Goal: Task Accomplishment & Management: Manage account settings

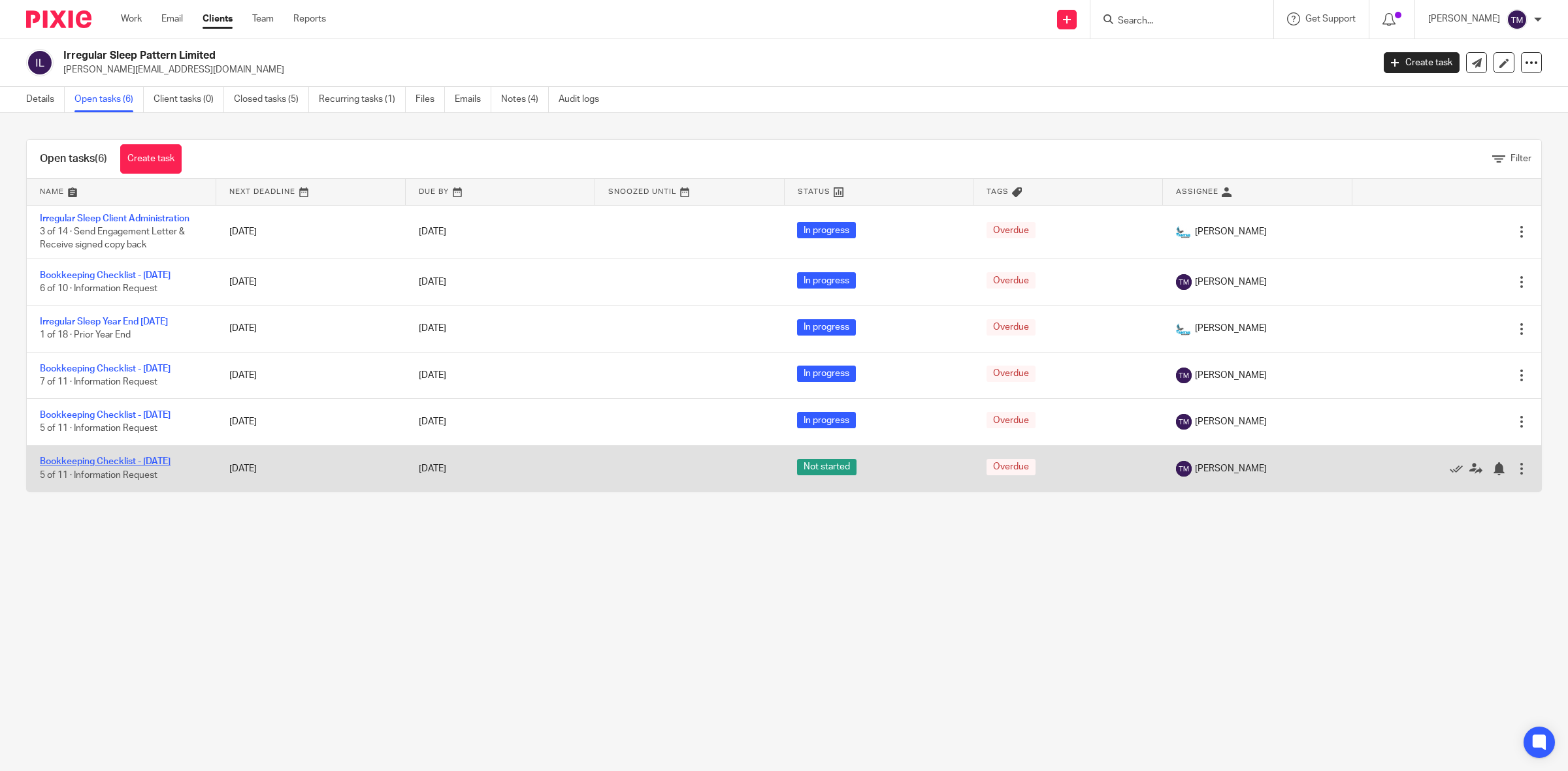
click at [166, 466] on link "Bookkeeping Checklist - [DATE]" at bounding box center [105, 461] width 131 height 9
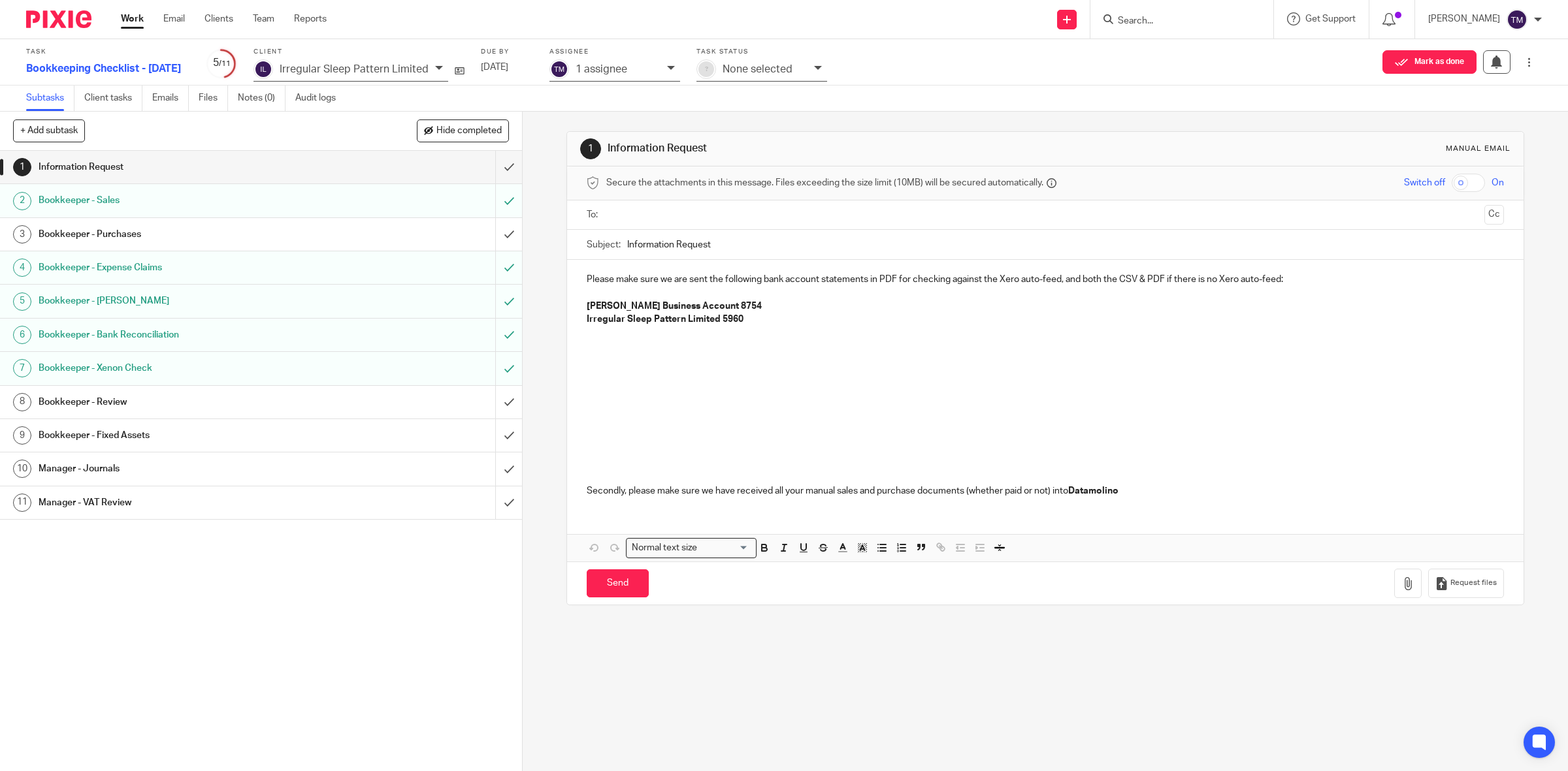
click at [201, 183] on link "1 Information Request" at bounding box center [247, 167] width 495 height 32
click at [197, 200] on h1 "Bookkeeper - Sales" at bounding box center [186, 200] width 296 height 20
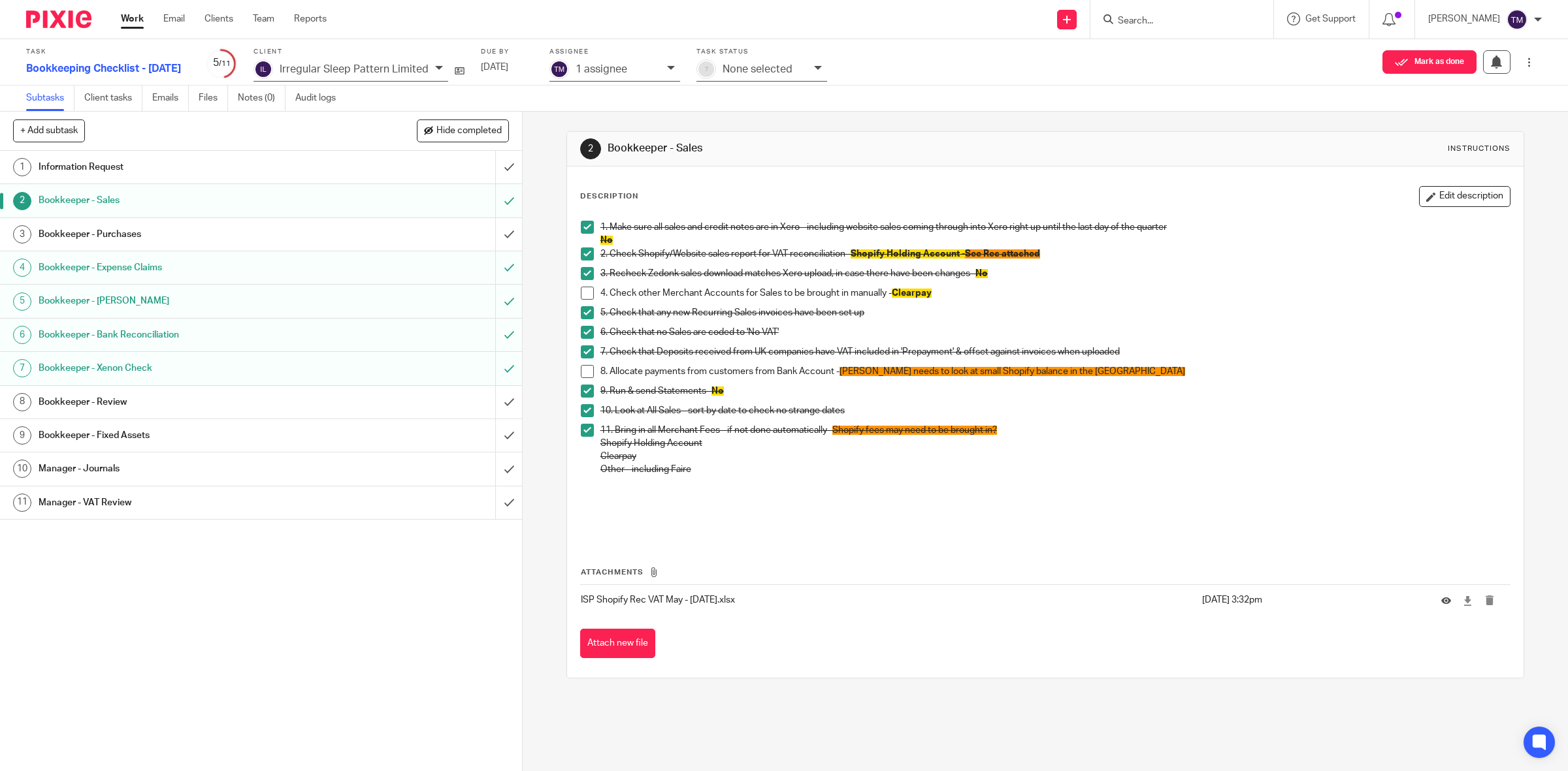
click at [581, 291] on span at bounding box center [587, 294] width 13 height 13
click at [492, 238] on input "submit" at bounding box center [260, 235] width 522 height 32
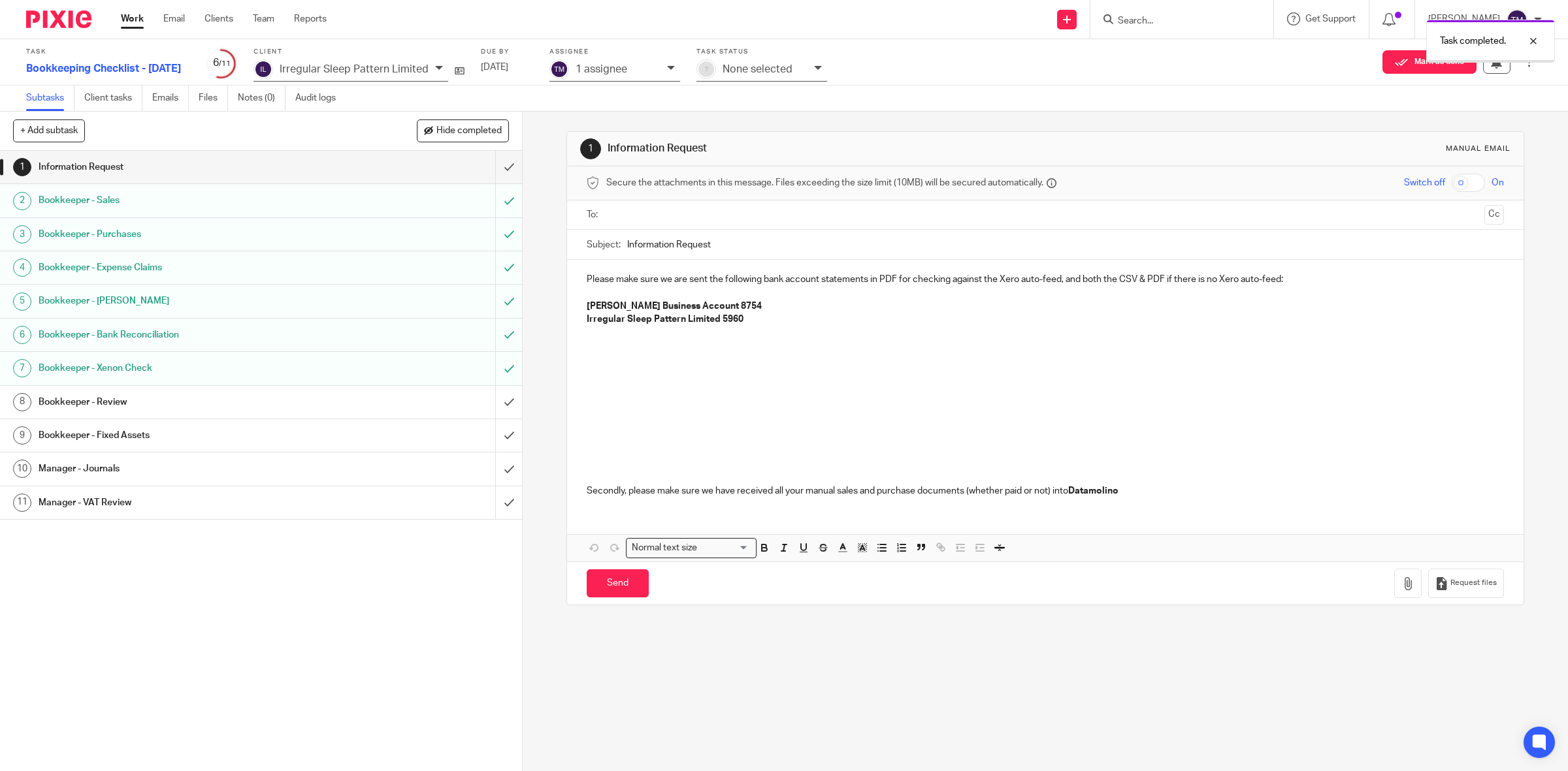
click at [300, 213] on link "2 Bookkeeper - Sales" at bounding box center [247, 200] width 495 height 32
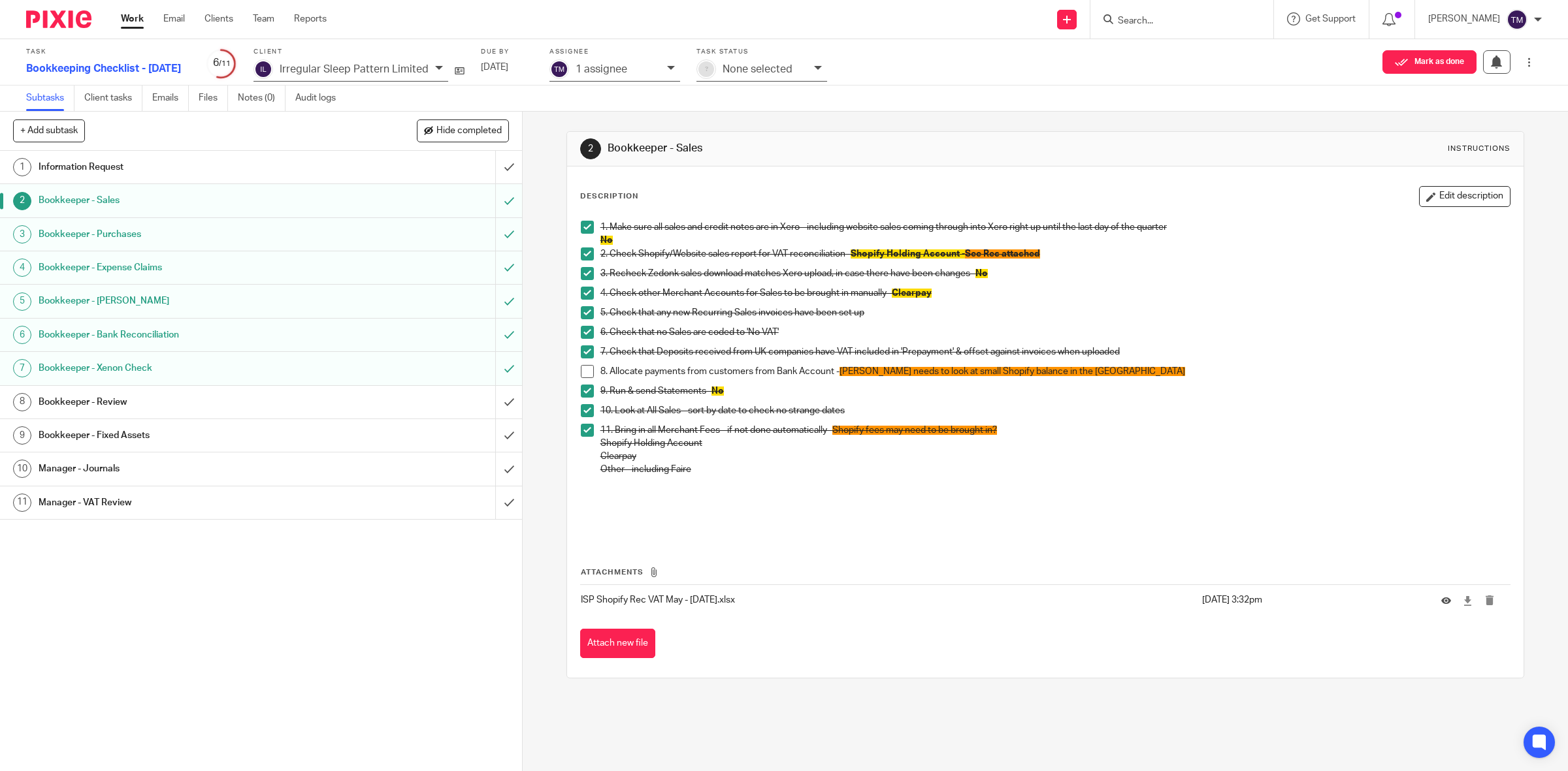
click at [242, 241] on h1 "Bookkeeper - Purchases" at bounding box center [186, 234] width 296 height 20
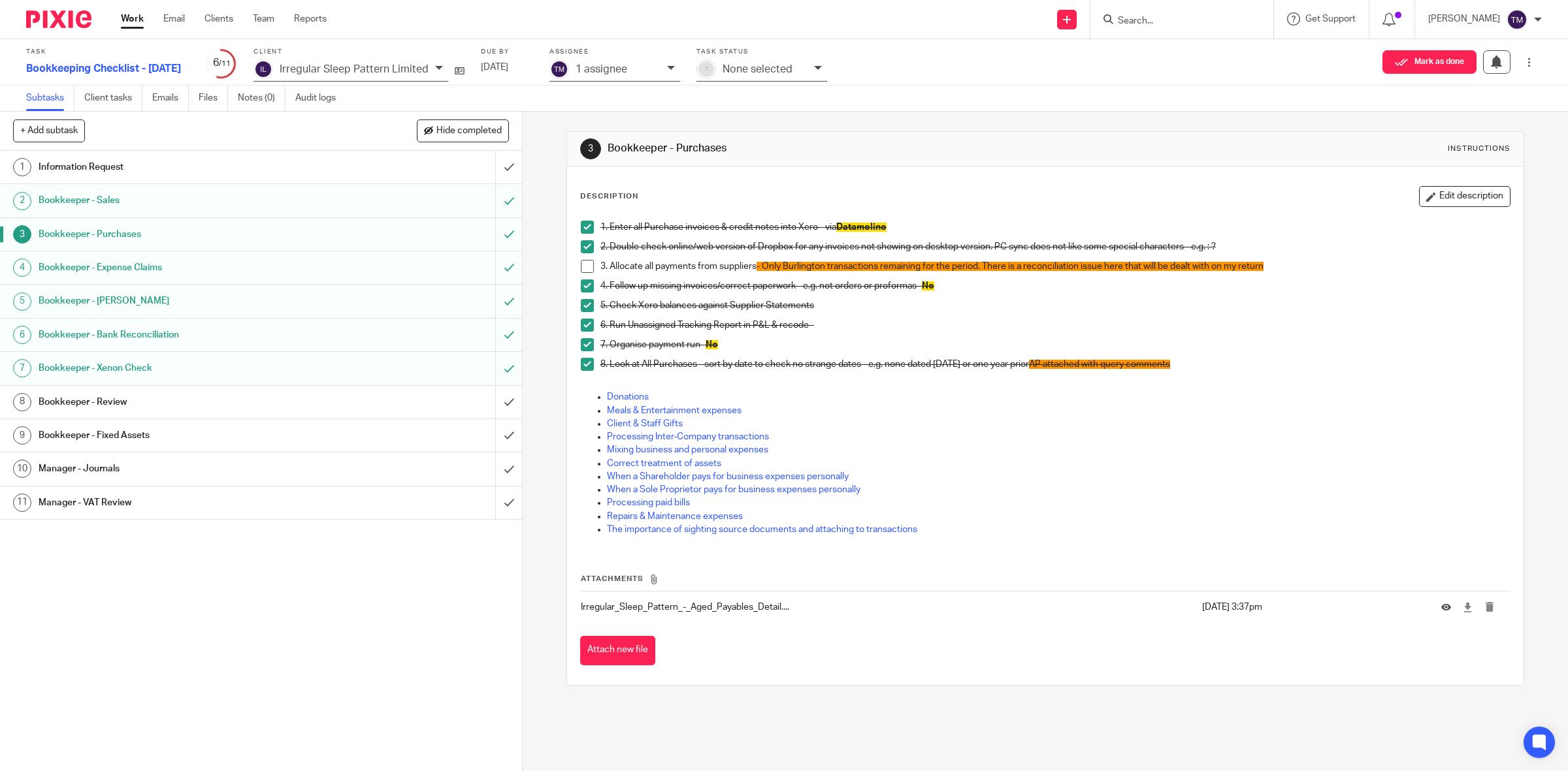
click at [218, 269] on h1 "Bookkeeper - Expense Claims" at bounding box center [186, 268] width 296 height 20
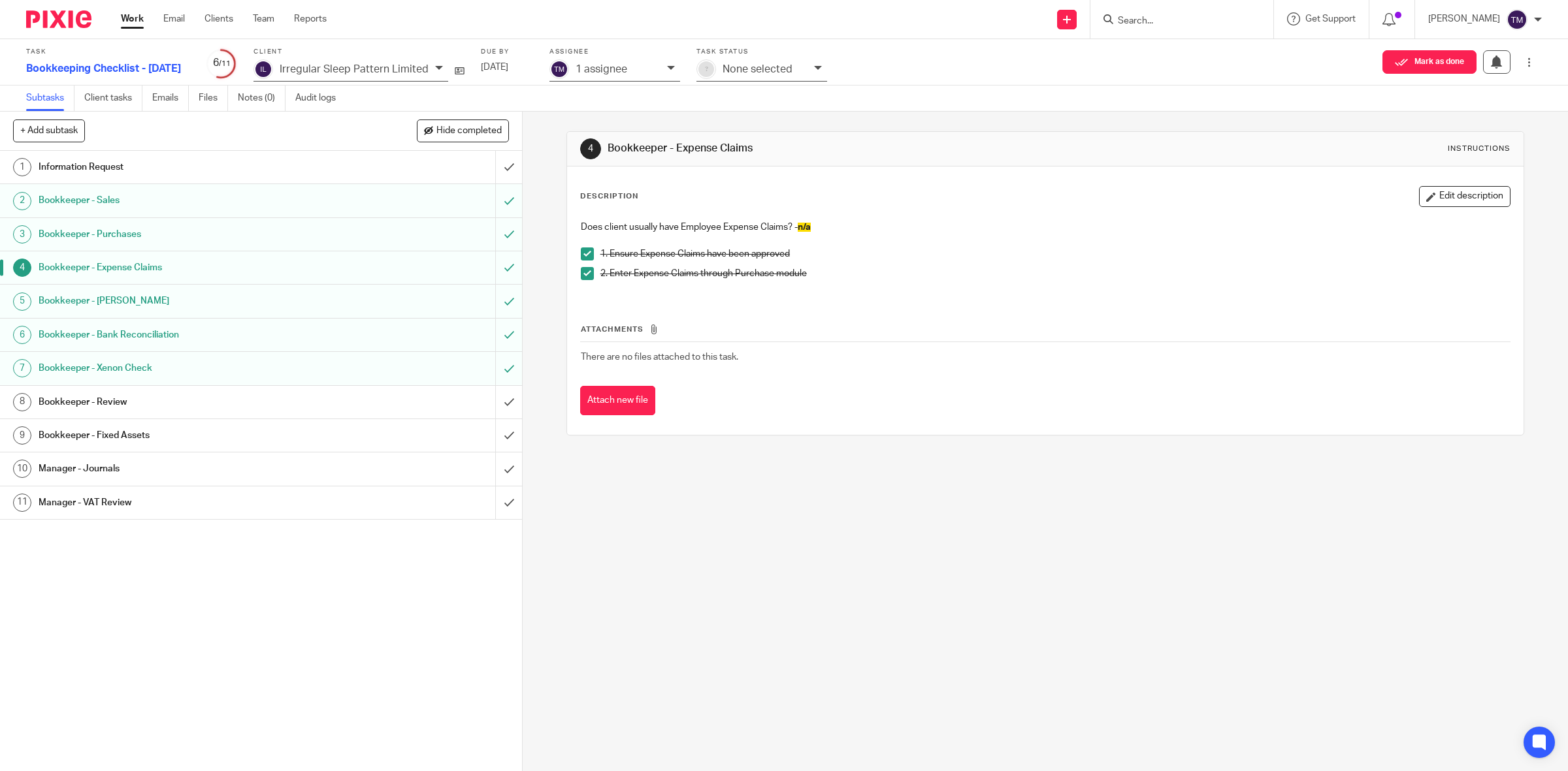
click at [166, 406] on h1 "Bookkeeper - Review" at bounding box center [186, 402] width 296 height 20
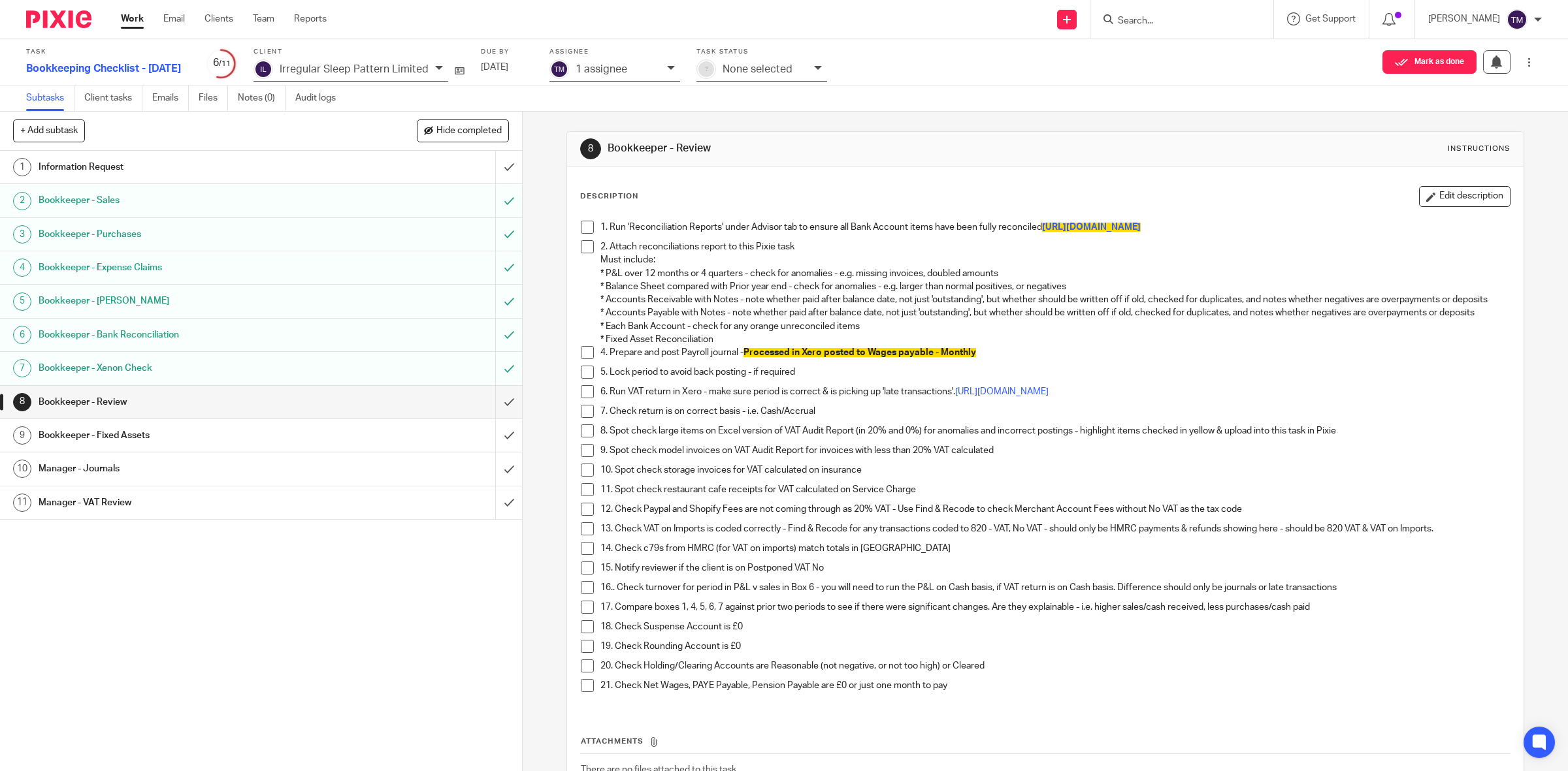
drag, startPoint x: 578, startPoint y: 232, endPoint x: 577, endPoint y: 240, distance: 8.1
click at [581, 232] on span at bounding box center [587, 227] width 13 height 13
click at [581, 250] on span at bounding box center [587, 247] width 13 height 13
click at [588, 359] on span at bounding box center [587, 352] width 13 height 13
click at [581, 379] on span at bounding box center [587, 372] width 13 height 13
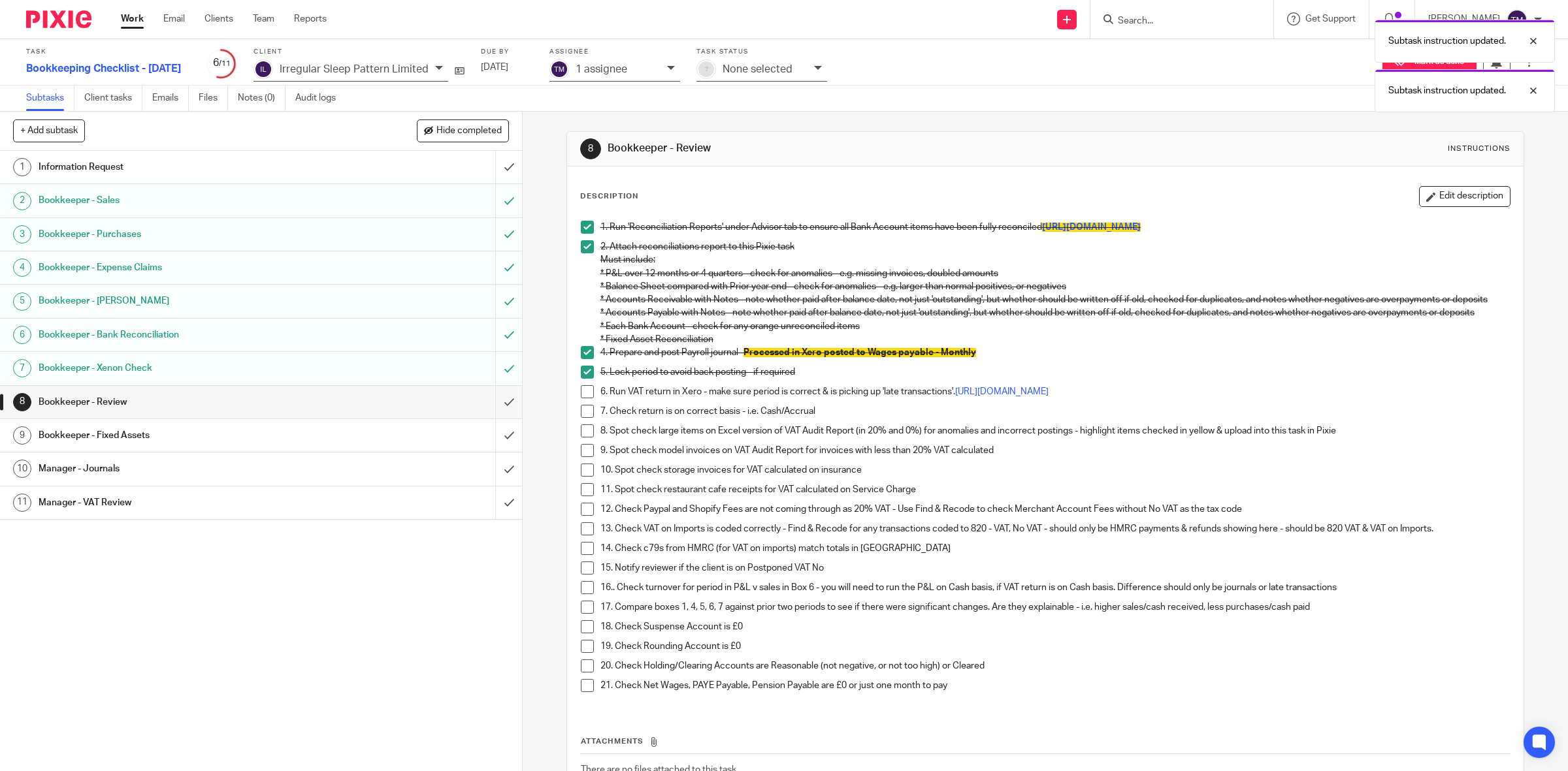
click at [586, 399] on span at bounding box center [587, 392] width 13 height 13
click at [588, 418] on span at bounding box center [587, 411] width 13 height 13
click at [155, 201] on h1 "Bookkeeper - Sales" at bounding box center [186, 200] width 296 height 20
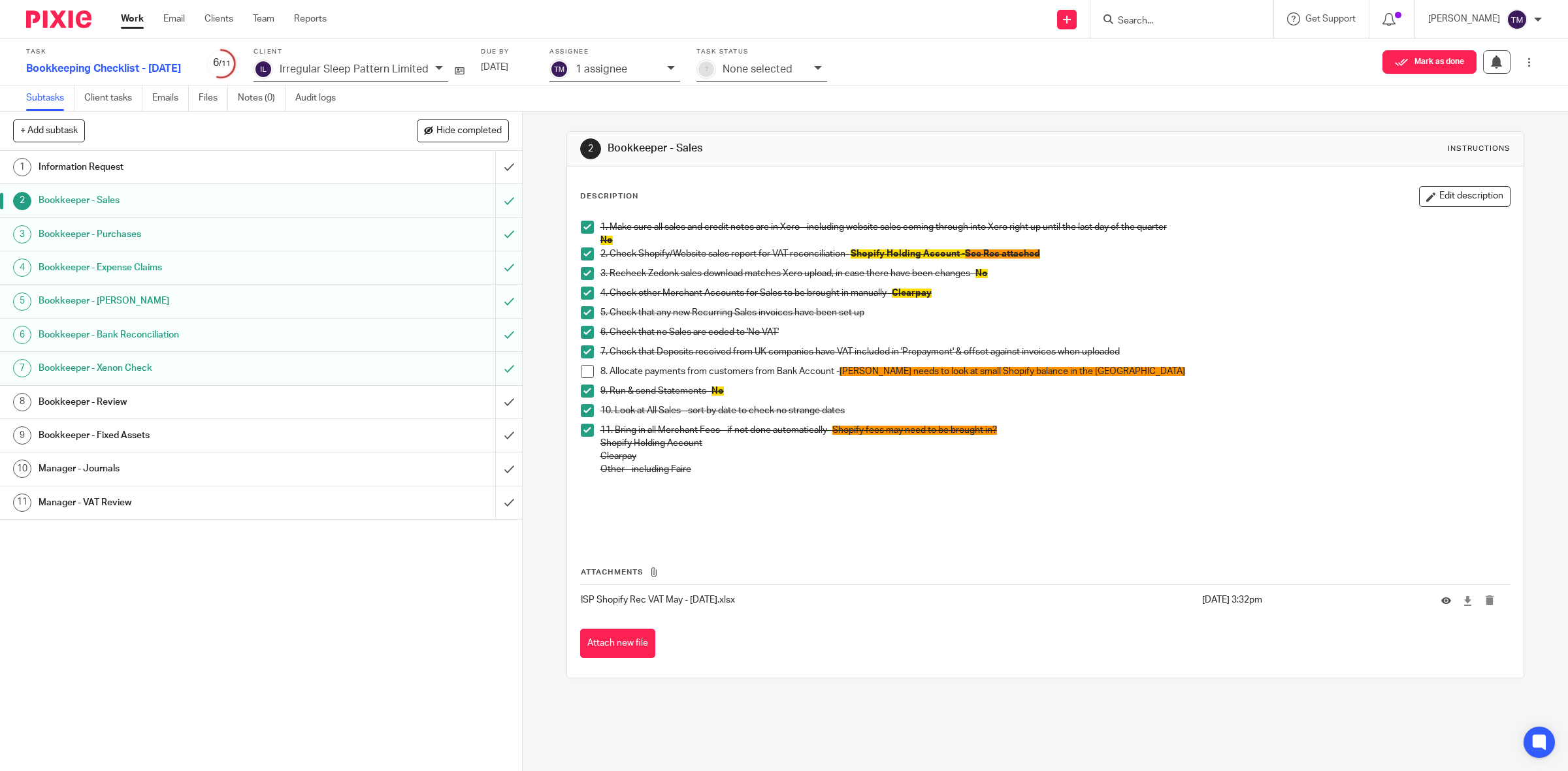
click at [155, 247] on link "3 Bookkeeper - Purchases" at bounding box center [247, 235] width 495 height 32
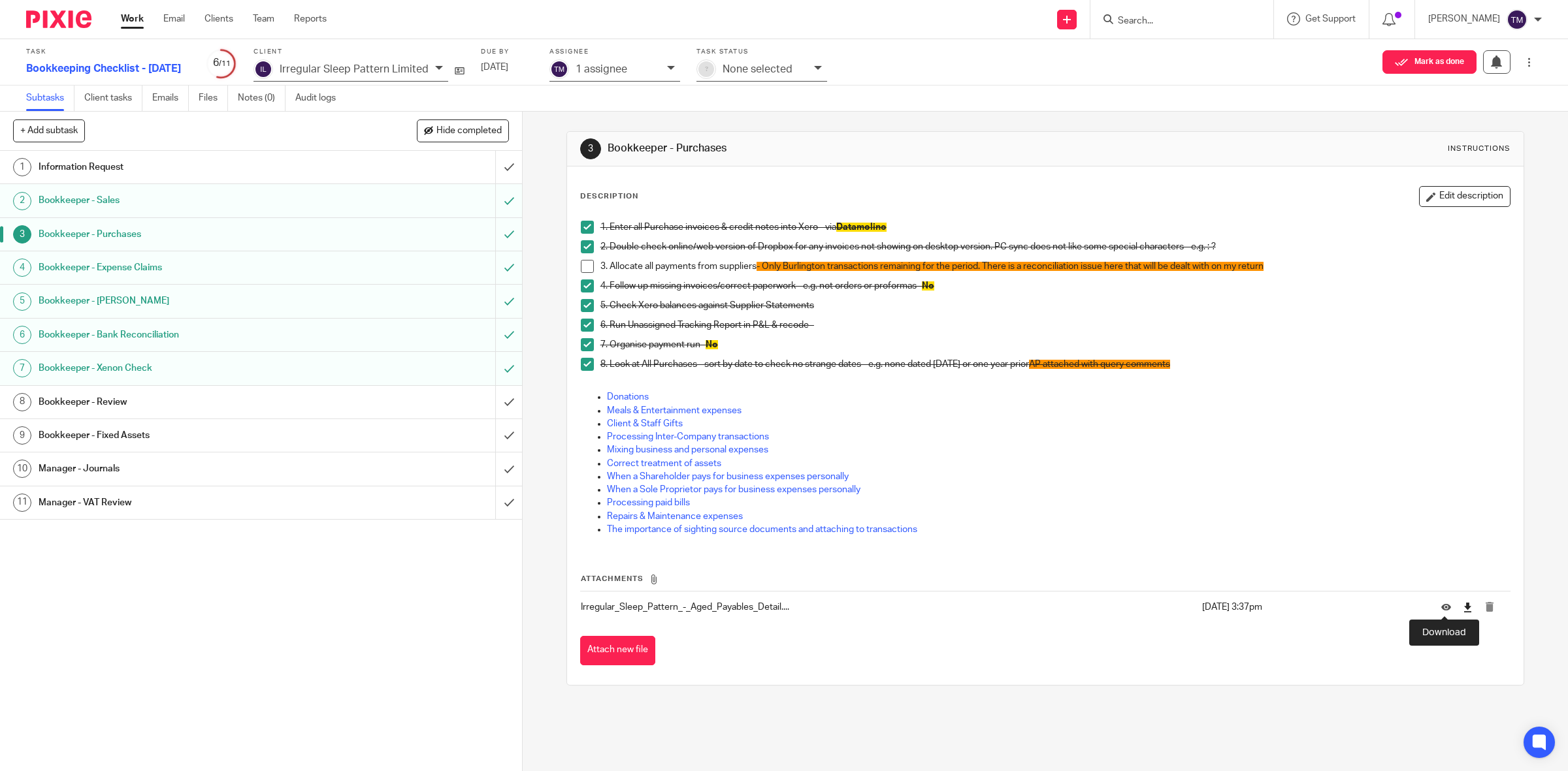
click at [1463, 609] on icon at bounding box center [1467, 607] width 10 height 10
click at [1484, 609] on icon "submit" at bounding box center [1489, 606] width 10 height 10
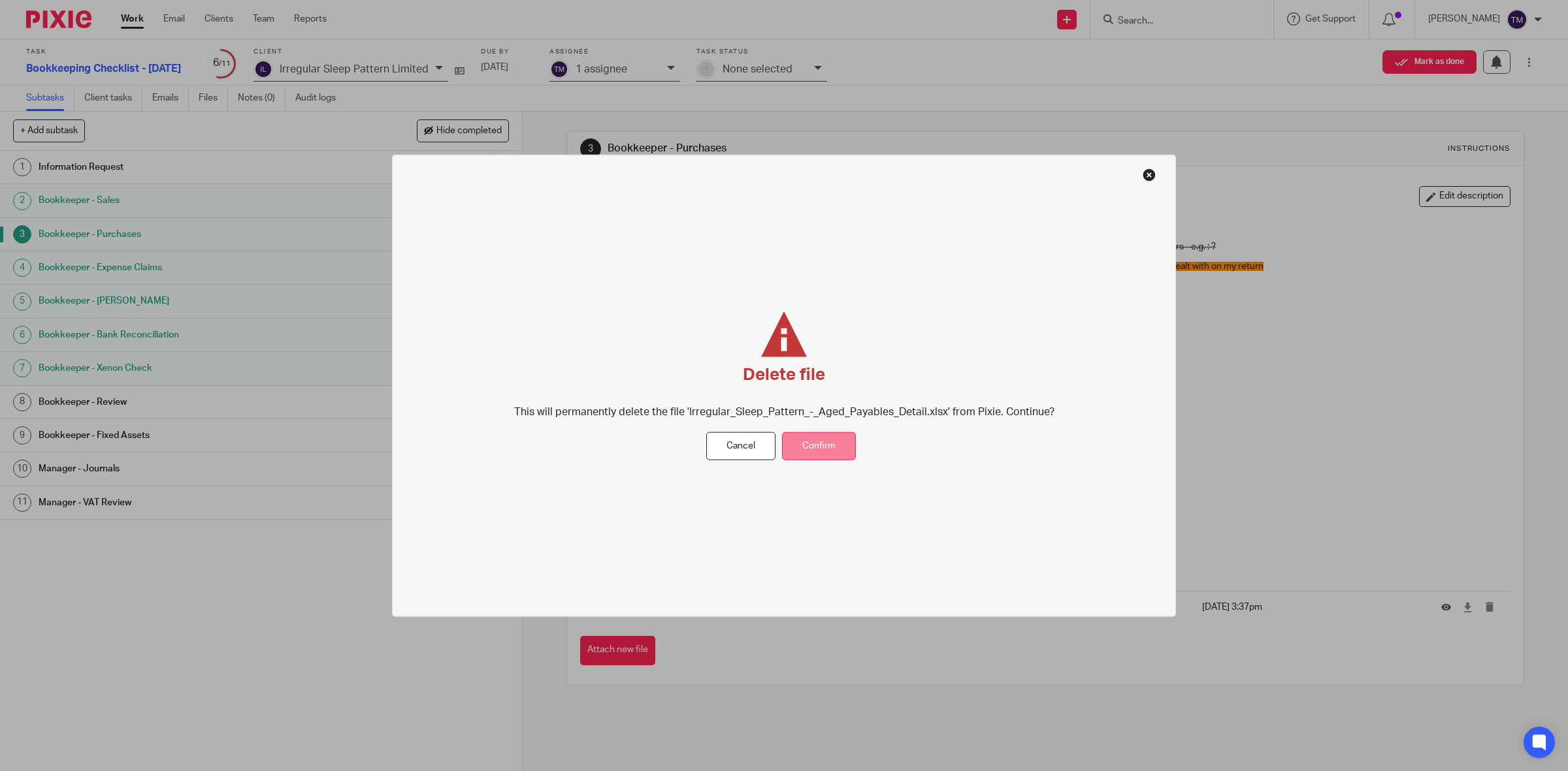
click at [831, 438] on button "Confirm" at bounding box center [819, 447] width 74 height 28
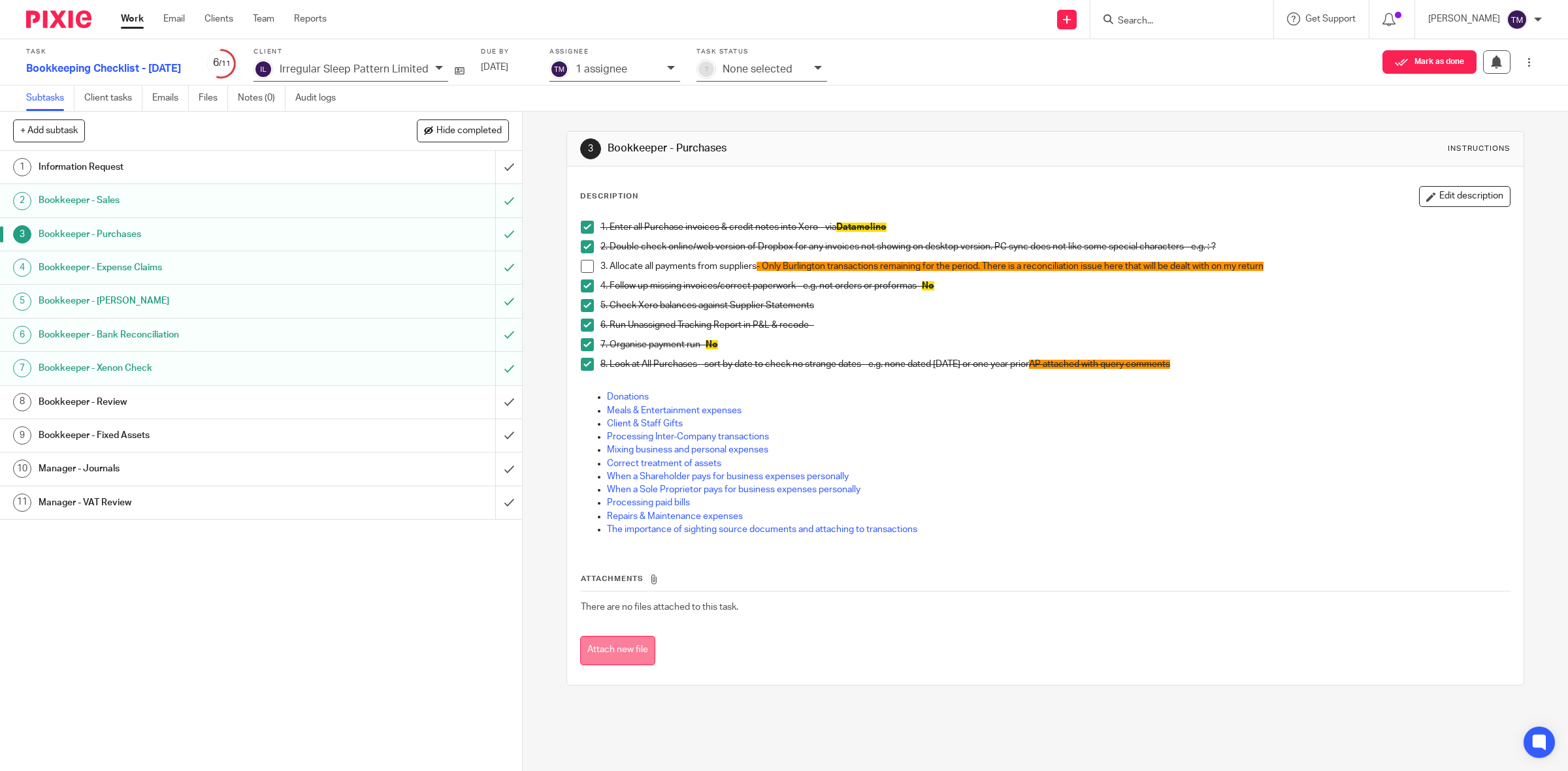
click at [620, 655] on button "Attach new file" at bounding box center [617, 651] width 75 height 29
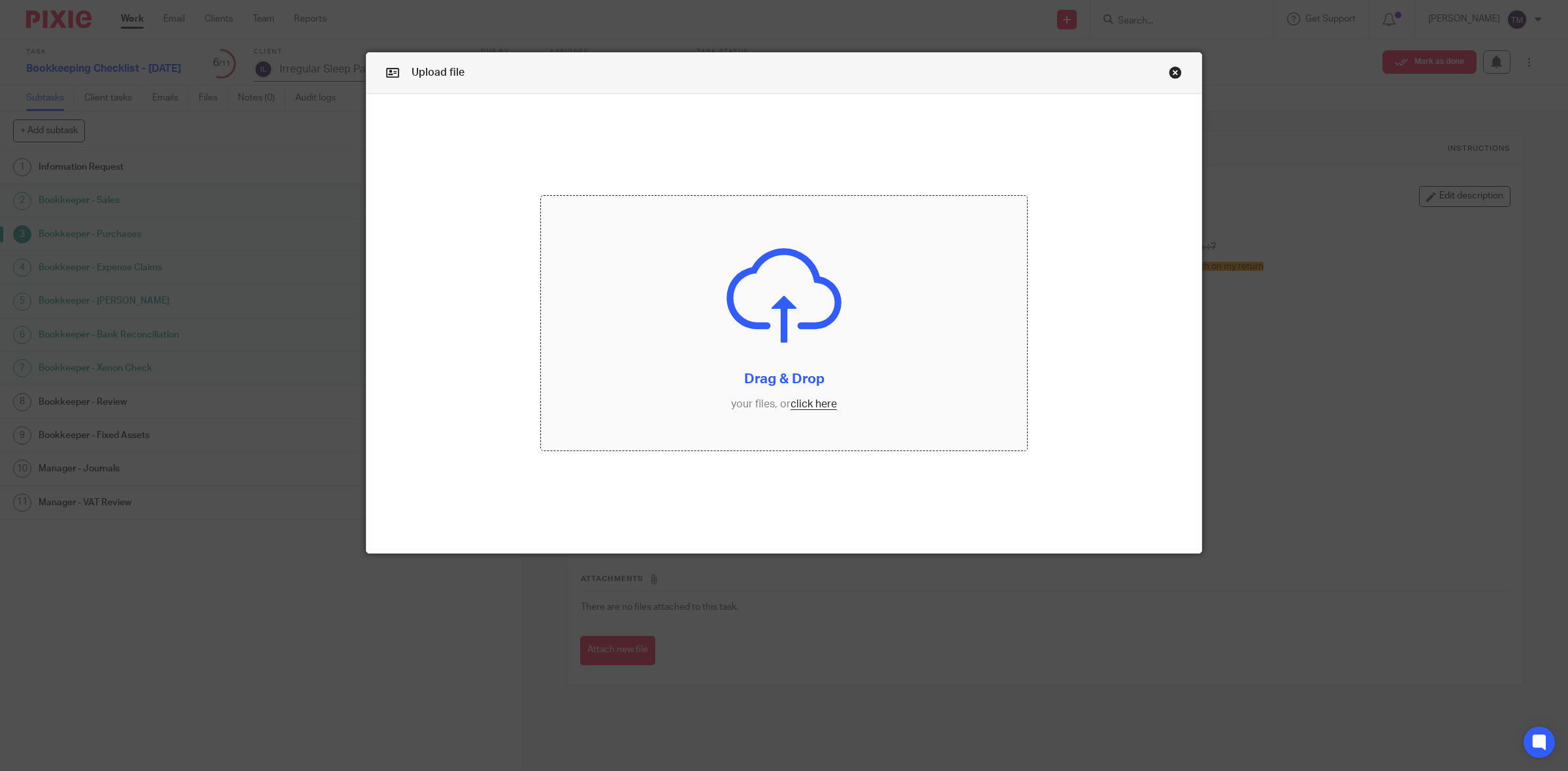
click at [801, 405] on input "file" at bounding box center [784, 323] width 486 height 255
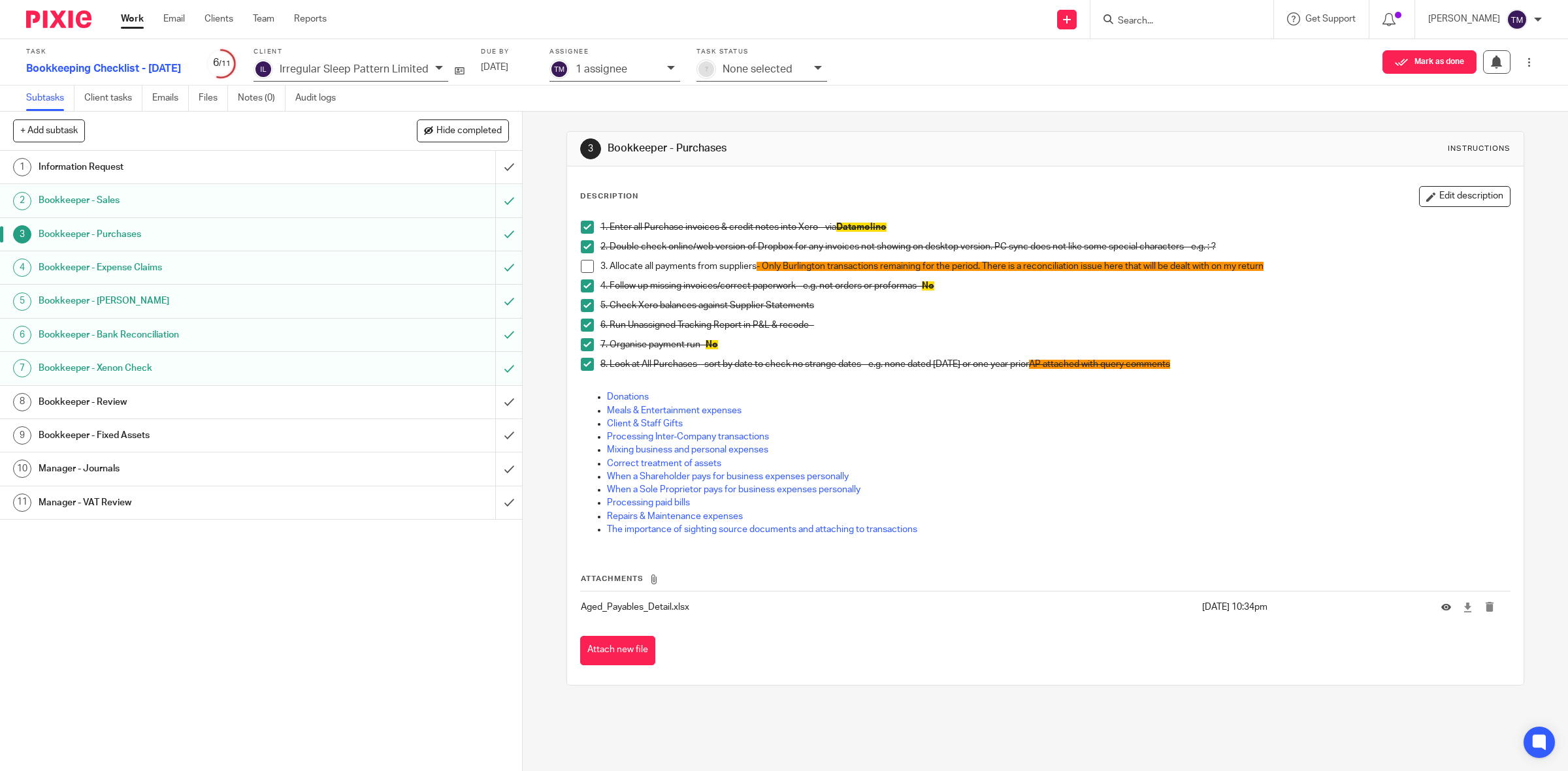
click at [163, 328] on h1 "Bookkeeper - Bank Reconciliation" at bounding box center [186, 335] width 296 height 20
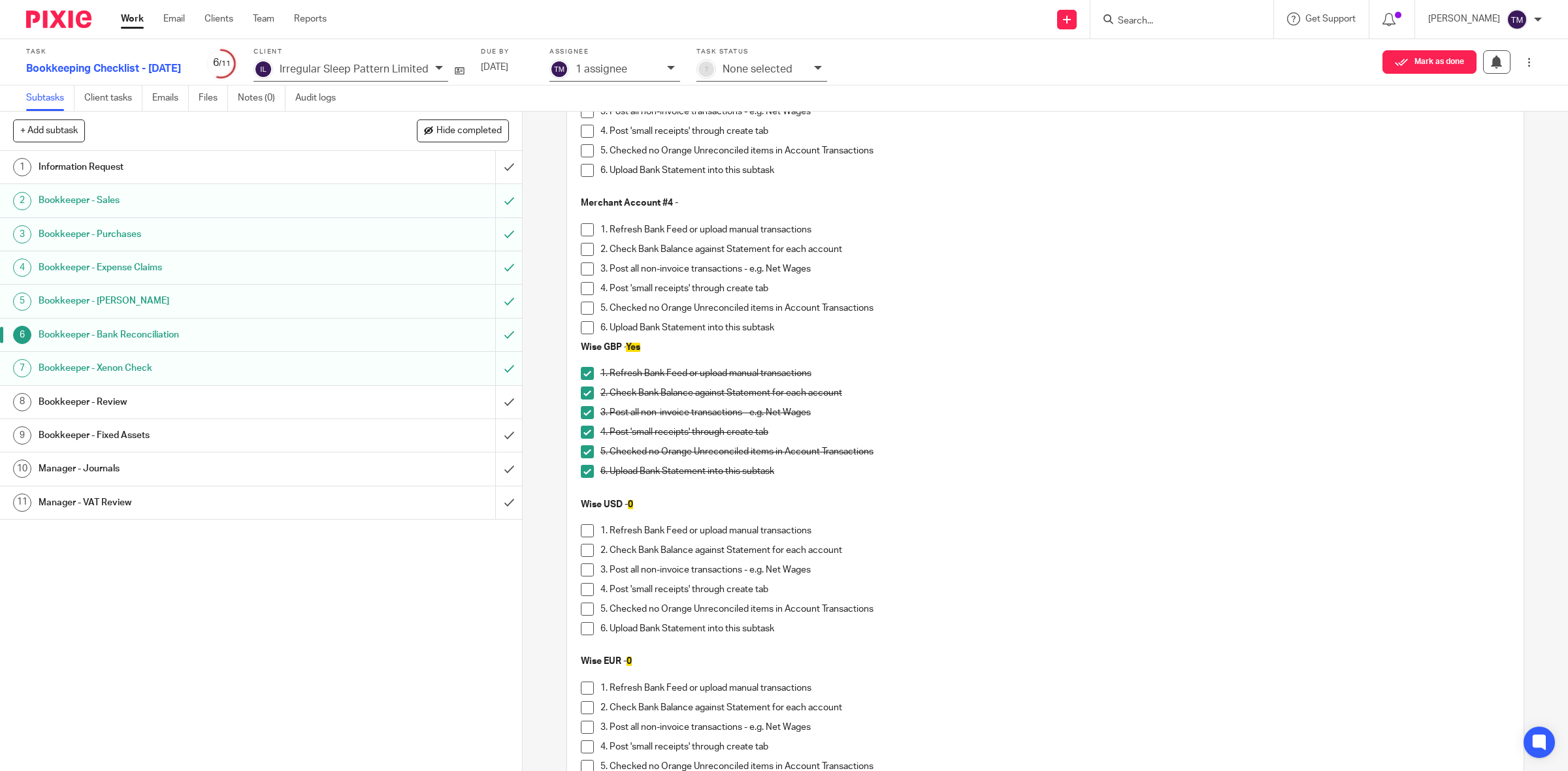
scroll to position [1224, 0]
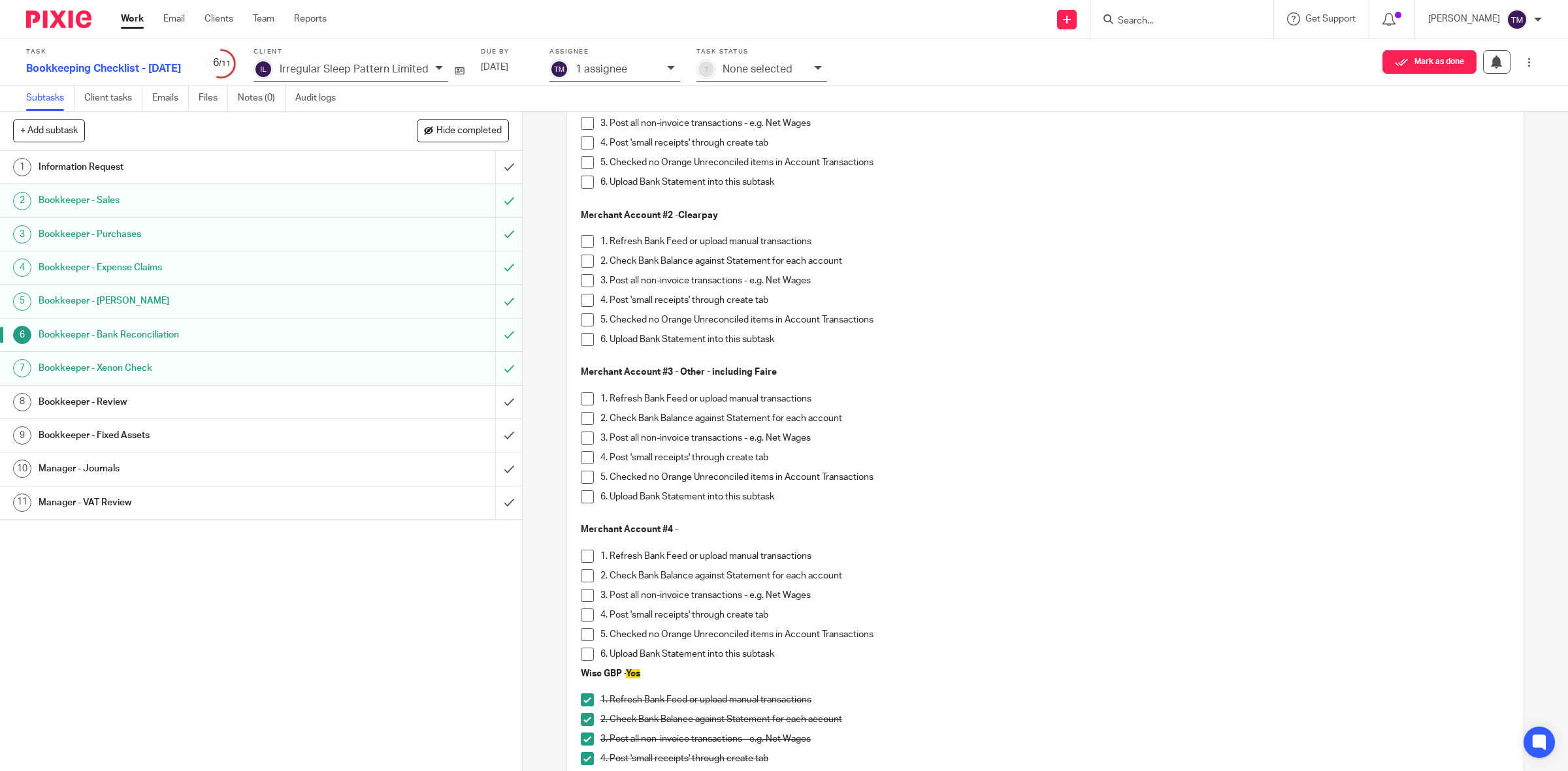
click at [74, 399] on h1 "Bookkeeper - Review" at bounding box center [186, 402] width 296 height 20
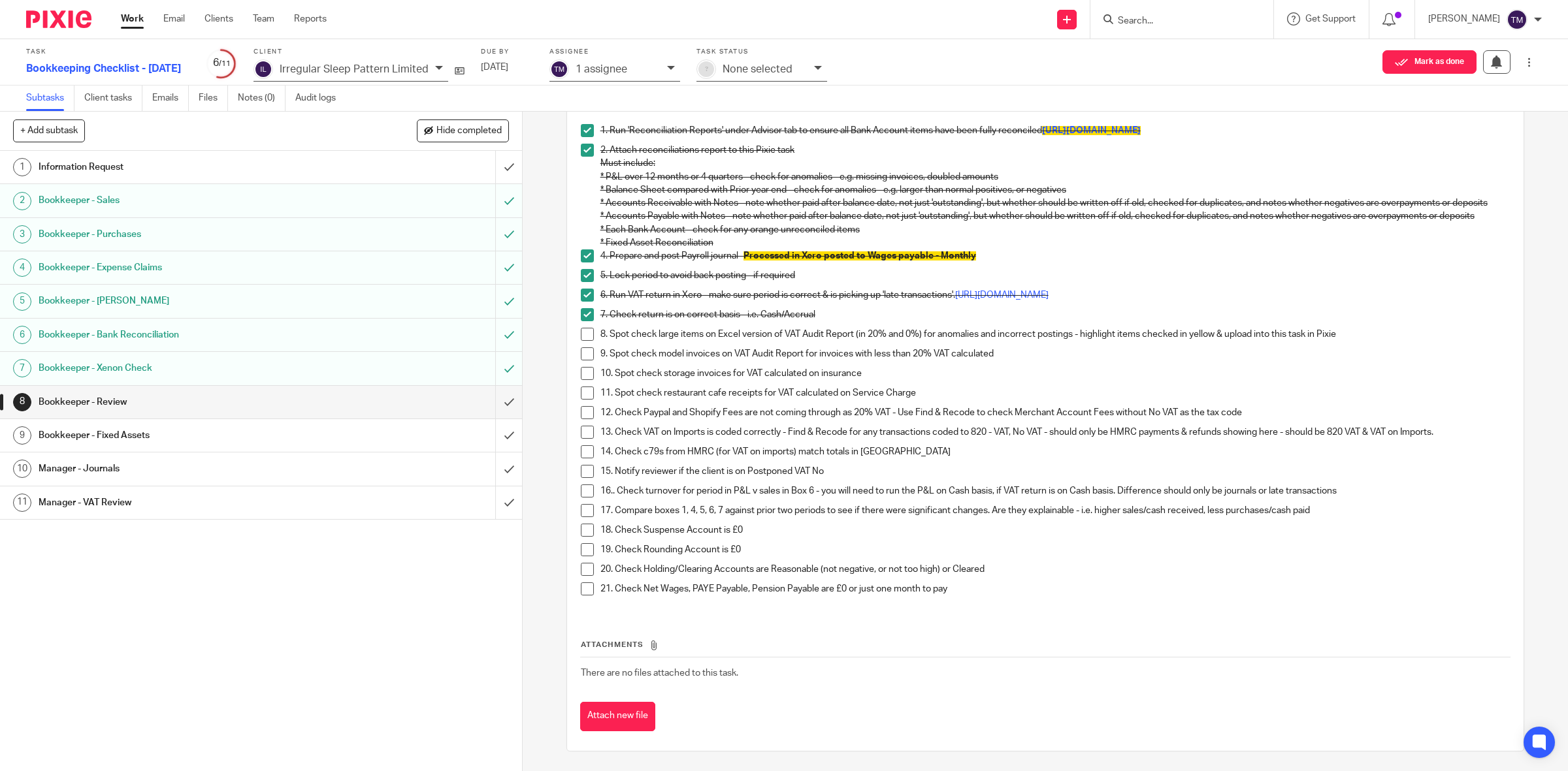
scroll to position [110, 0]
click at [601, 709] on button "Attach new file" at bounding box center [617, 717] width 75 height 29
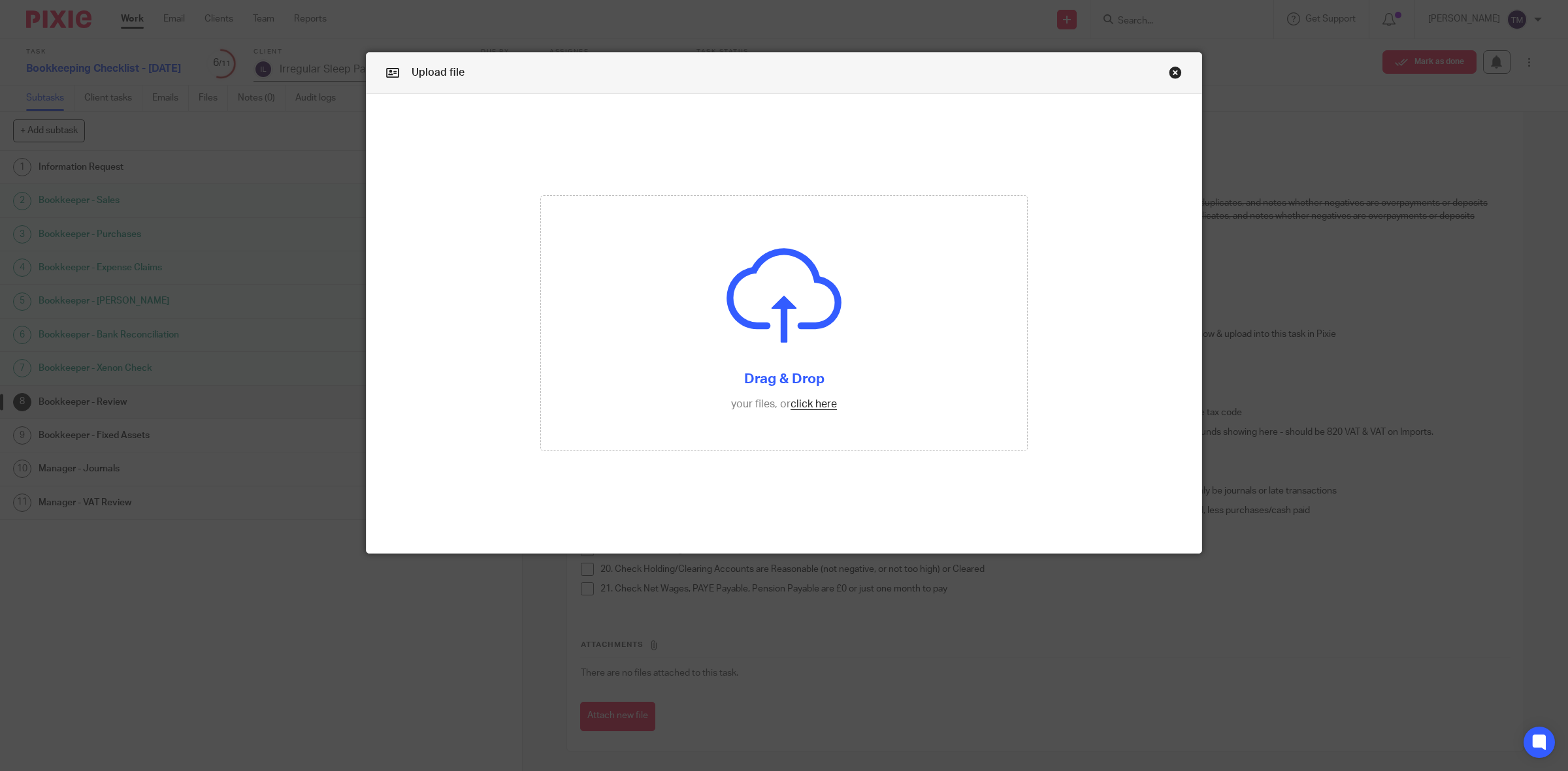
click at [1171, 79] on link "Close this dialog window" at bounding box center [1175, 75] width 13 height 18
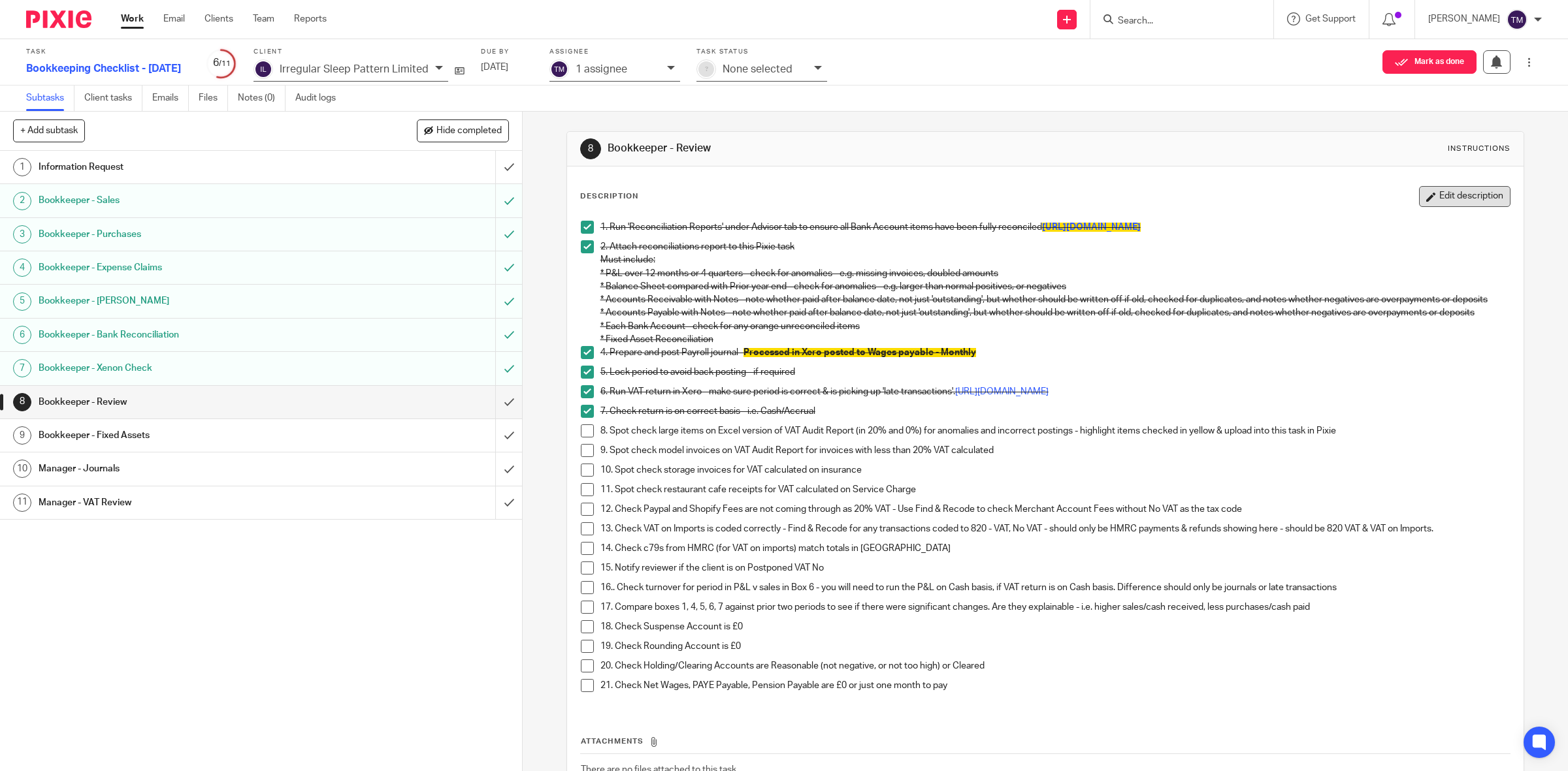
click at [1419, 202] on button "Edit description" at bounding box center [1464, 196] width 91 height 21
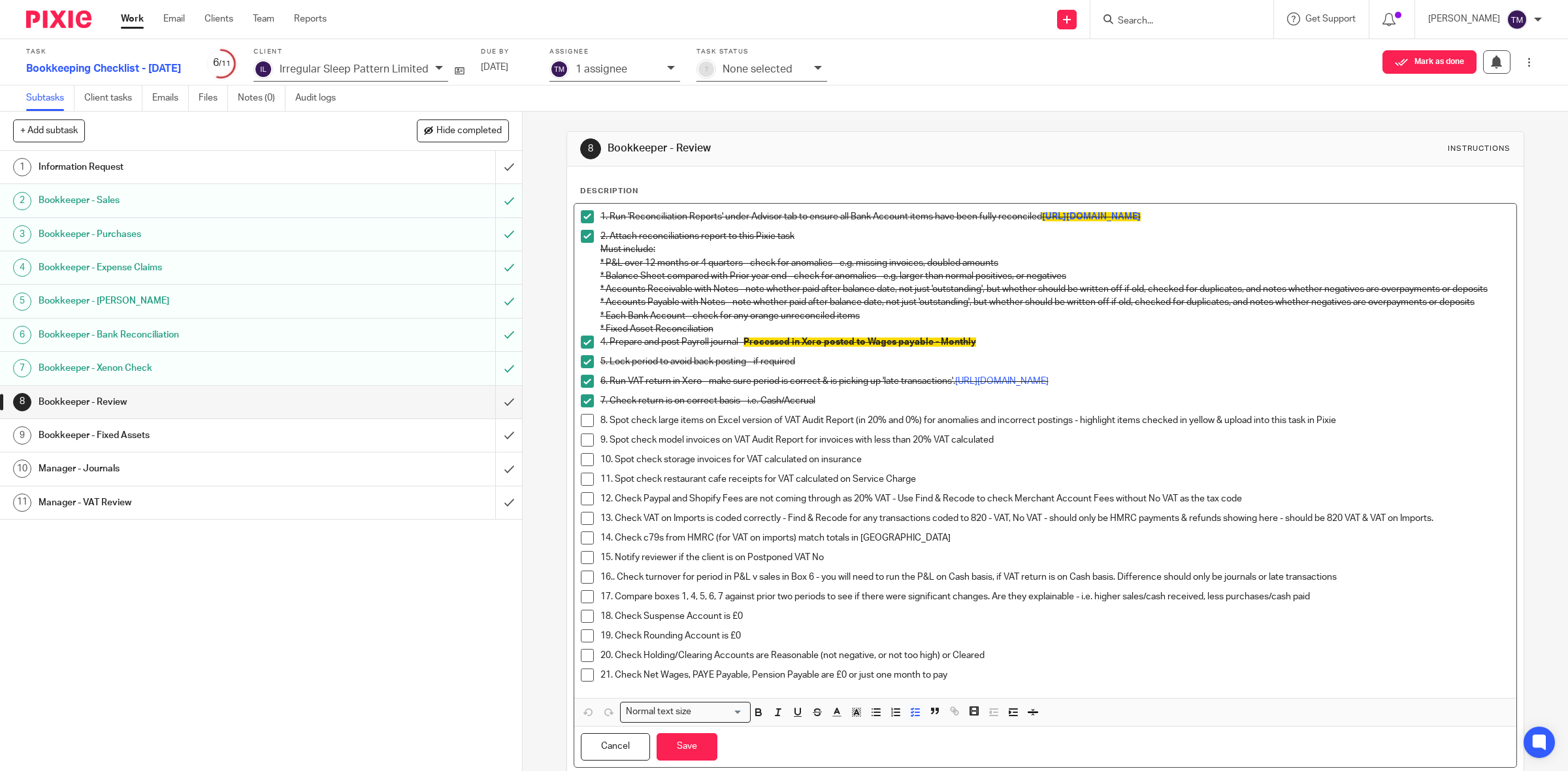
click at [1347, 571] on div "15. Notify reviewer if the client is on Postponed VAT No" at bounding box center [1055, 561] width 910 height 20
click at [1347, 584] on p "16.. Check turnover for period in P&L v sales in Box 6 - you will need to run t…" at bounding box center [1055, 578] width 910 height 13
drag, startPoint x: 1439, startPoint y: 589, endPoint x: 1340, endPoint y: 585, distance: 99.1
click at [1340, 584] on p "16.. Check turnover for period in P&L v sales in Box 6 - you will need to run t…" at bounding box center [1055, 578] width 910 height 13
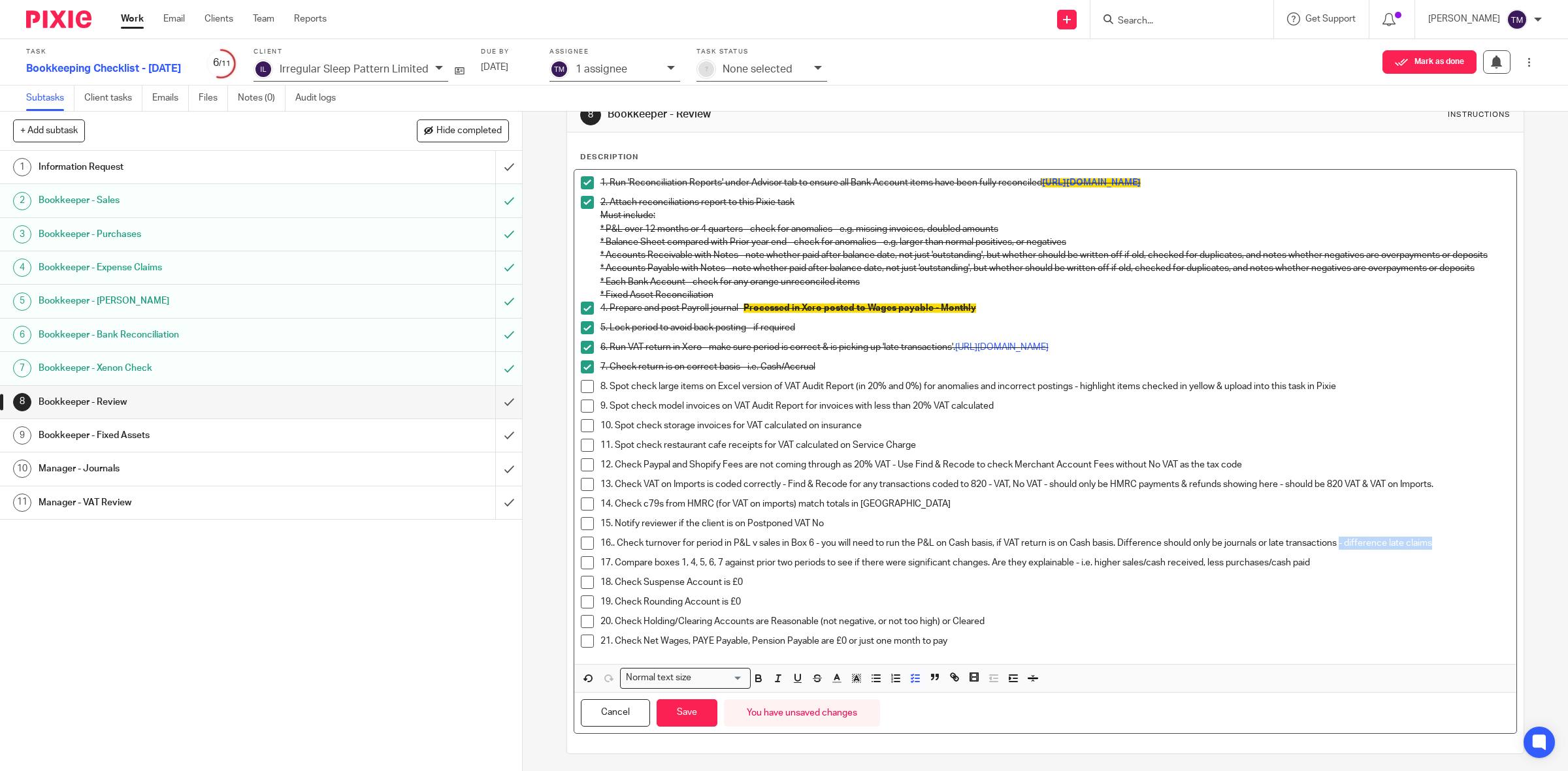
scroll to position [52, 0]
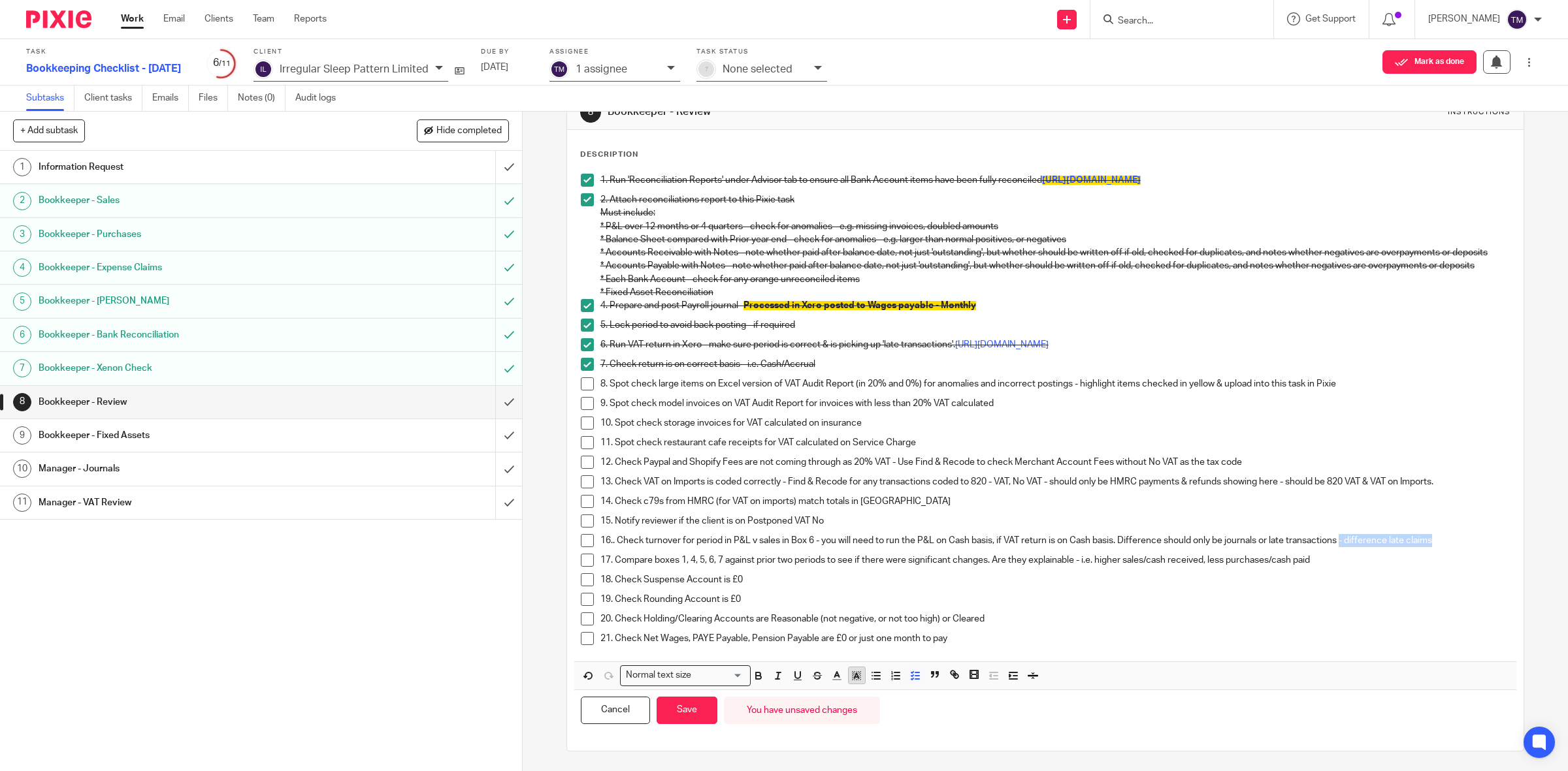
click at [854, 672] on rect "button" at bounding box center [854, 672] width 1 height 1
click at [849, 691] on li "color:#FE9200" at bounding box center [854, 692] width 10 height 10
click at [681, 711] on button "Save" at bounding box center [687, 711] width 61 height 28
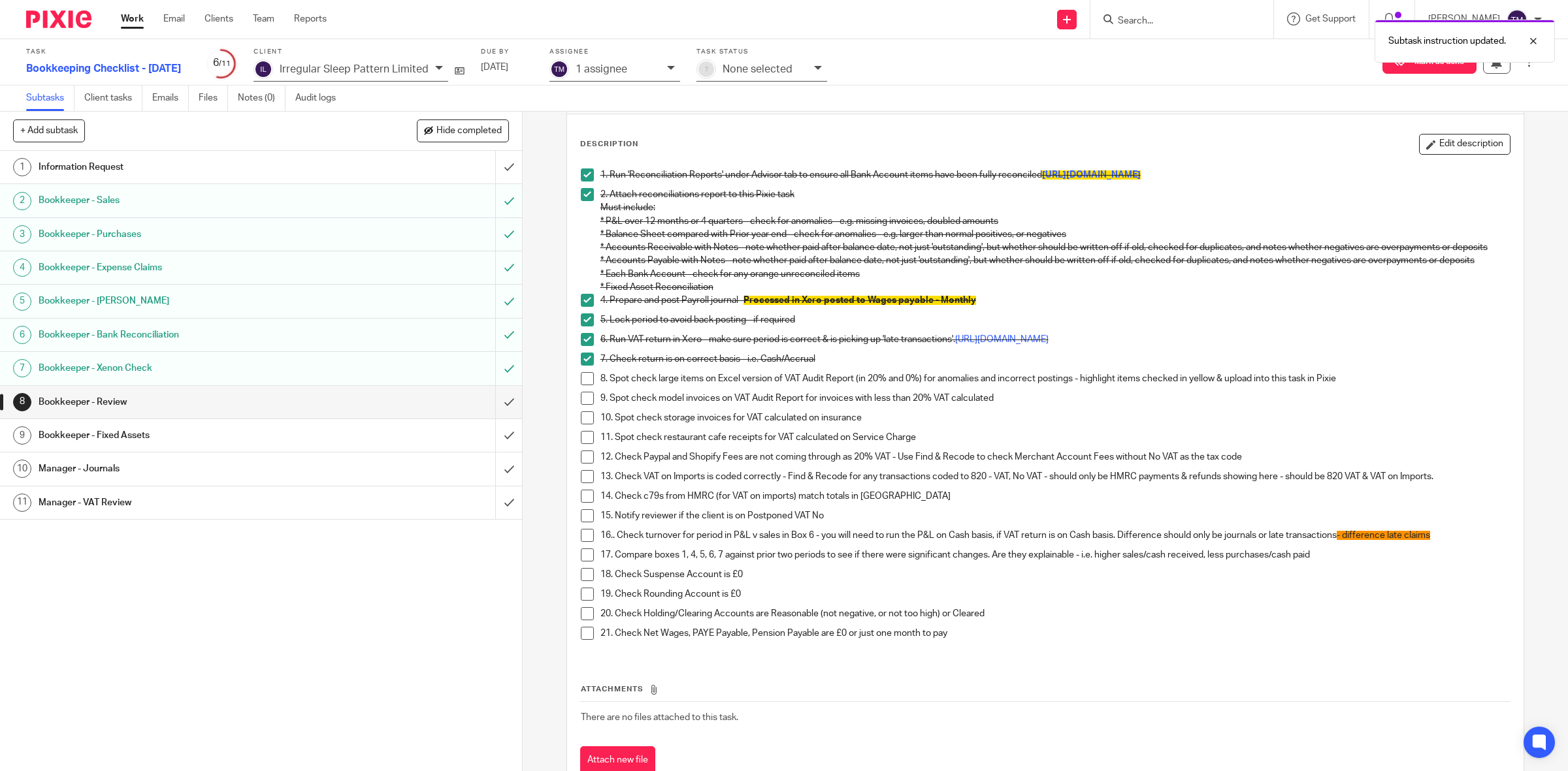
click at [581, 542] on span at bounding box center [587, 536] width 13 height 13
click at [582, 561] on span at bounding box center [587, 555] width 13 height 13
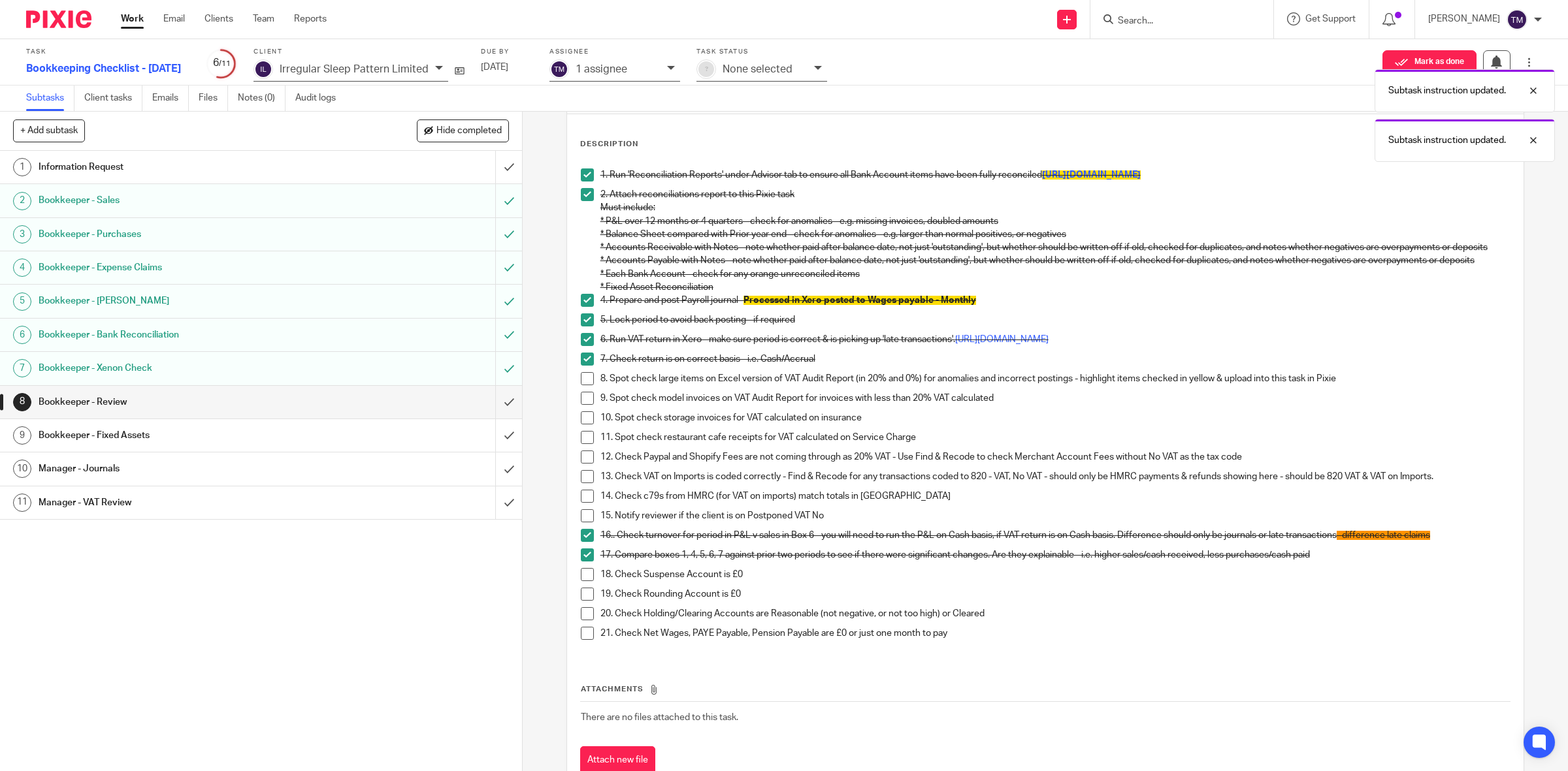
click at [585, 503] on span at bounding box center [587, 497] width 13 height 13
click at [581, 522] on span at bounding box center [587, 516] width 13 height 13
click at [581, 483] on span at bounding box center [587, 477] width 13 height 13
click at [581, 601] on span at bounding box center [587, 594] width 13 height 13
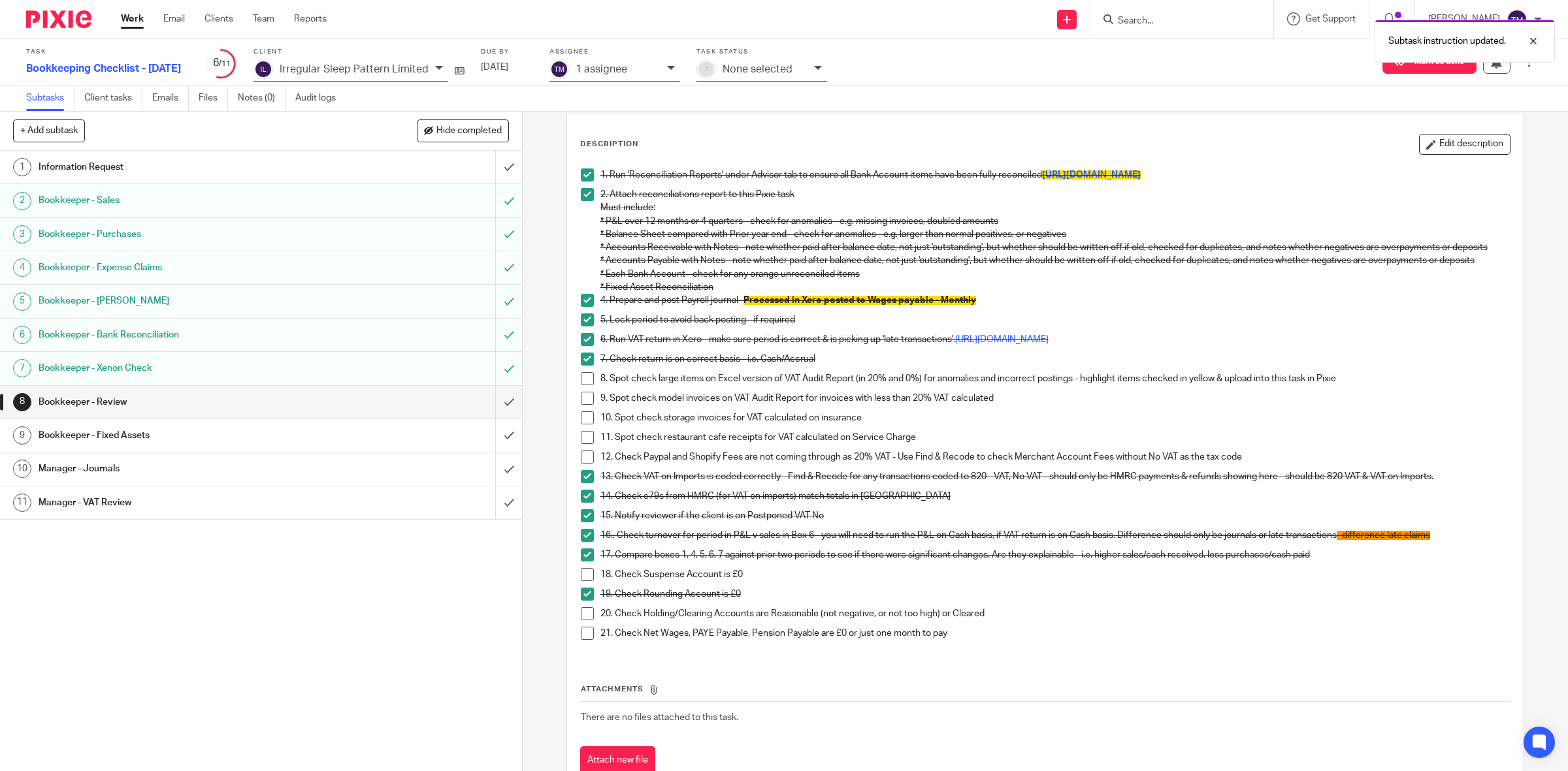
click at [581, 581] on span at bounding box center [587, 575] width 13 height 13
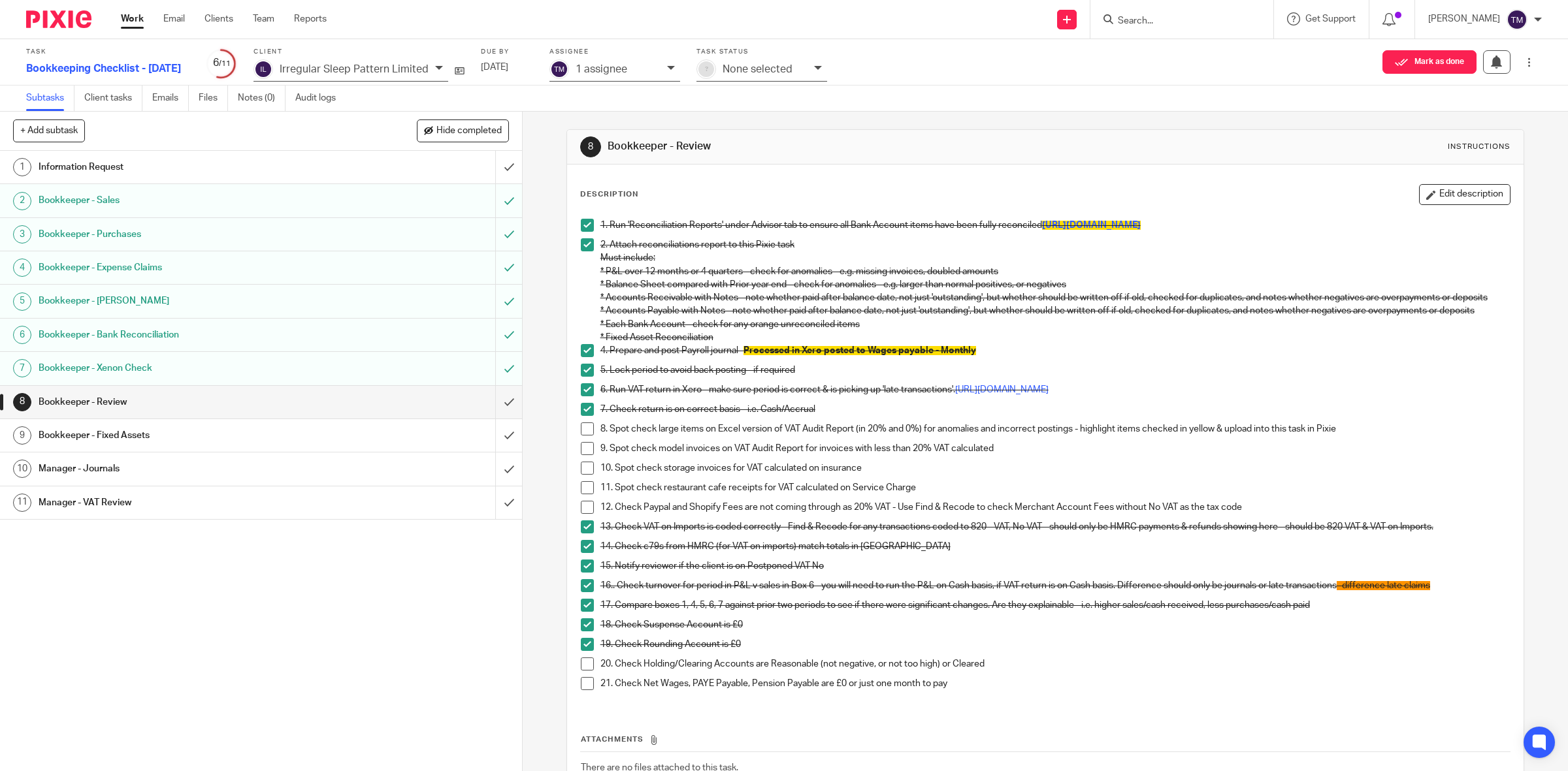
scroll to position [0, 0]
click at [1416, 183] on div "Description Edit description 1. Run 'Reconciliation Reports' under Advisor tab …" at bounding box center [1046, 507] width 957 height 681
click at [1419, 196] on button "Edit description" at bounding box center [1464, 196] width 91 height 21
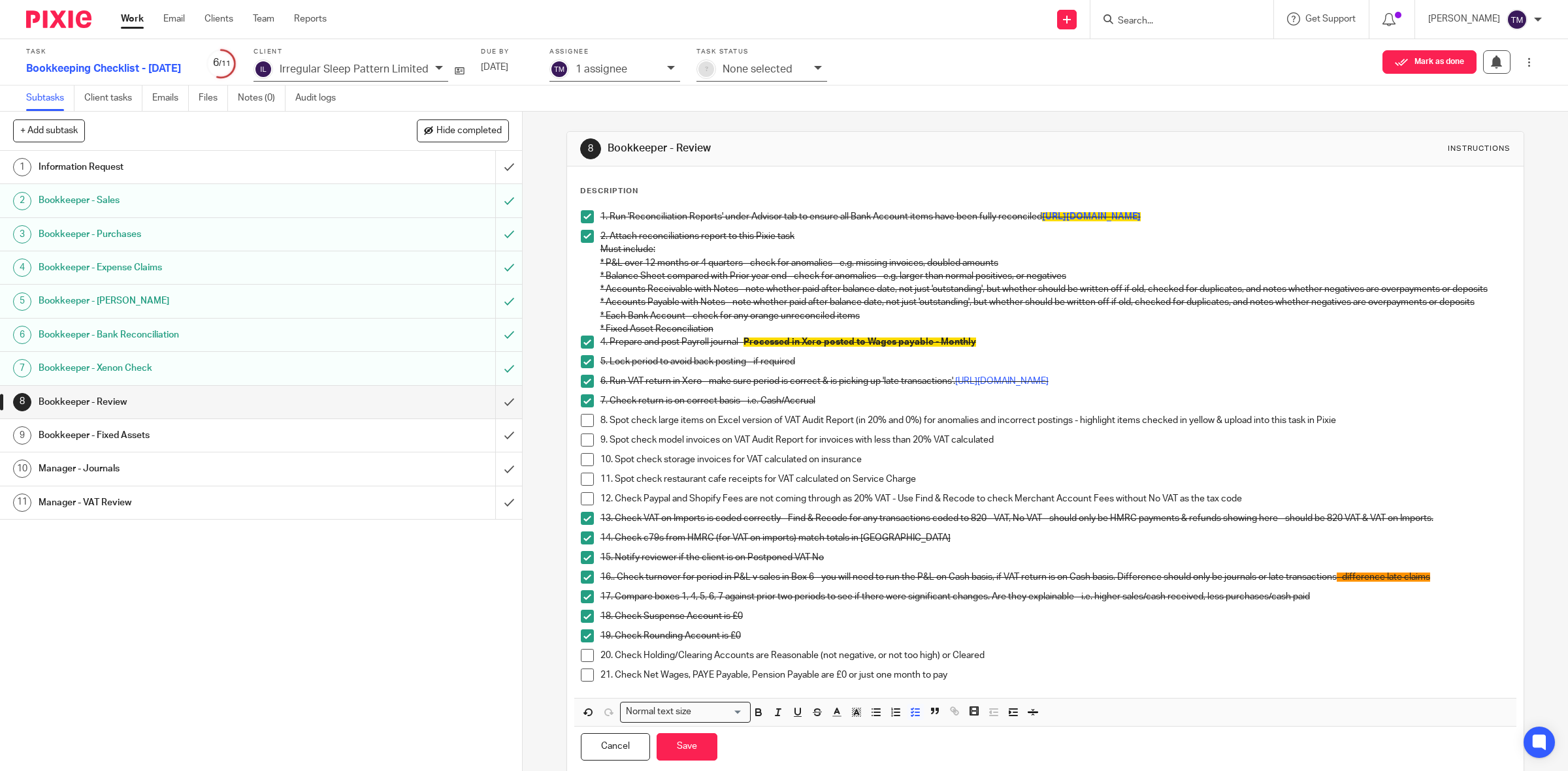
click at [996, 689] on div "21. Check Net Wages, PAYE Payable, Pension Payable are £0 or just one month to …" at bounding box center [1055, 678] width 910 height 20
drag, startPoint x: 1313, startPoint y: 688, endPoint x: 951, endPoint y: 689, distance: 362.0
click at [951, 682] on p "21. Check Net Wages, PAYE Payable, Pension Payable are £0 or just one month to …" at bounding box center [1055, 675] width 910 height 13
click at [852, 719] on icon "button" at bounding box center [856, 713] width 12 height 12
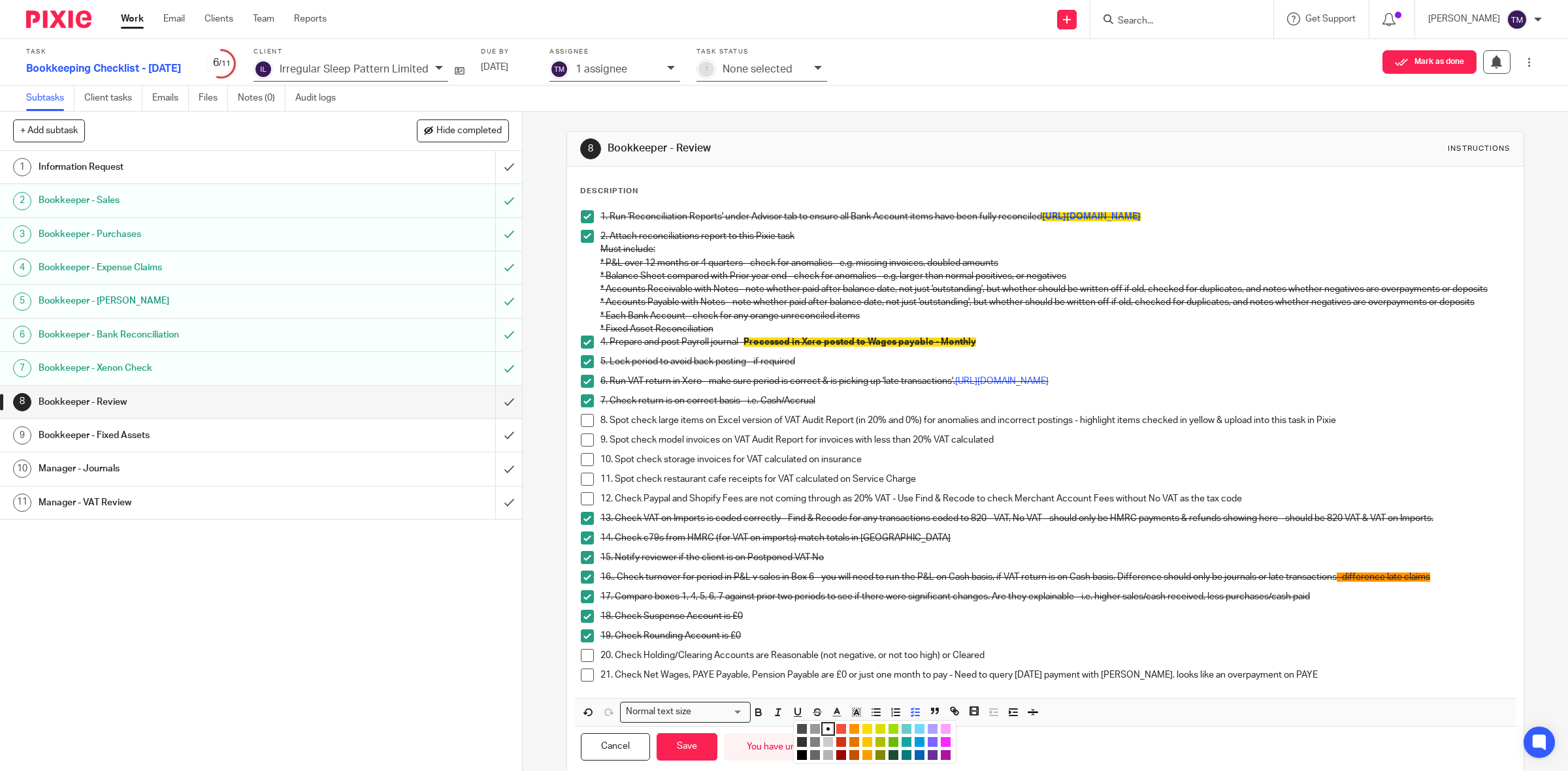
click at [851, 734] on li "color:#FE9200" at bounding box center [854, 728] width 10 height 10
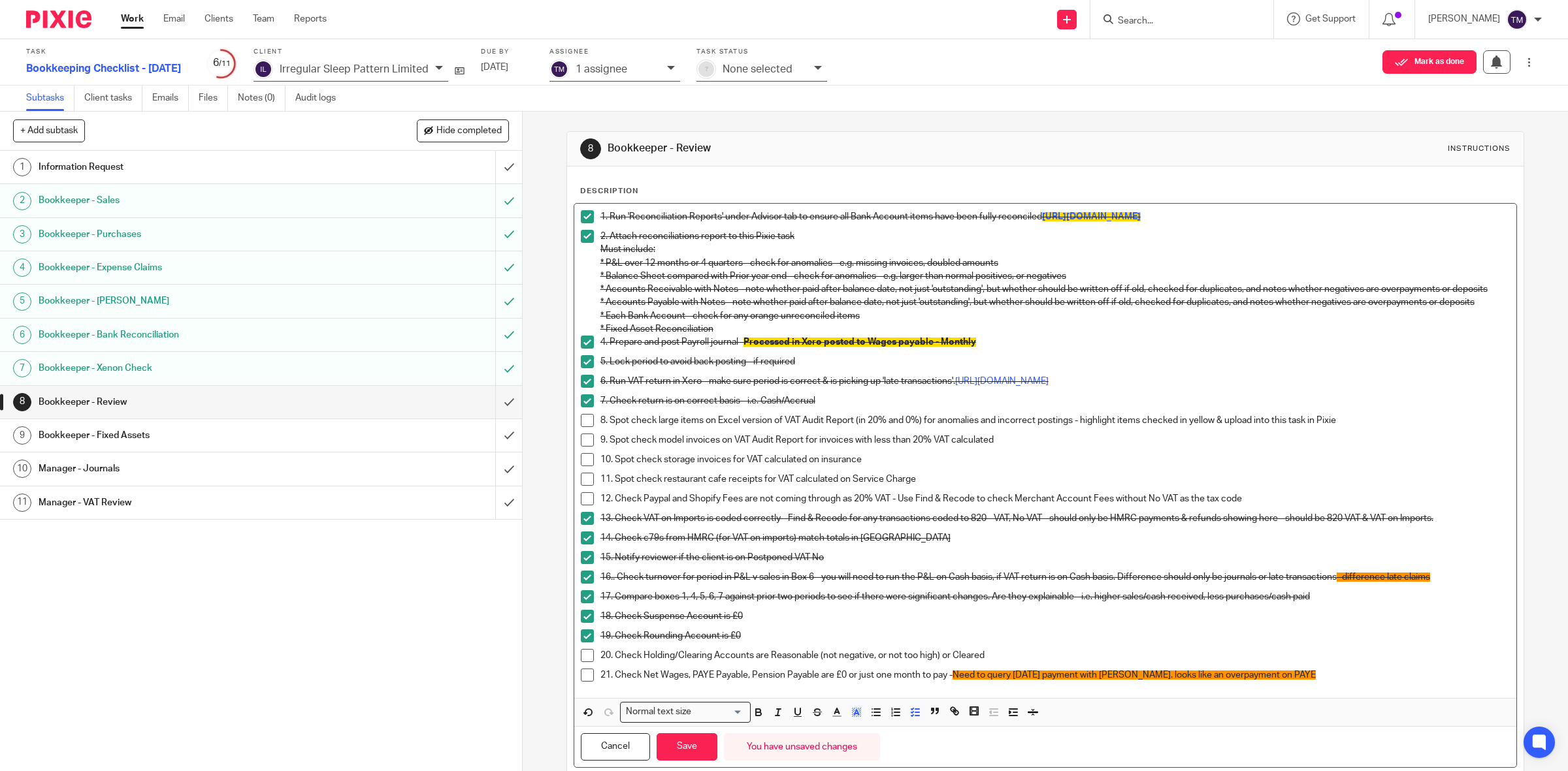
click at [829, 662] on p "20. Check Holding/Clearing Accounts are Reasonable (not negative, or not too hi…" at bounding box center [1055, 655] width 910 height 13
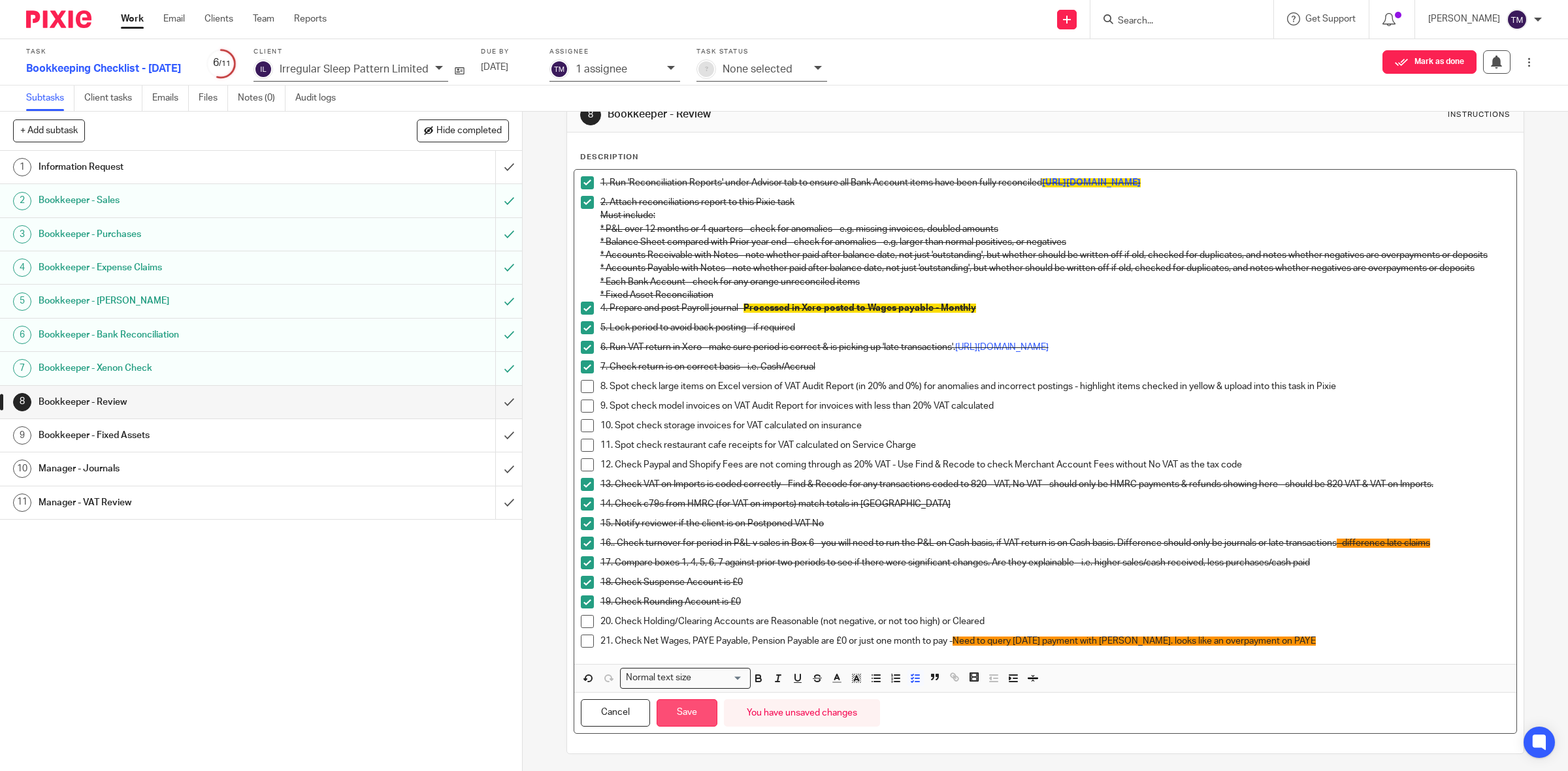
scroll to position [52, 0]
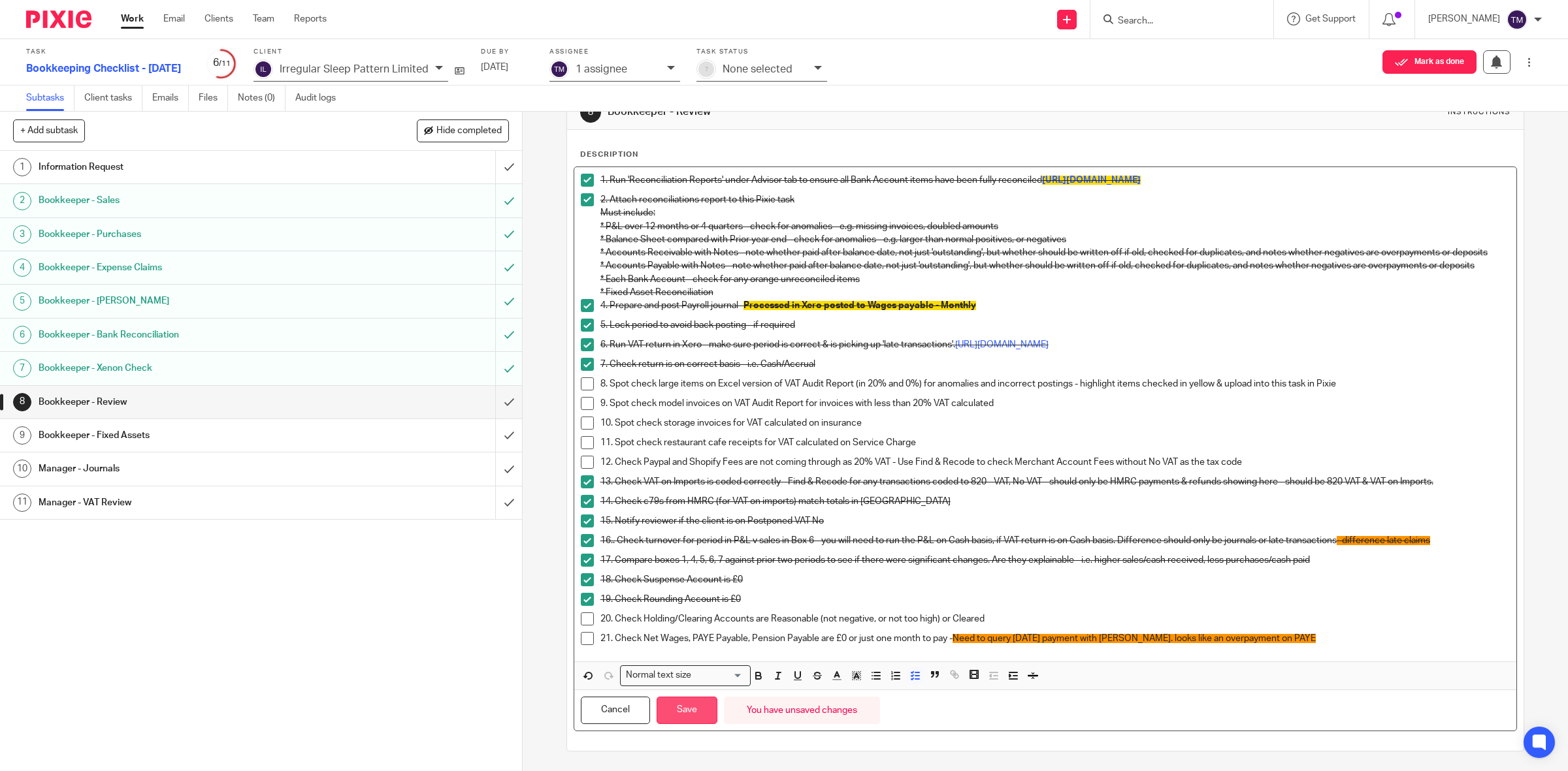
click at [677, 701] on button "Save" at bounding box center [687, 711] width 61 height 28
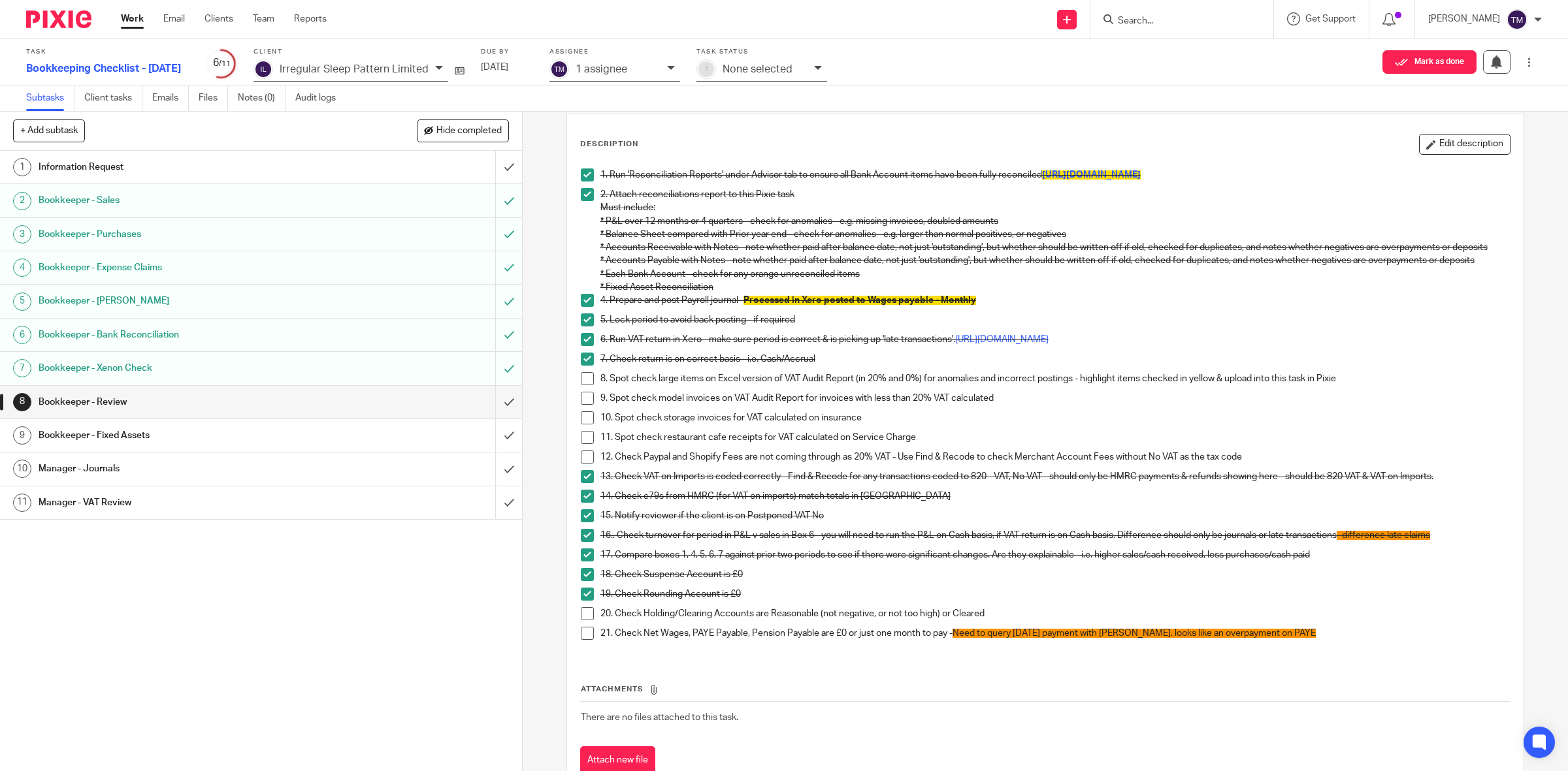
click at [100, 197] on h1 "Bookkeeper - Sales" at bounding box center [186, 200] width 296 height 20
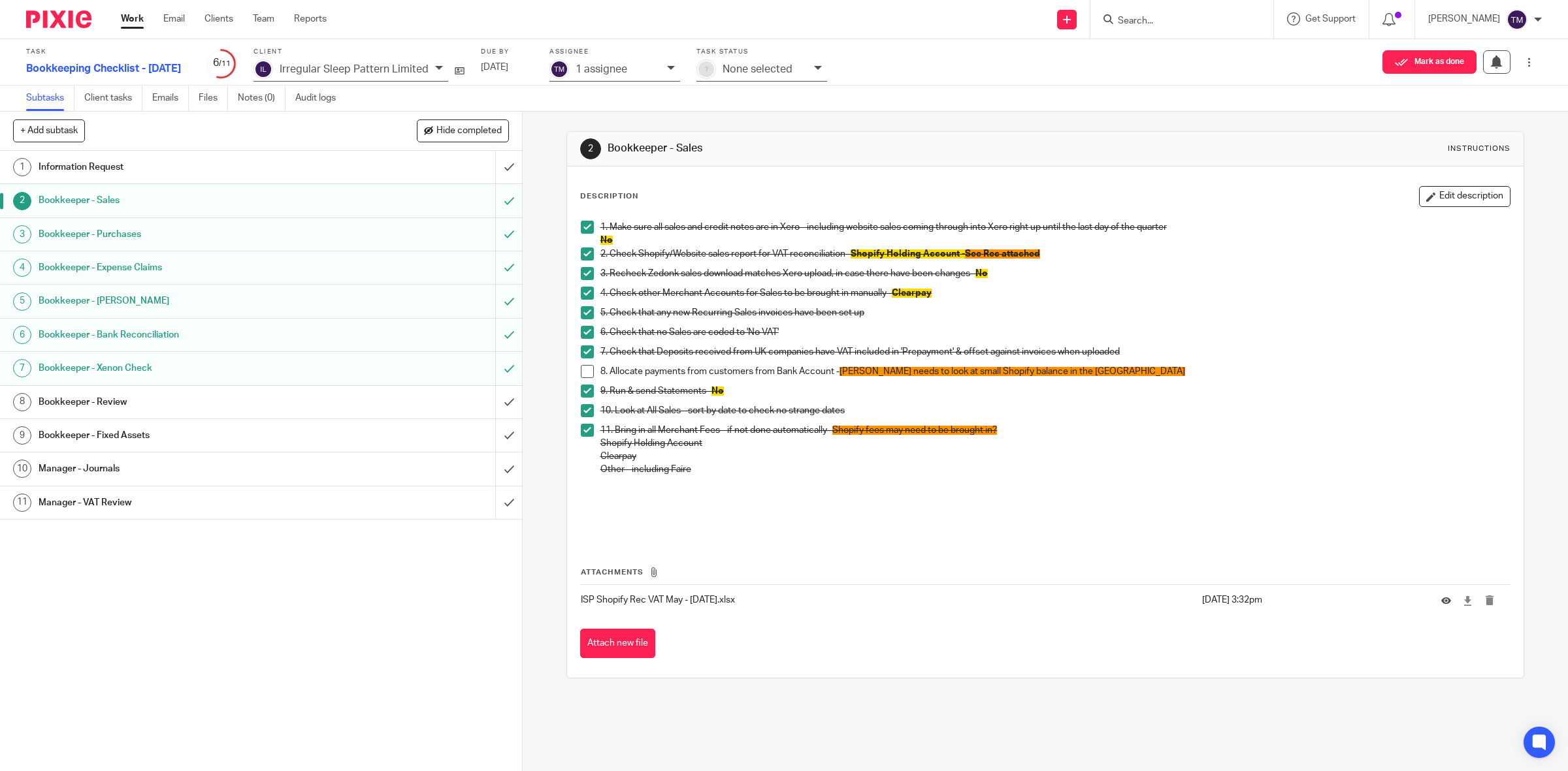
click at [180, 416] on link "8 Bookkeeper - Review" at bounding box center [247, 402] width 495 height 32
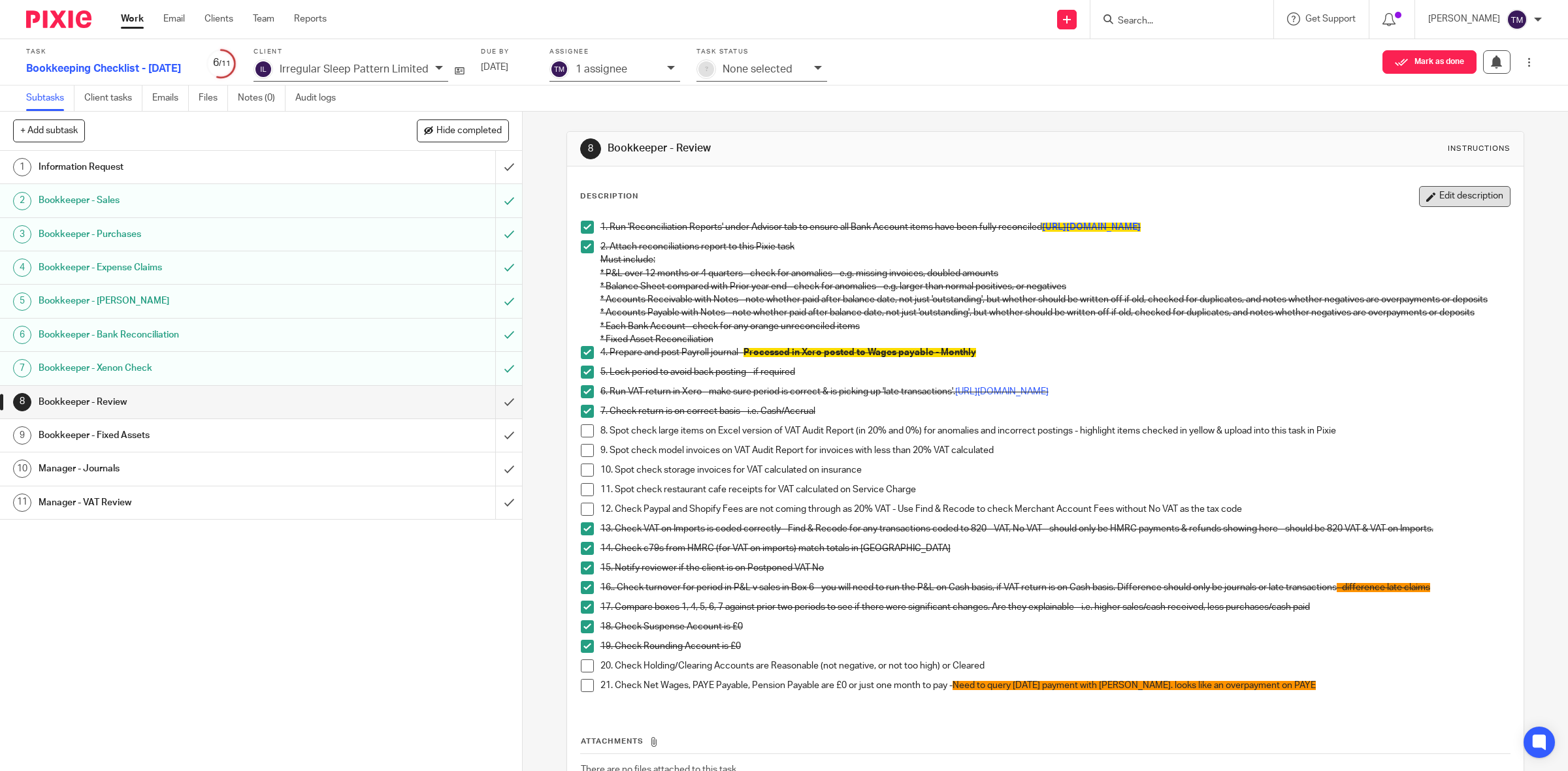
click at [1437, 196] on button "Edit description" at bounding box center [1464, 196] width 91 height 21
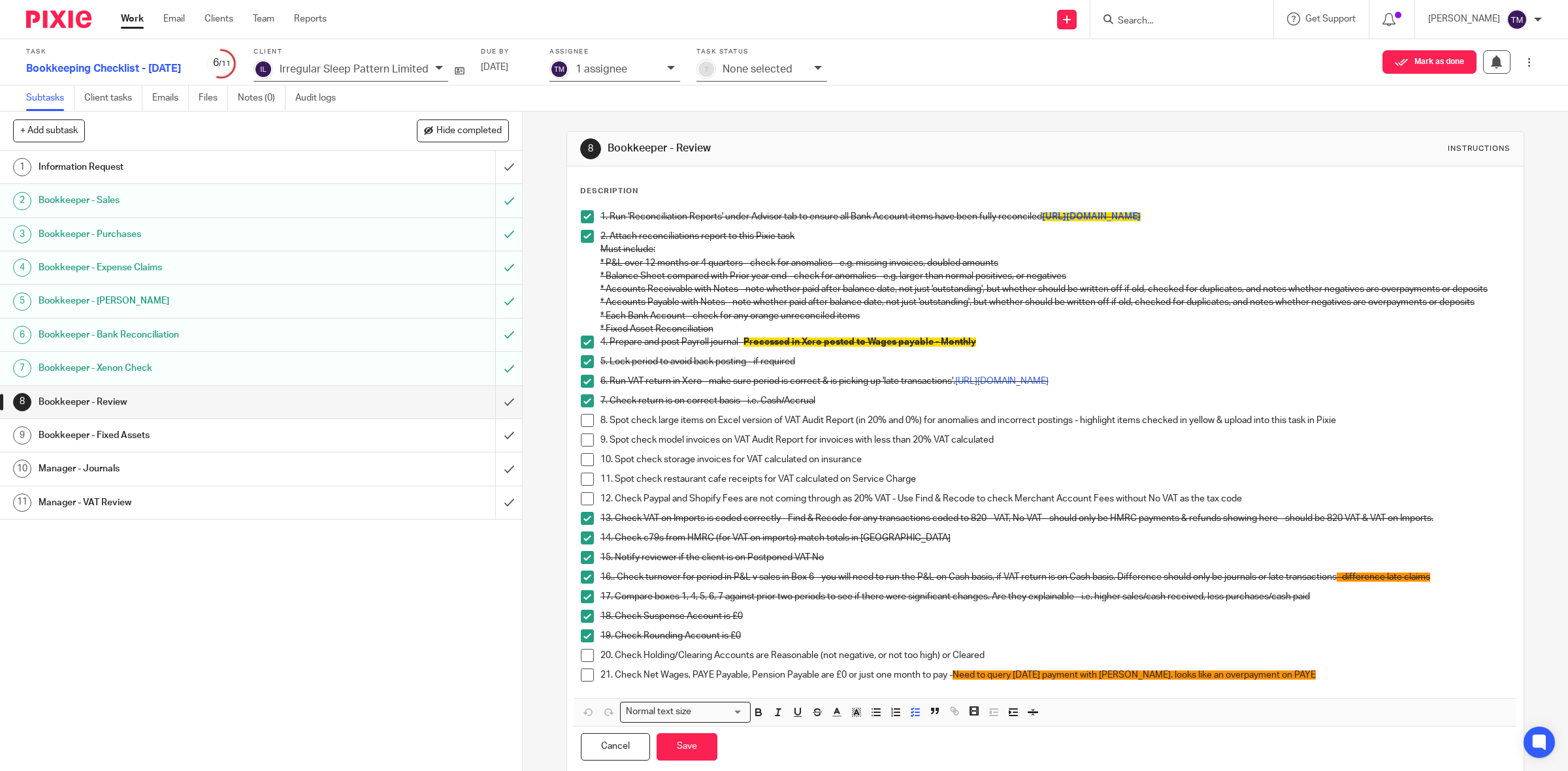
click at [997, 662] on p "20. Check Holding/Clearing Accounts are Reasonable (not negative, or not too hi…" at bounding box center [1055, 655] width 910 height 13
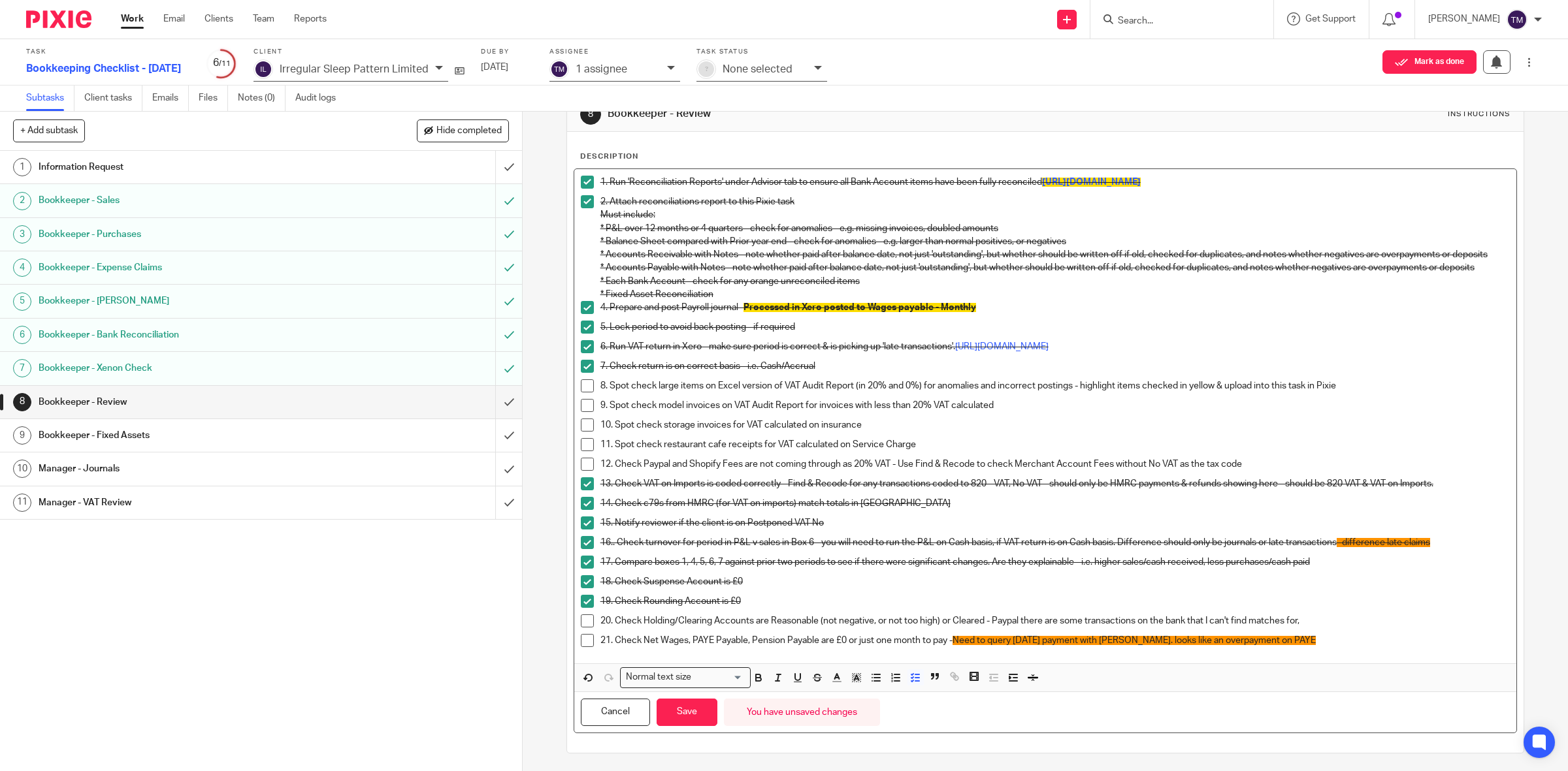
scroll to position [52, 0]
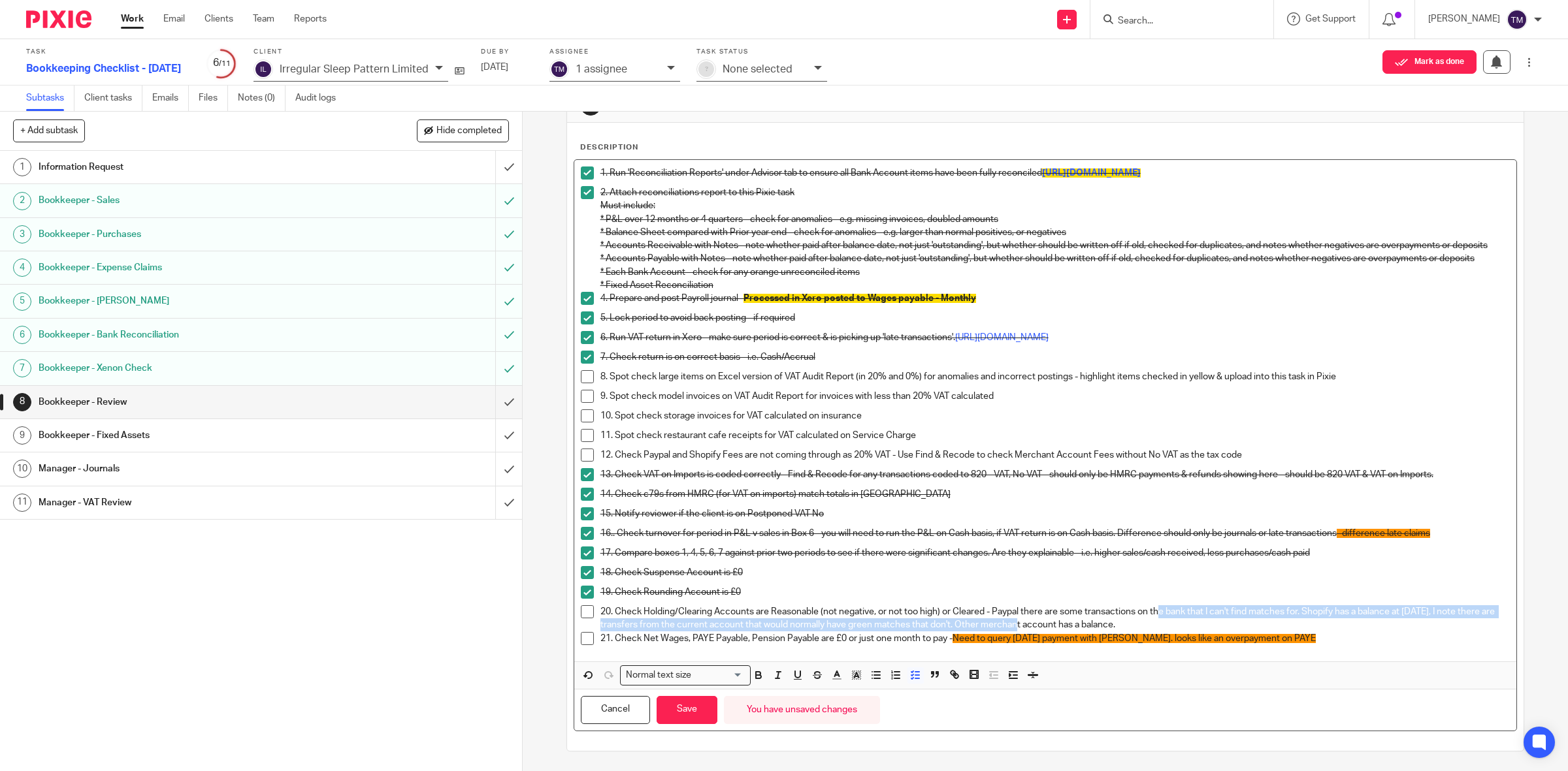
drag, startPoint x: 1147, startPoint y: 625, endPoint x: 1037, endPoint y: 625, distance: 110.0
click at [1037, 625] on p "20. Check Holding/Clearing Accounts are Reasonable (not negative, or not too hi…" at bounding box center [1055, 619] width 910 height 26
click at [1130, 625] on p "20. Check Holding/Clearing Accounts are Reasonable (not negative, or not too hi…" at bounding box center [1055, 619] width 910 height 26
drag, startPoint x: 1160, startPoint y: 628, endPoint x: 990, endPoint y: 611, distance: 170.8
click at [990, 611] on p "20. Check Holding/Clearing Accounts are Reasonable (not negative, or not too hi…" at bounding box center [1055, 619] width 910 height 26
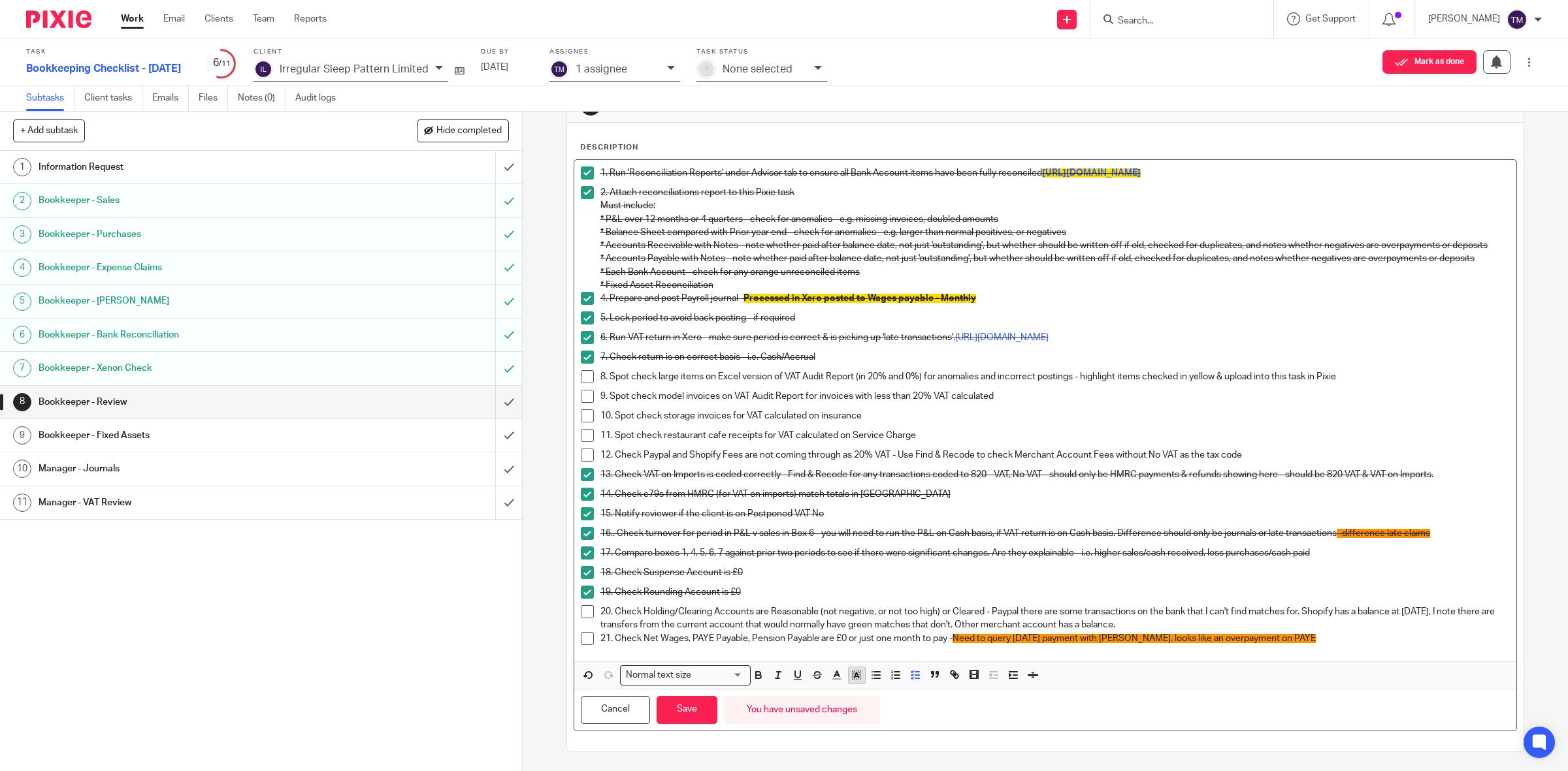
click at [854, 677] on icon "button" at bounding box center [856, 675] width 12 height 12
click at [849, 697] on li "color:#FE9200" at bounding box center [854, 692] width 10 height 10
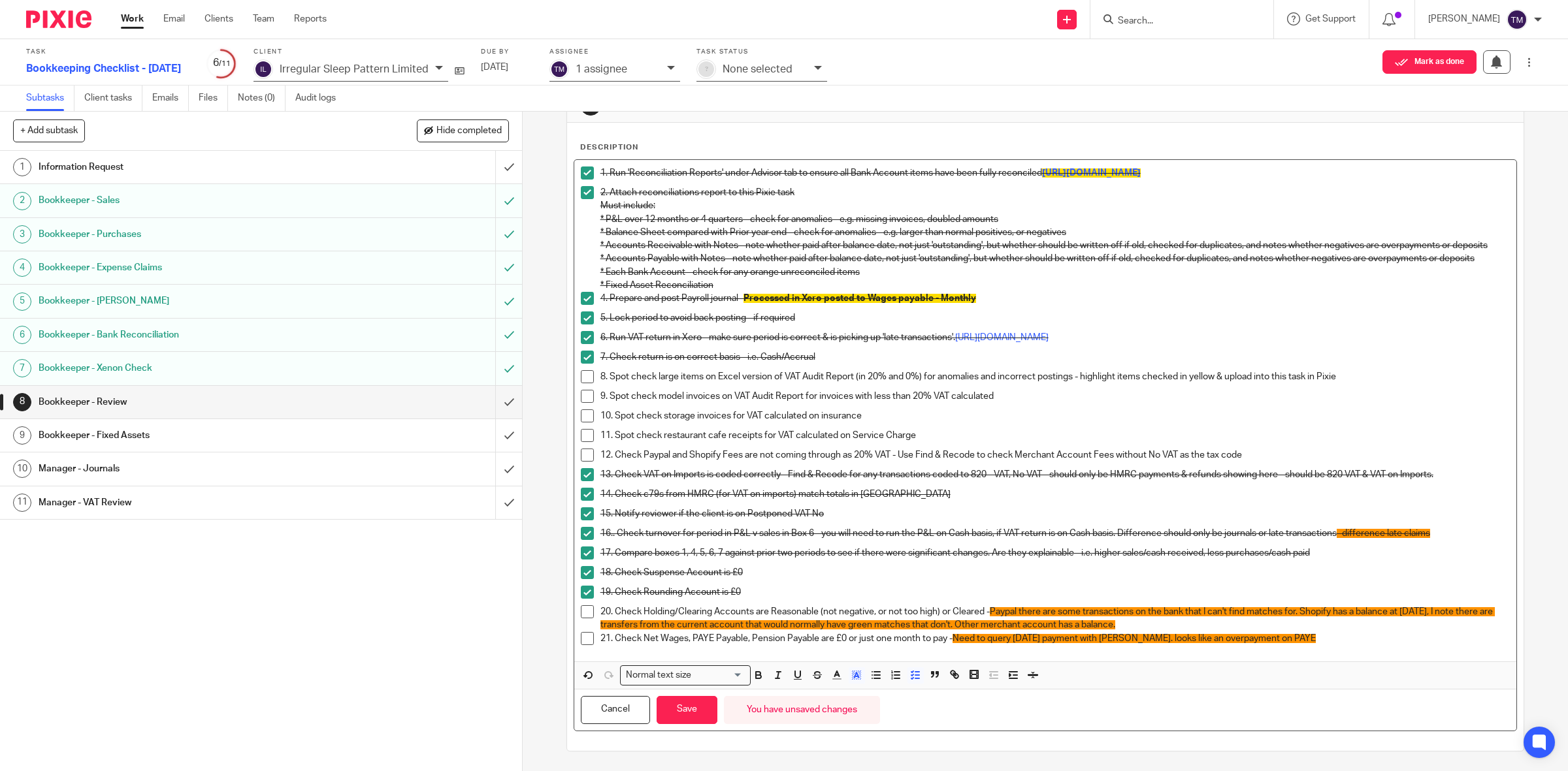
click at [1143, 628] on span "Paypal there are some transactions on the bank that I can't find matches for. S…" at bounding box center [1047, 619] width 894 height 22
click at [1146, 630] on span "Paypal there are some transactions on the bank that I can't find matches for. S…" at bounding box center [1047, 619] width 894 height 22
click at [1260, 619] on span "Paypal there are some transactions on the bank that I can't find matches for. S…" at bounding box center [1047, 619] width 894 height 22
click at [1299, 614] on span "Paypal there are some transactions on the bank that I can't find matches for. S…" at bounding box center [1047, 619] width 894 height 22
click at [1297, 617] on span "Paypal there are some transactions on the bank that I can't find matches for." at bounding box center [1143, 612] width 308 height 9
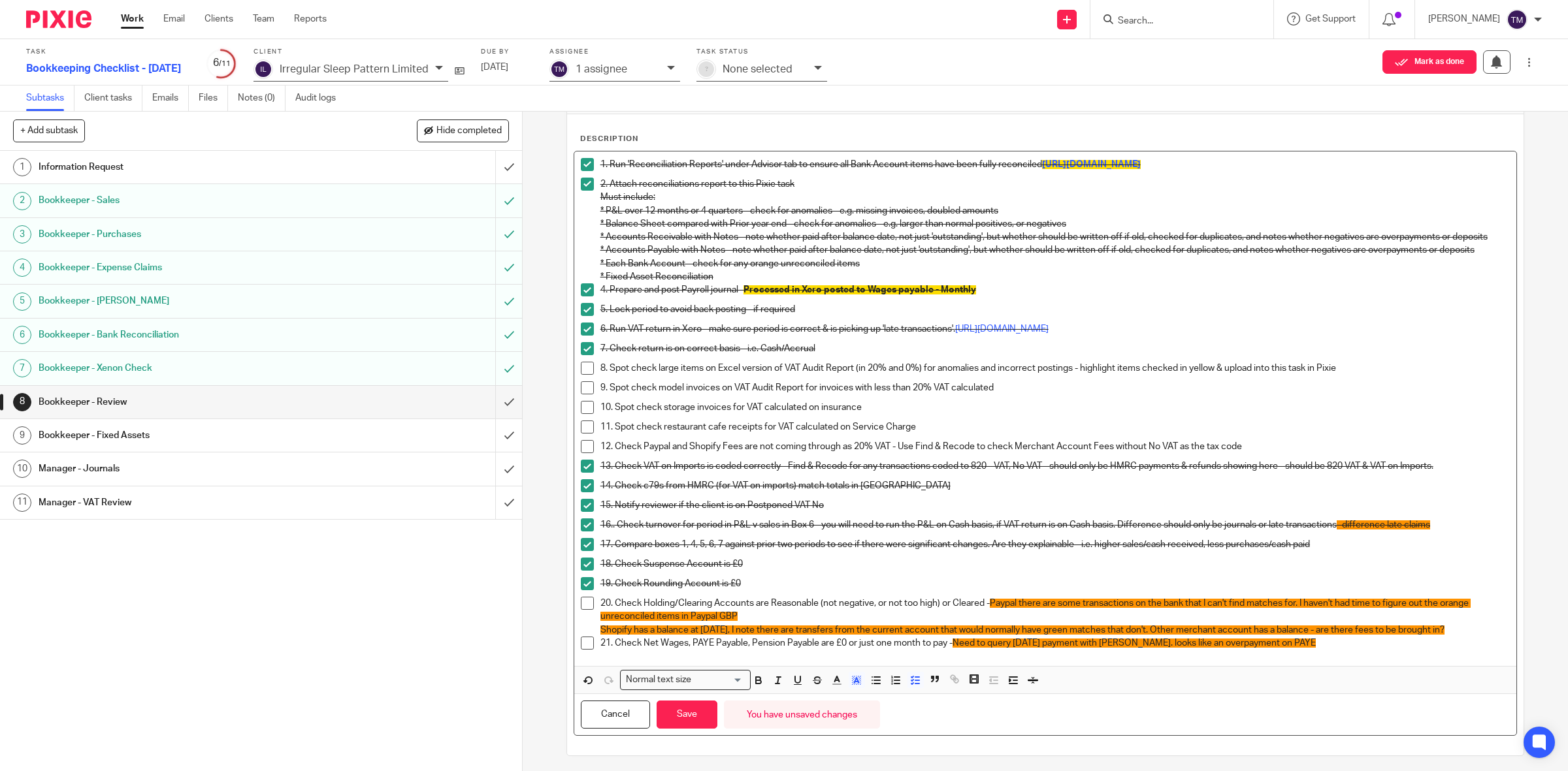
click at [1015, 617] on span "Paypal there are some transactions on the bank that I can't find matches for. I…" at bounding box center [1035, 610] width 870 height 22
click at [1157, 635] on span "Shopify has a balance at 31st July, I note there are transfers from the current…" at bounding box center [1022, 630] width 844 height 9
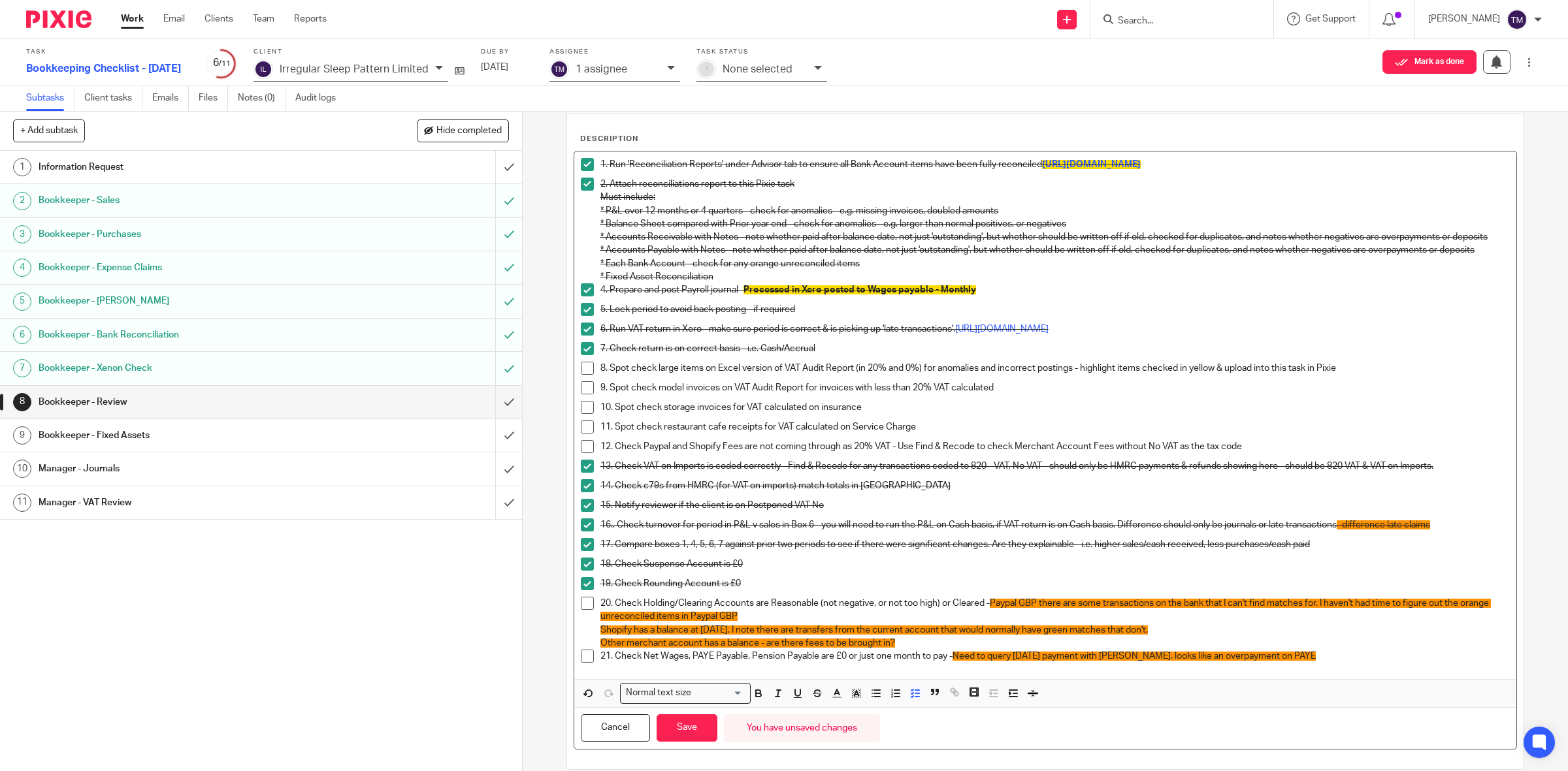
click at [1255, 453] on p "12. Check Paypal and Shopify Fees are not coming through as 20% VAT - Use Find …" at bounding box center [1055, 447] width 910 height 13
drag, startPoint x: 1357, startPoint y: 461, endPoint x: 1242, endPoint y: 459, distance: 115.0
click at [1242, 453] on p "12. Check Paypal and Shopify Fees are not coming through as 20% VAT - Use Find …" at bounding box center [1055, 447] width 910 height 13
click at [851, 700] on icon "button" at bounding box center [856, 694] width 12 height 12
click at [849, 715] on li "color:#FE9200" at bounding box center [854, 710] width 10 height 10
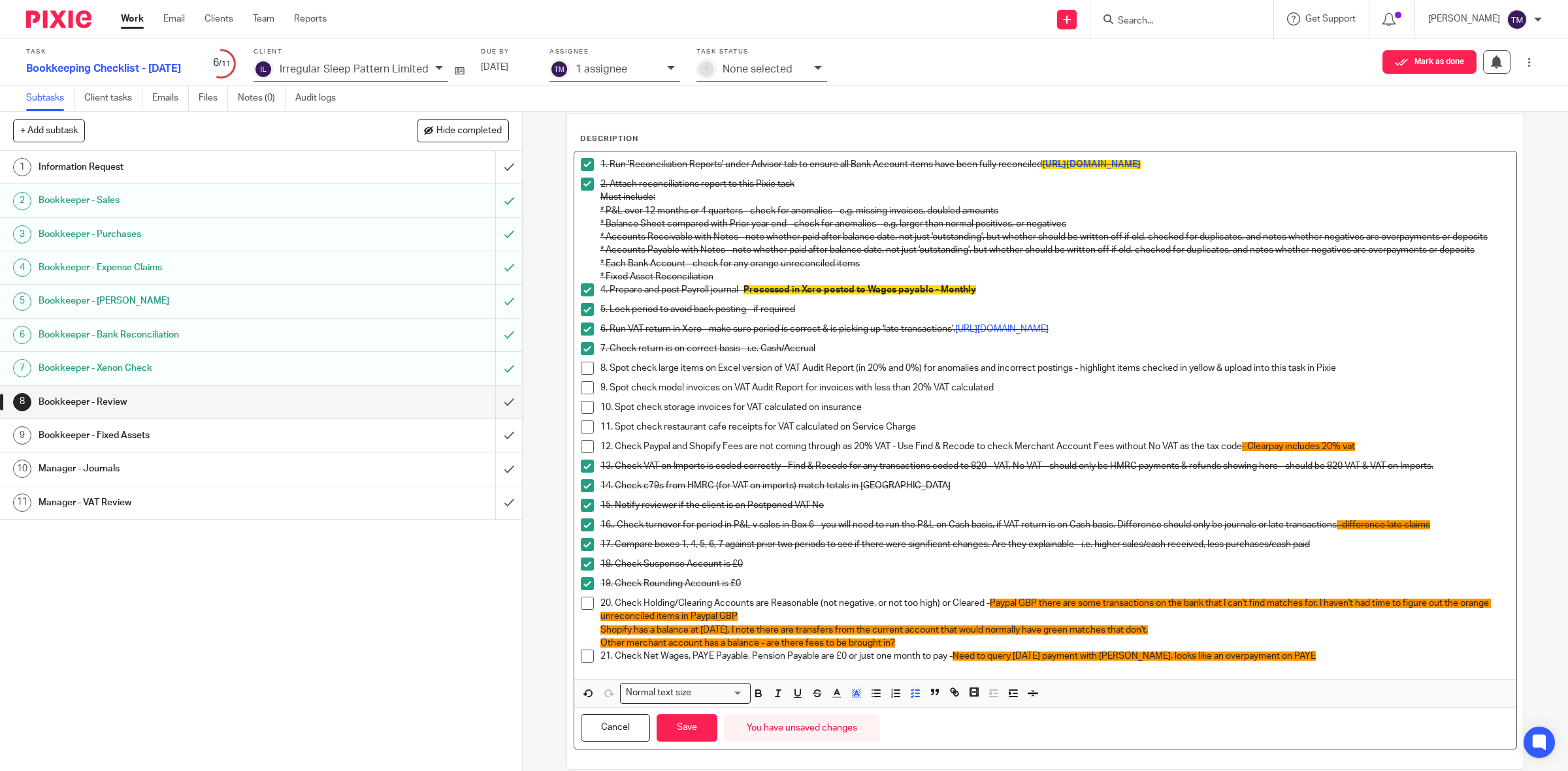
click at [583, 453] on span at bounding box center [587, 447] width 13 height 13
click at [681, 736] on button "Save" at bounding box center [687, 728] width 61 height 28
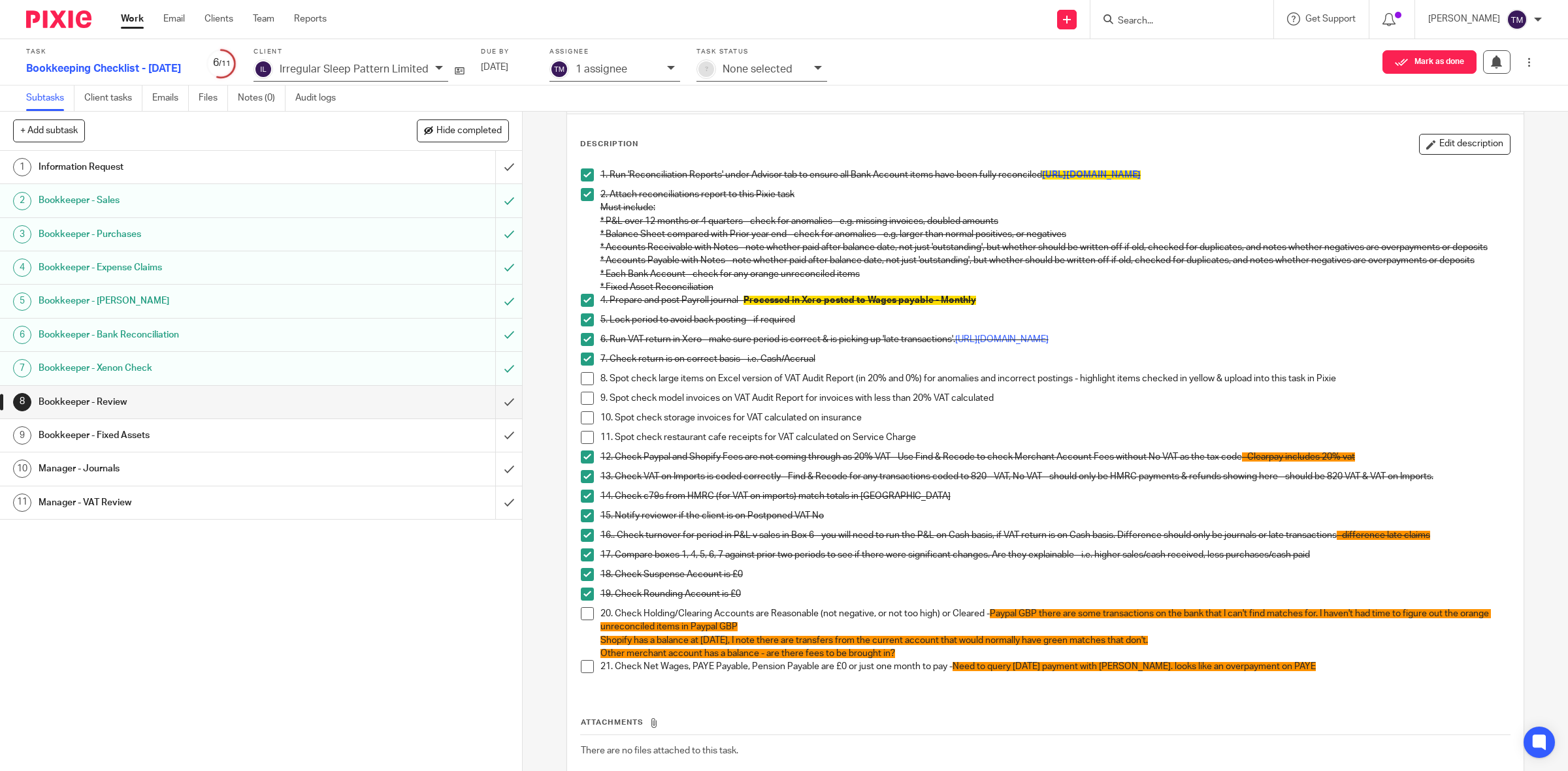
click at [586, 386] on span at bounding box center [587, 379] width 13 height 13
click at [581, 392] on li "8. Spot check large items on Excel version of VAT Audit Report (in 20% and 0%) …" at bounding box center [1045, 382] width 929 height 20
click at [586, 405] on span at bounding box center [587, 399] width 13 height 13
click at [581, 424] on span at bounding box center [587, 418] width 13 height 13
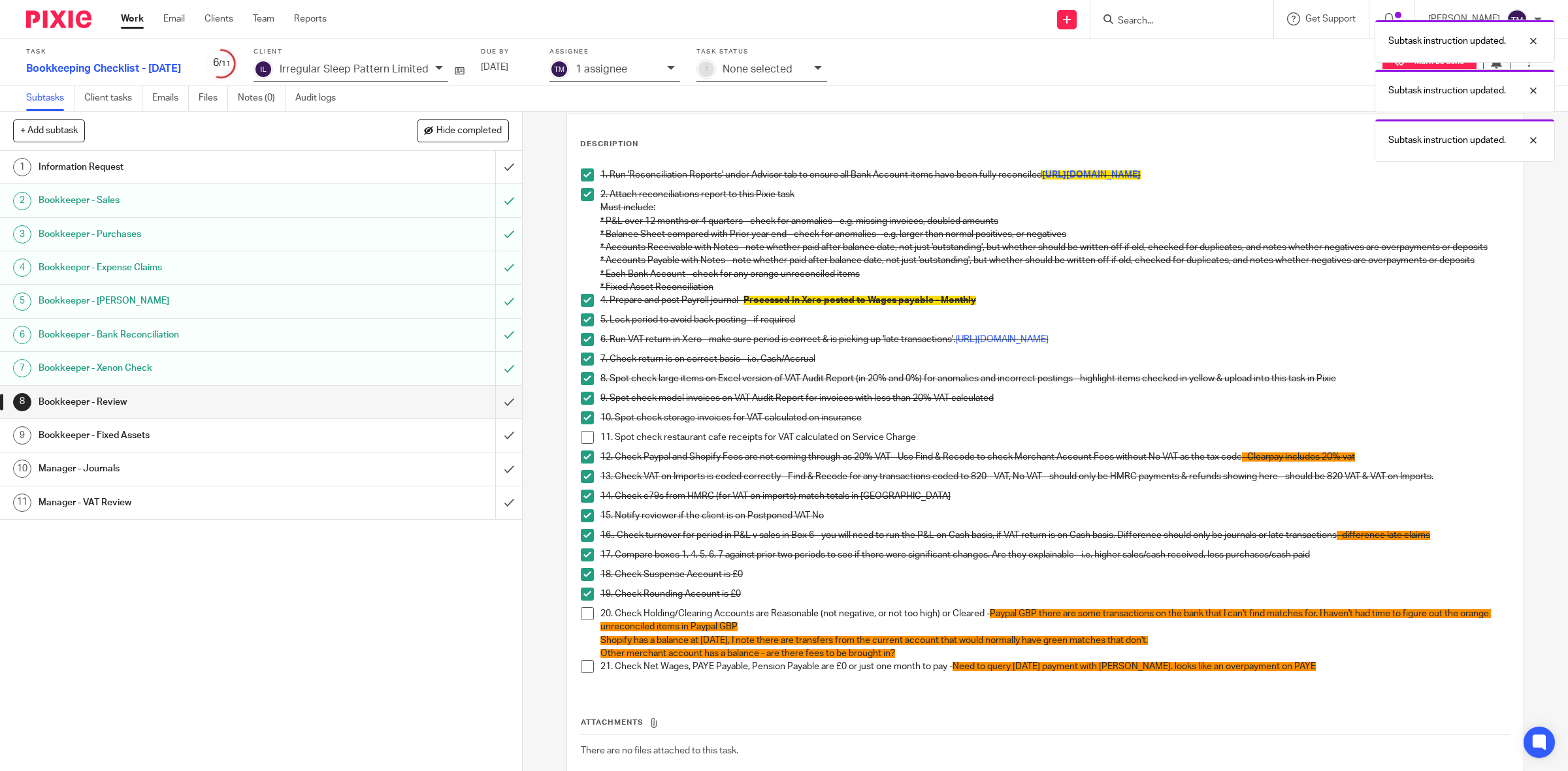
click at [586, 444] on span at bounding box center [587, 438] width 13 height 13
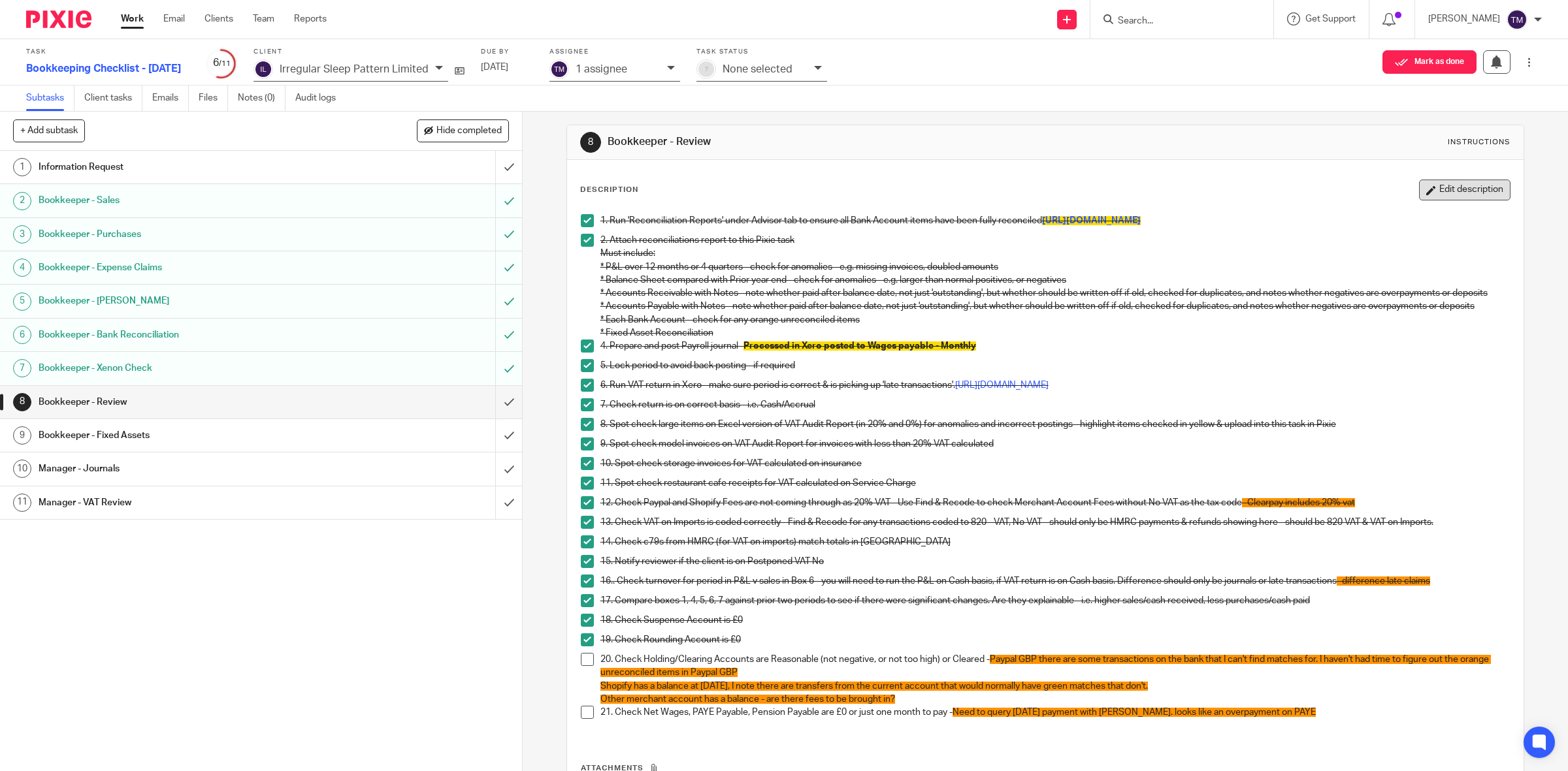
scroll to position [0, 0]
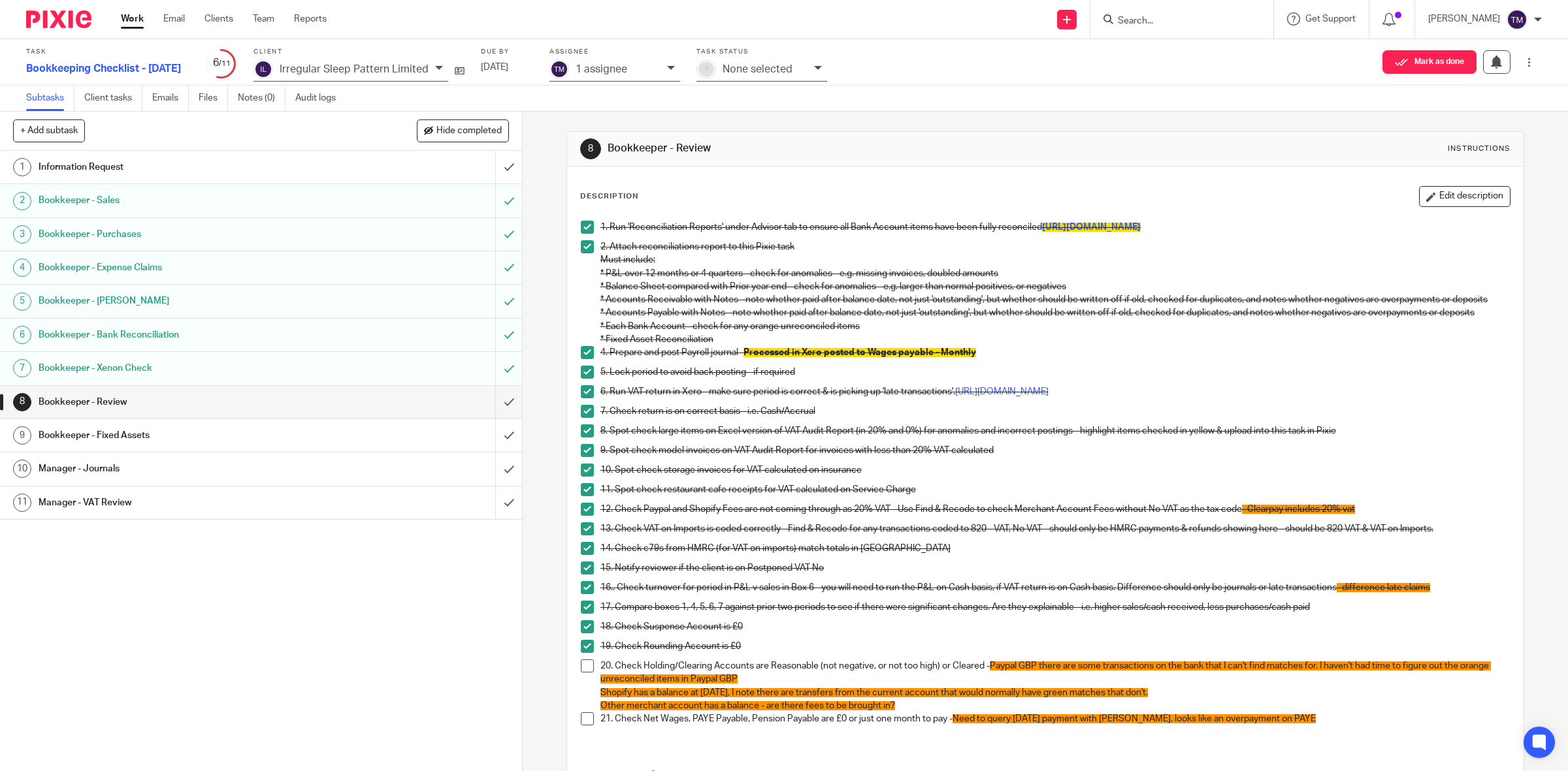
click at [1419, 201] on button "Edit description" at bounding box center [1464, 196] width 91 height 21
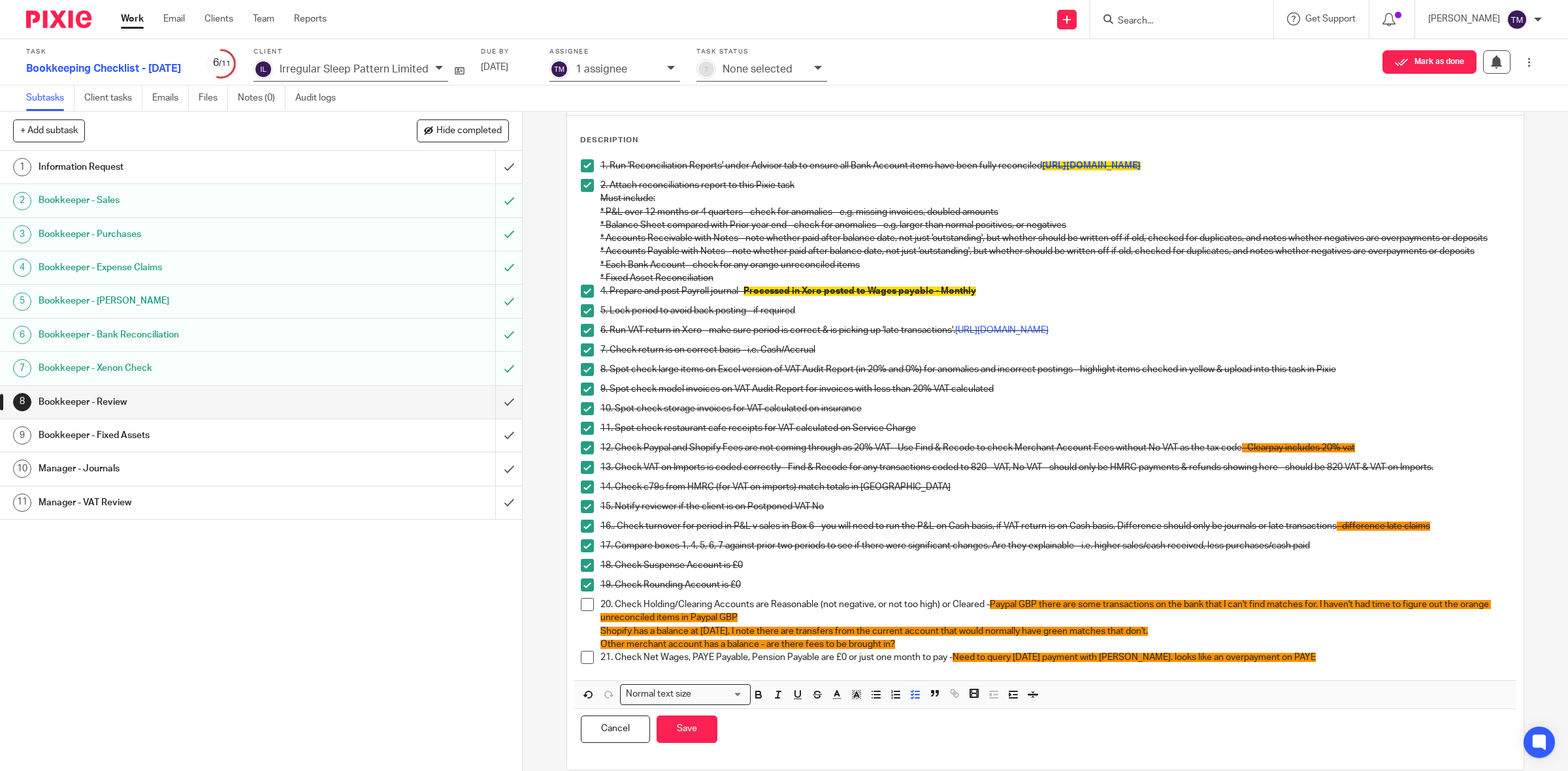
scroll to position [85, 0]
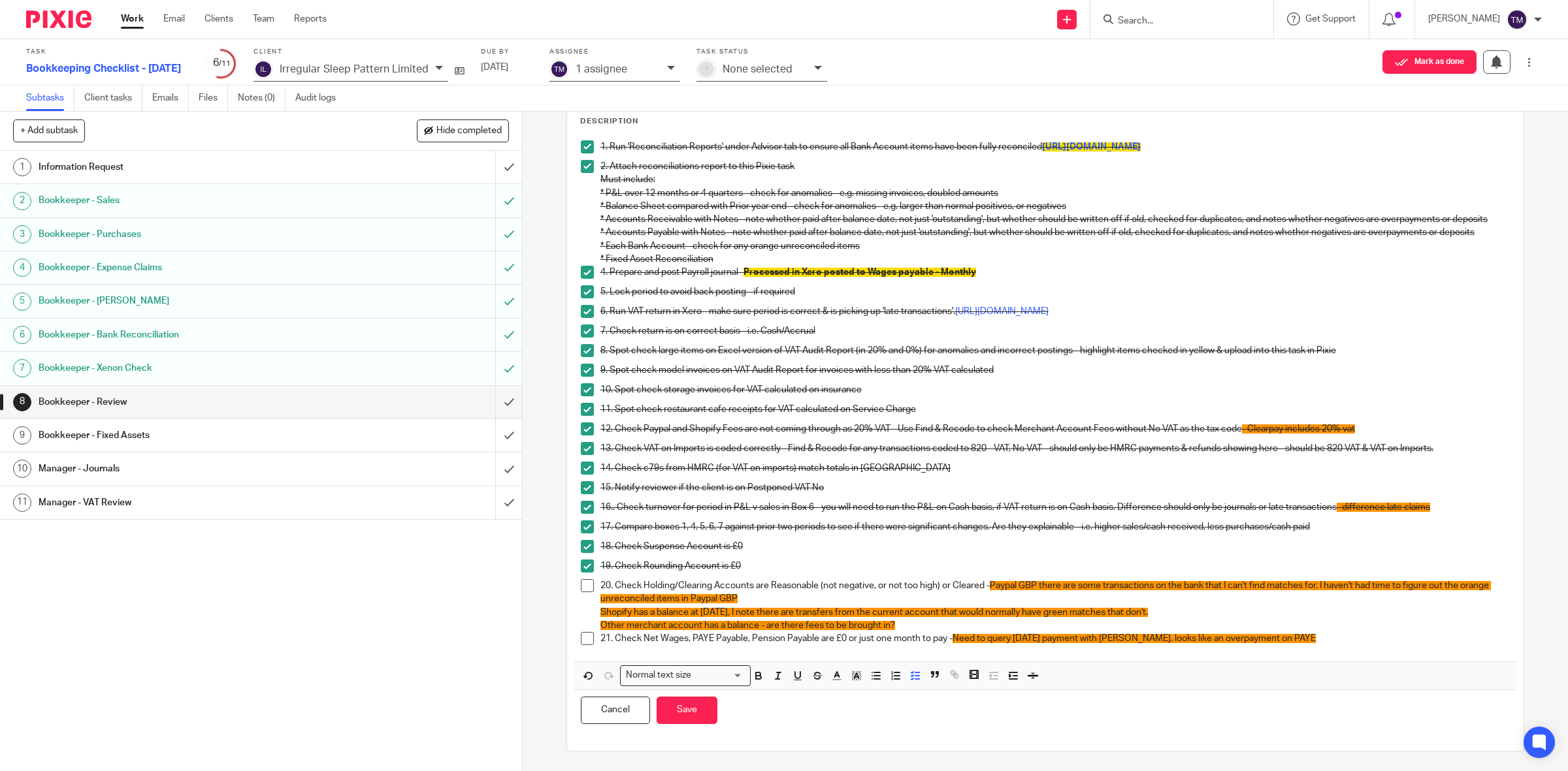
click at [716, 594] on span "Paypal GBP there are some transactions on the bank that I can't find matches fo…" at bounding box center [1046, 592] width 890 height 22
drag, startPoint x: 736, startPoint y: 583, endPoint x: 799, endPoint y: 594, distance: 64.0
click at [798, 594] on span "Paypal GBP there are some transactions on the bank that I can't find matches fo…" at bounding box center [1046, 591] width 890 height 22
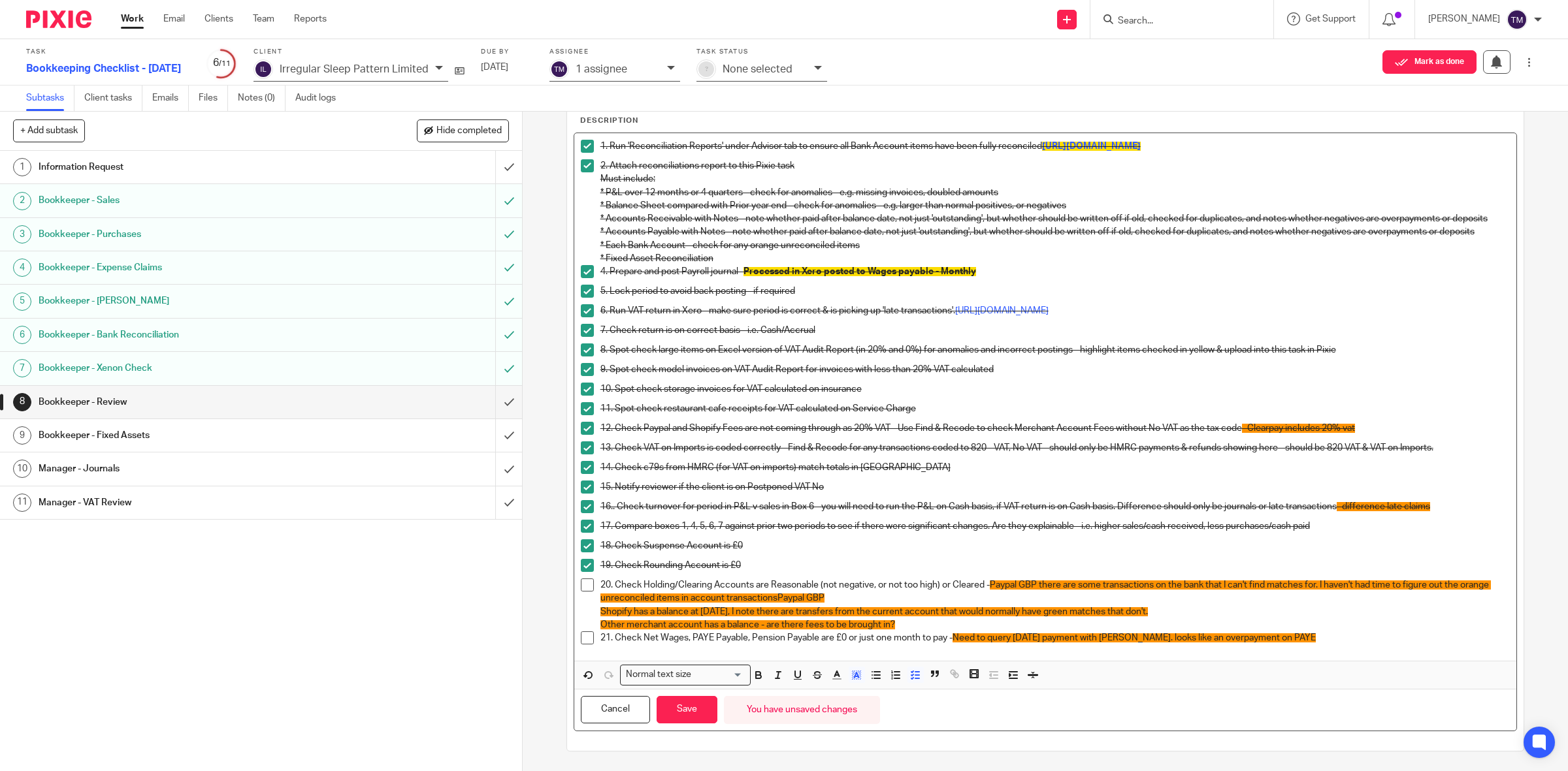
click at [804, 592] on p "20. Check Holding/Clearing Accounts are Reasonable (not negative, or not too hi…" at bounding box center [1055, 592] width 910 height 26
click at [698, 716] on button "Save" at bounding box center [687, 710] width 61 height 28
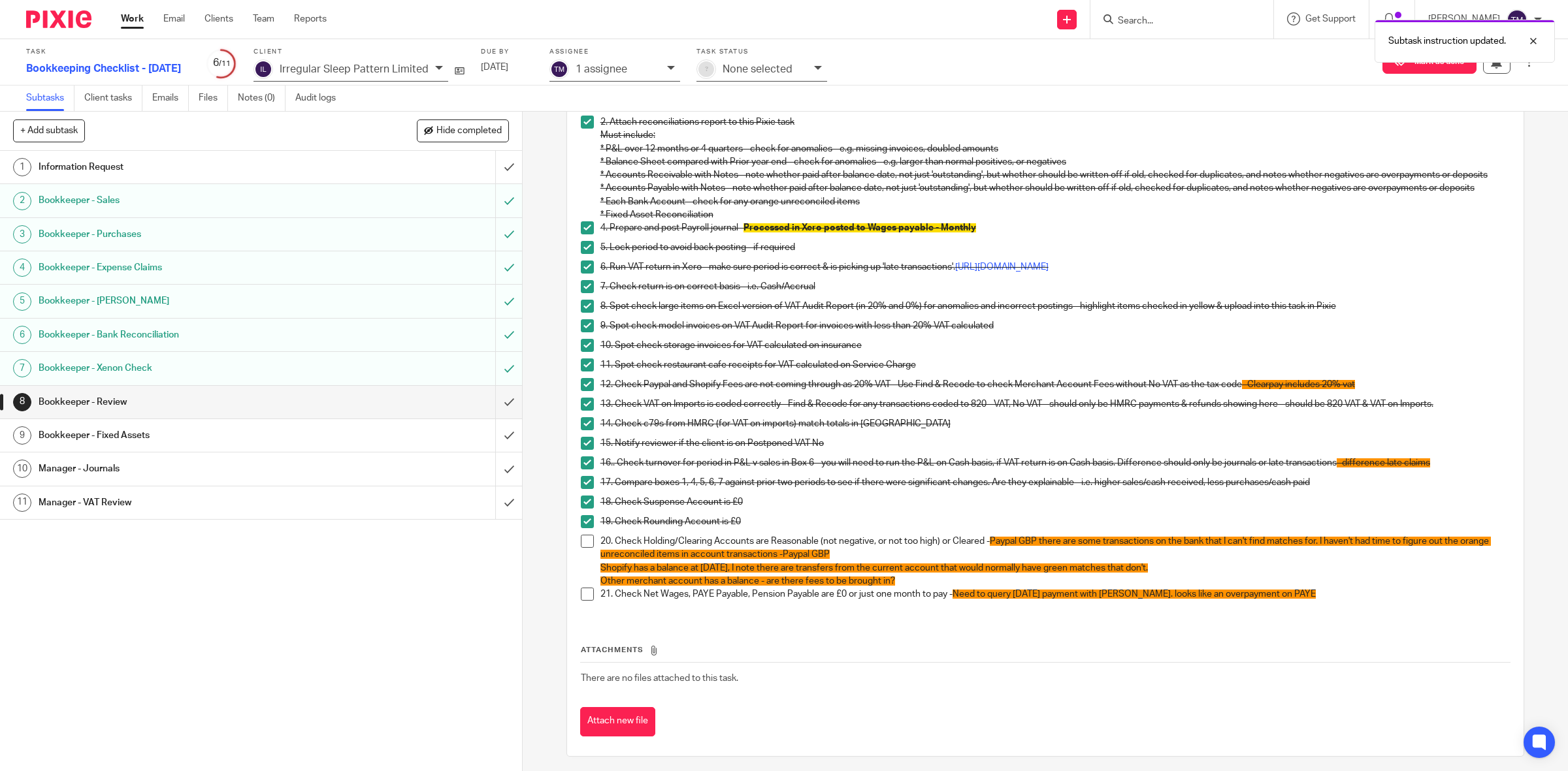
scroll to position [143, 0]
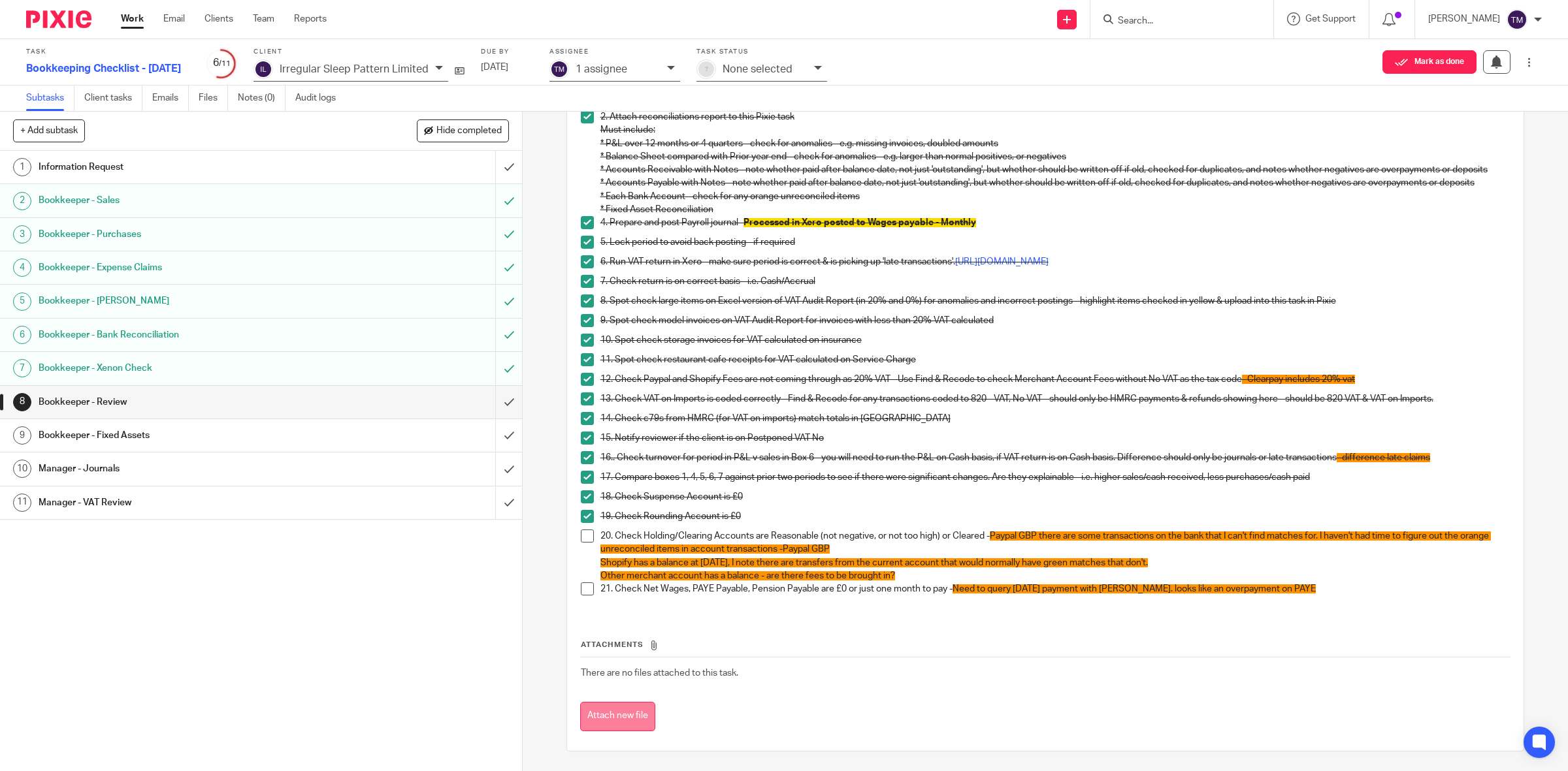
click at [618, 716] on button "Attach new file" at bounding box center [617, 717] width 75 height 29
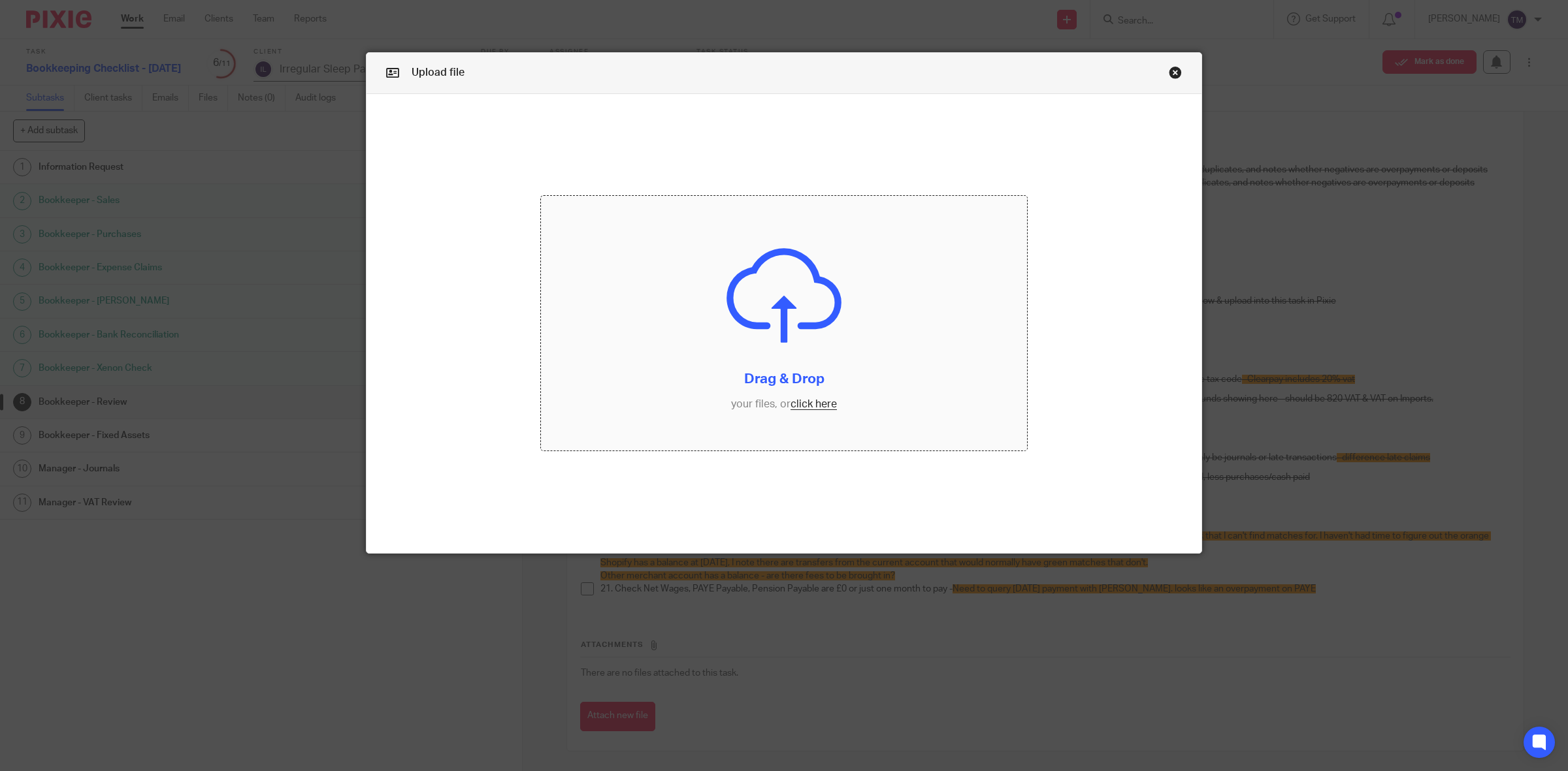
click at [811, 406] on input "file" at bounding box center [784, 323] width 486 height 255
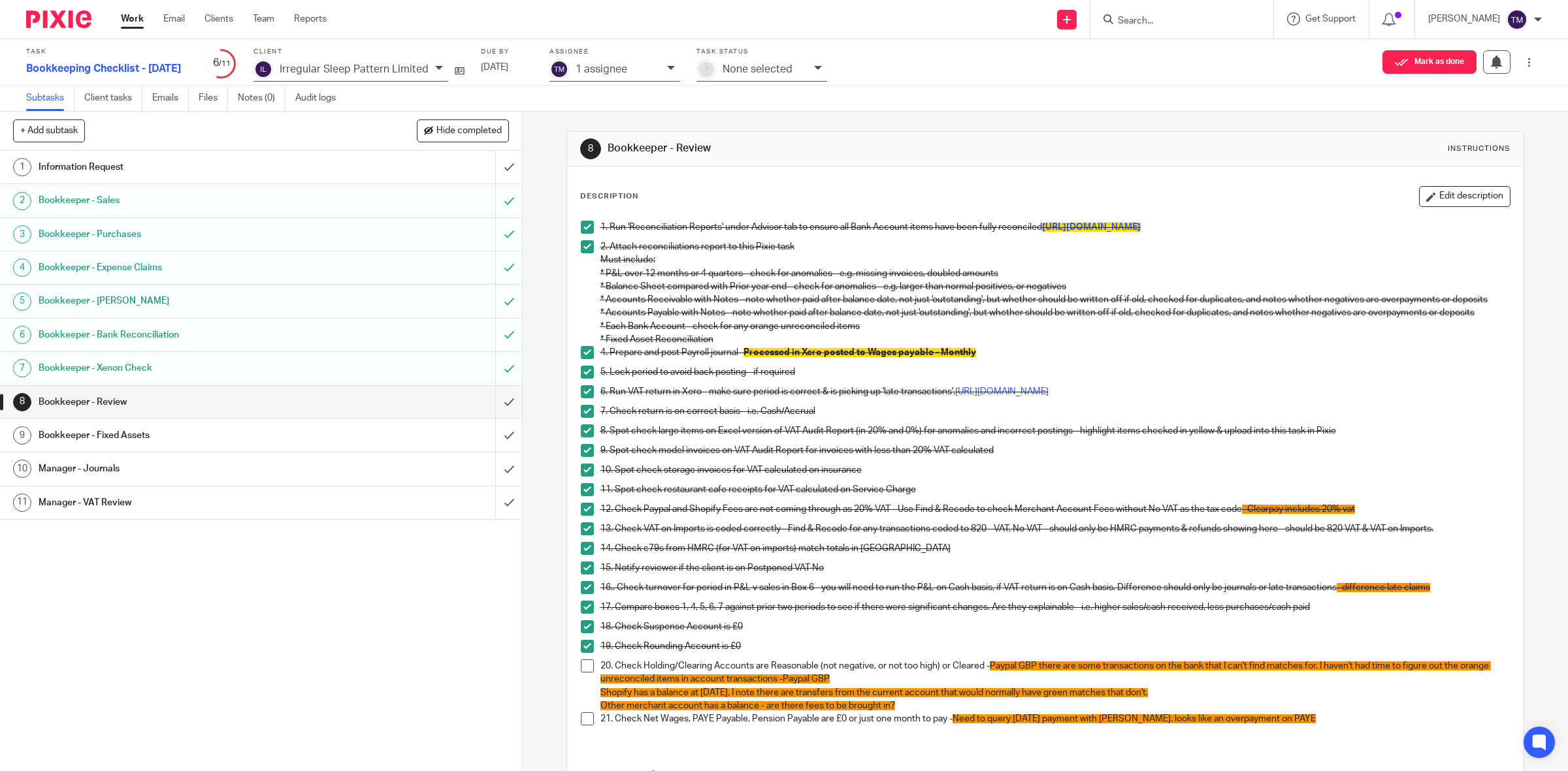
click at [174, 426] on link "9 Bookkeeper - Fixed Assets" at bounding box center [247, 436] width 495 height 32
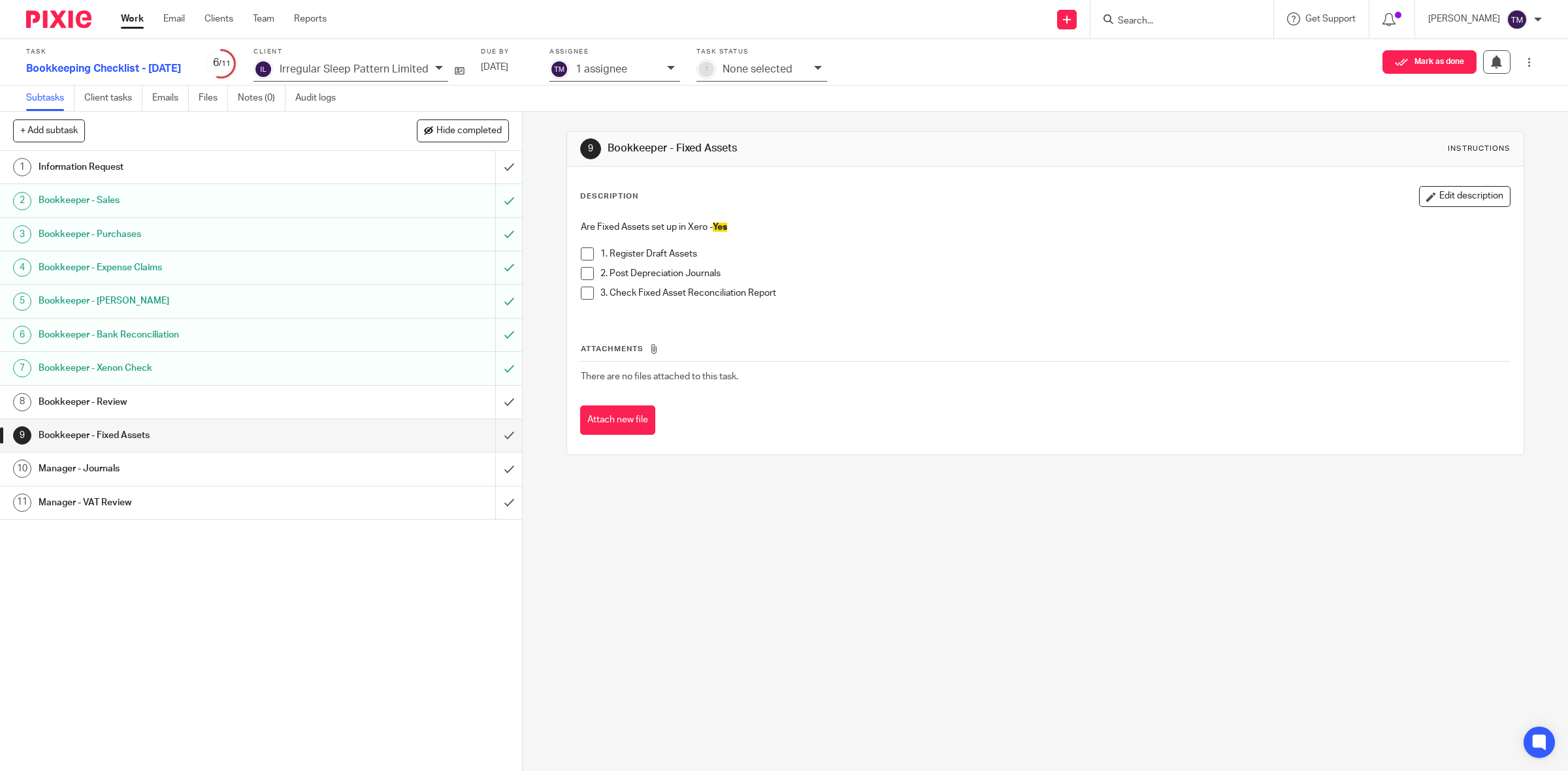
click at [47, 405] on h1 "Bookkeeper - Review" at bounding box center [186, 402] width 296 height 20
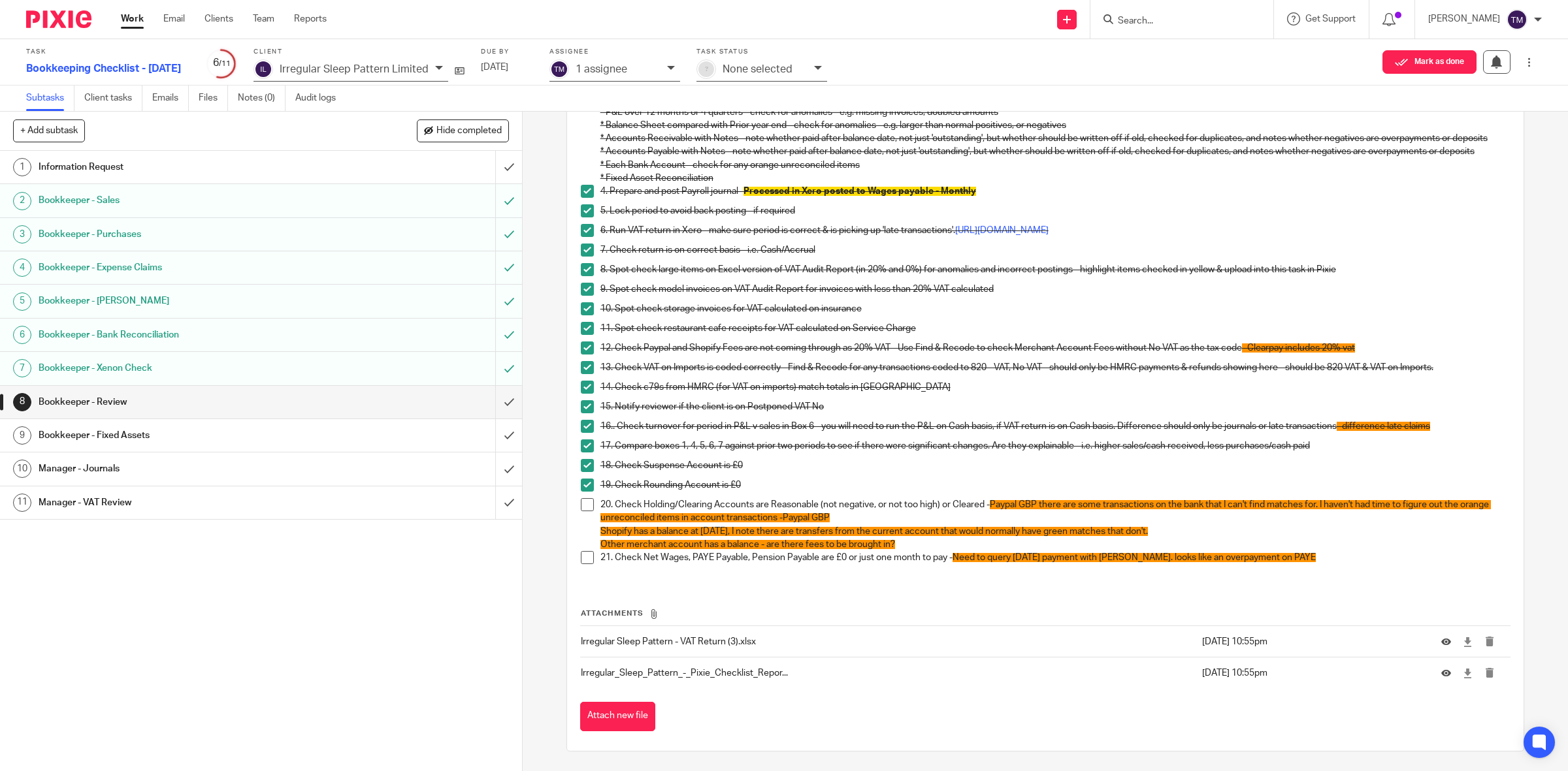
scroll to position [175, 0]
click at [586, 707] on button "Attach new file" at bounding box center [617, 717] width 75 height 29
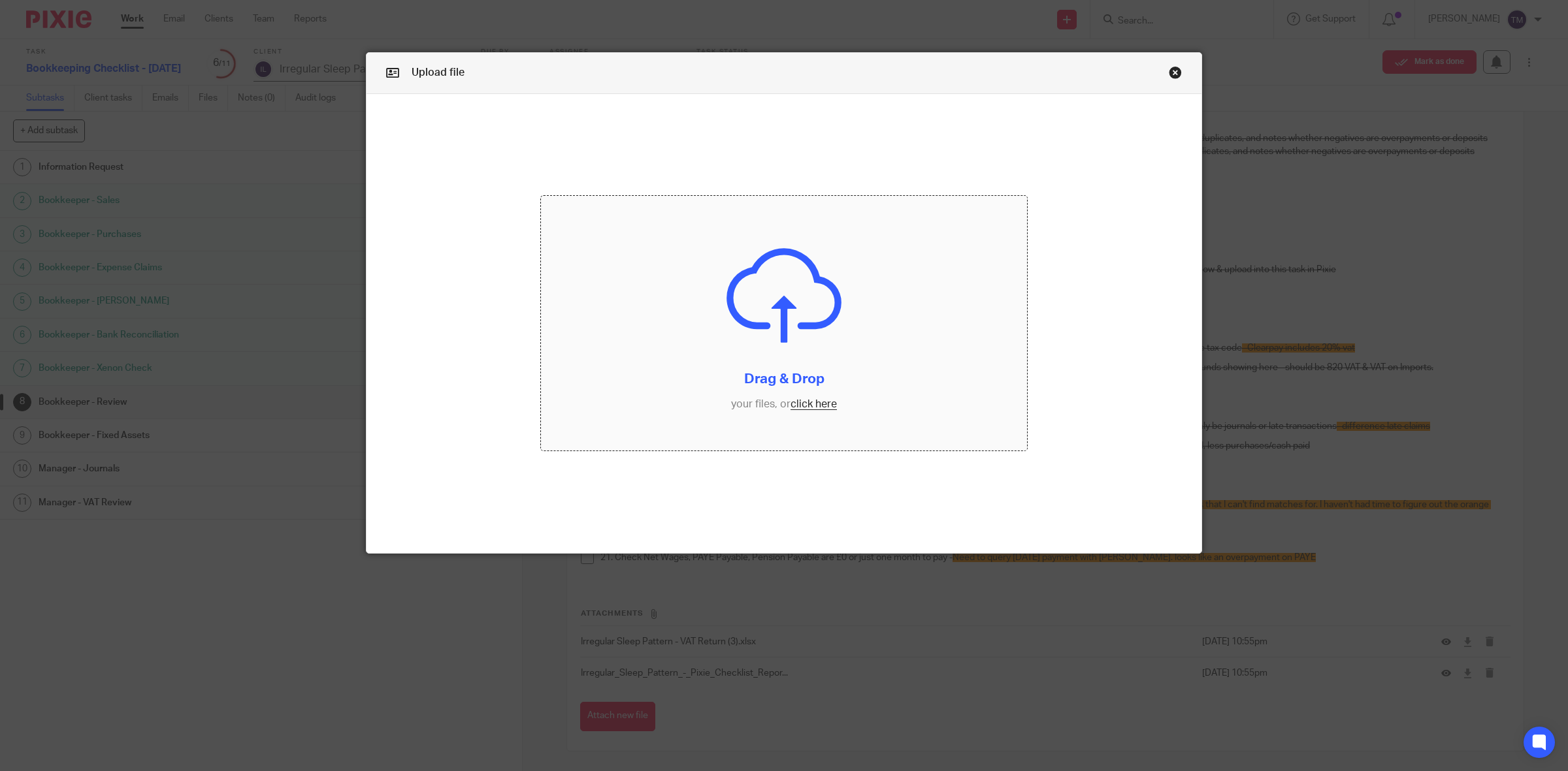
click at [803, 399] on input "file" at bounding box center [784, 323] width 486 height 255
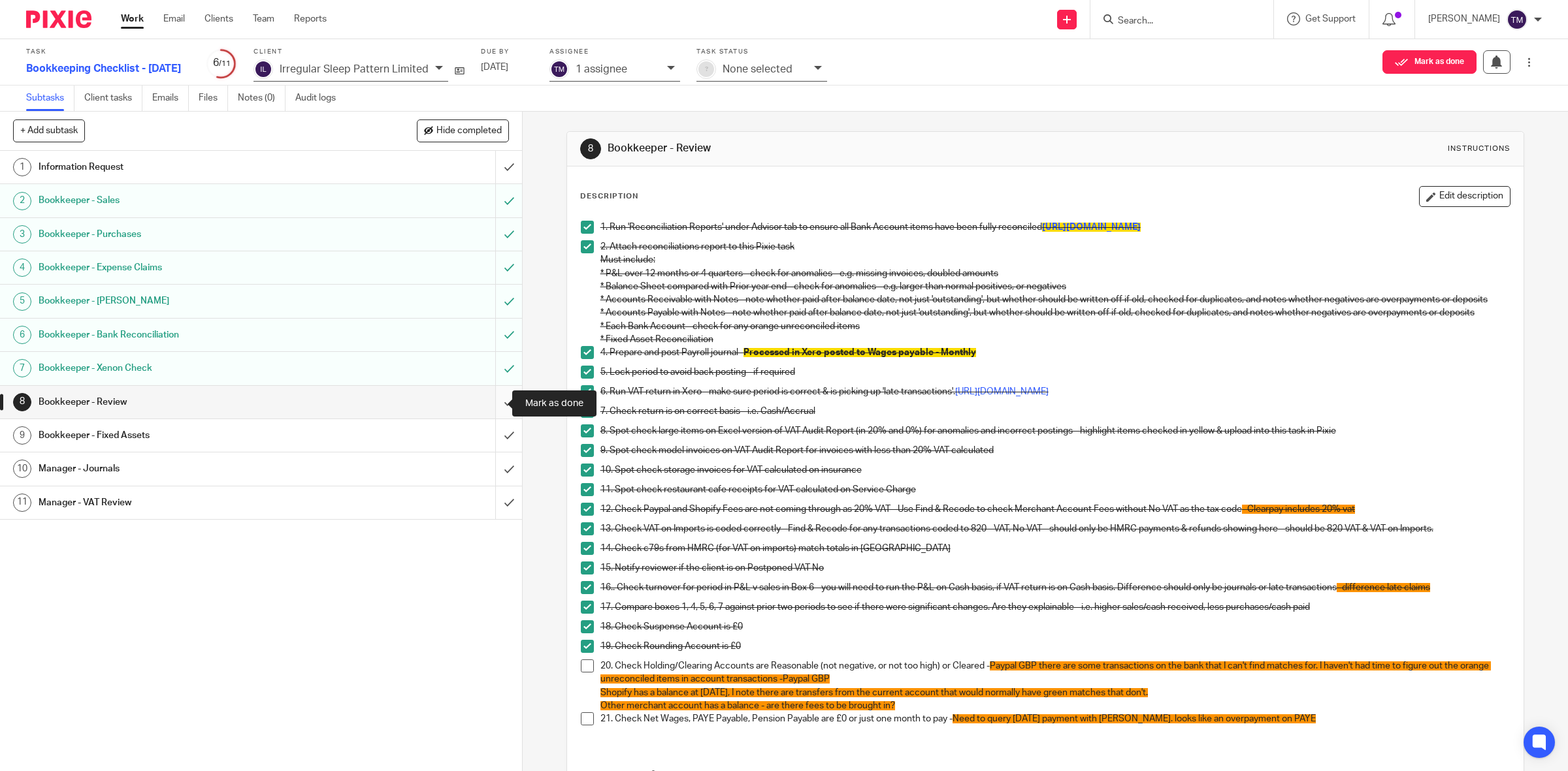
click at [494, 397] on input "submit" at bounding box center [260, 402] width 522 height 32
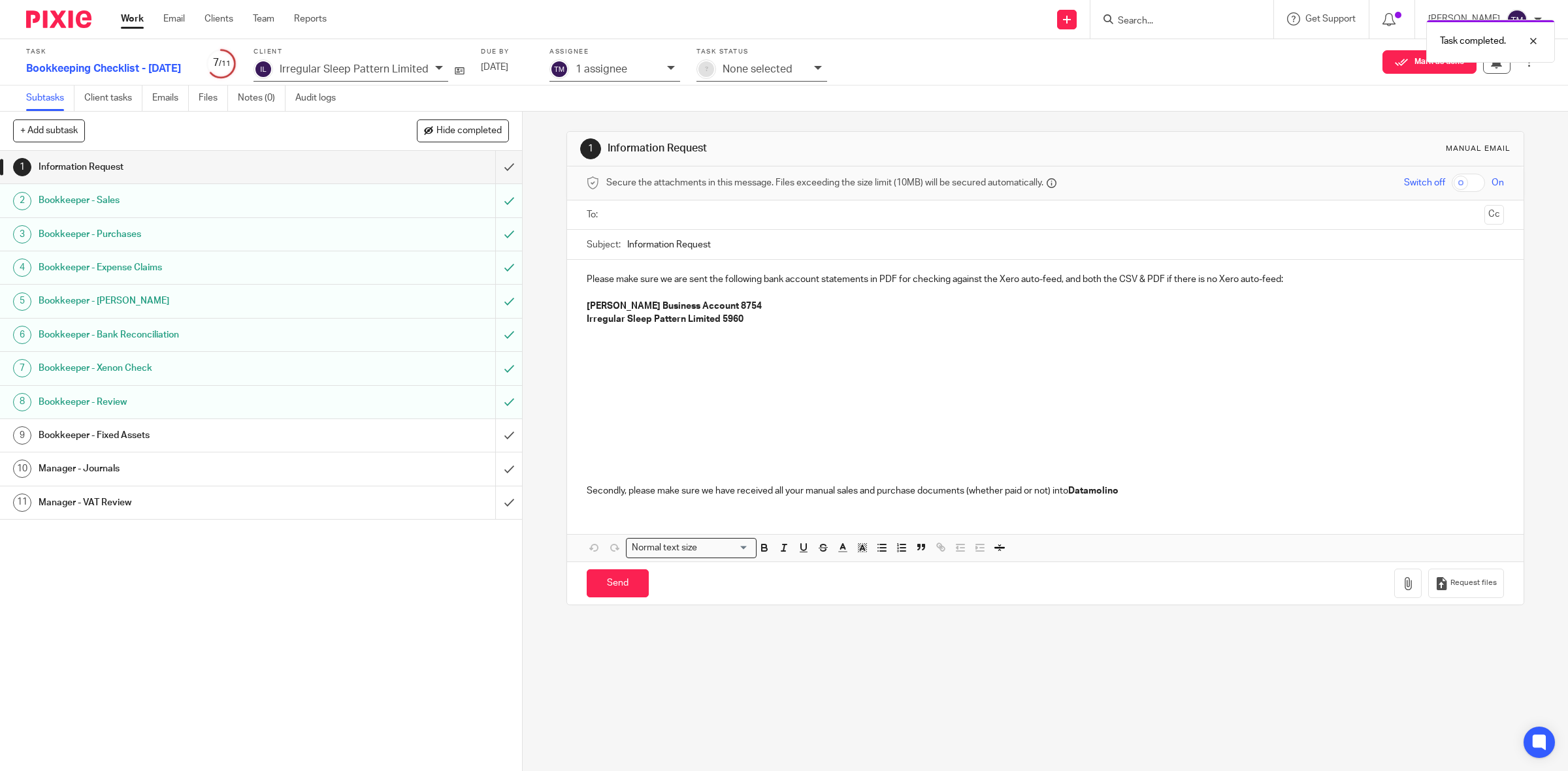
click at [269, 445] on h1 "Bookkeeper - Fixed Assets" at bounding box center [186, 436] width 296 height 20
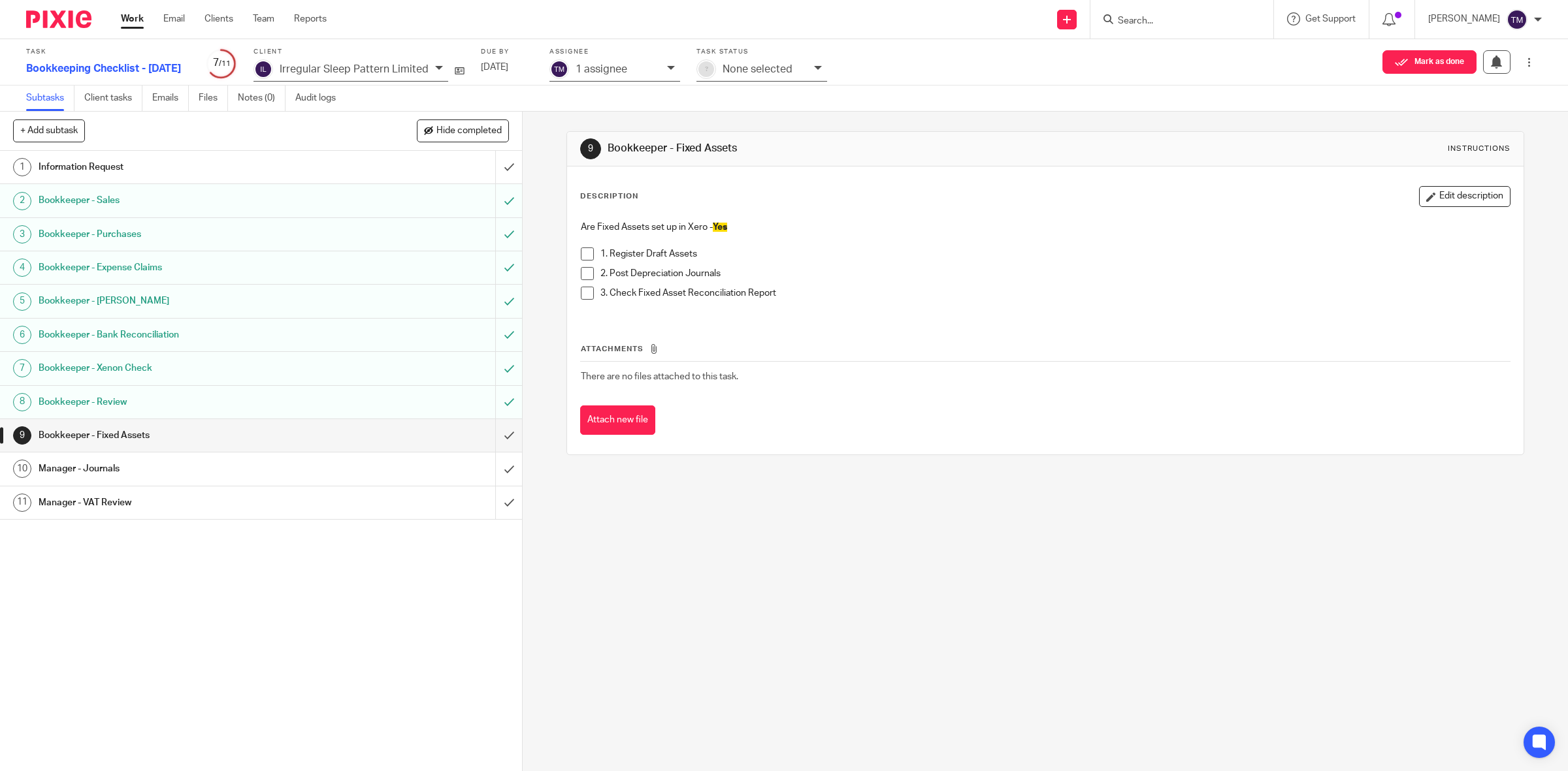
drag, startPoint x: 565, startPoint y: 253, endPoint x: 573, endPoint y: 249, distance: 8.9
click at [567, 253] on div "Description Edit description Are Fixed Assets set up in Xero - Yes 1. Register …" at bounding box center [1046, 310] width 957 height 288
click at [574, 249] on div "Are Fixed Assets set up in Xero - Yes 1. Register Draft Assets 2. Post Deprecia…" at bounding box center [1045, 265] width 943 height 102
click at [582, 253] on span at bounding box center [587, 254] width 13 height 13
click at [583, 271] on span at bounding box center [587, 274] width 13 height 13
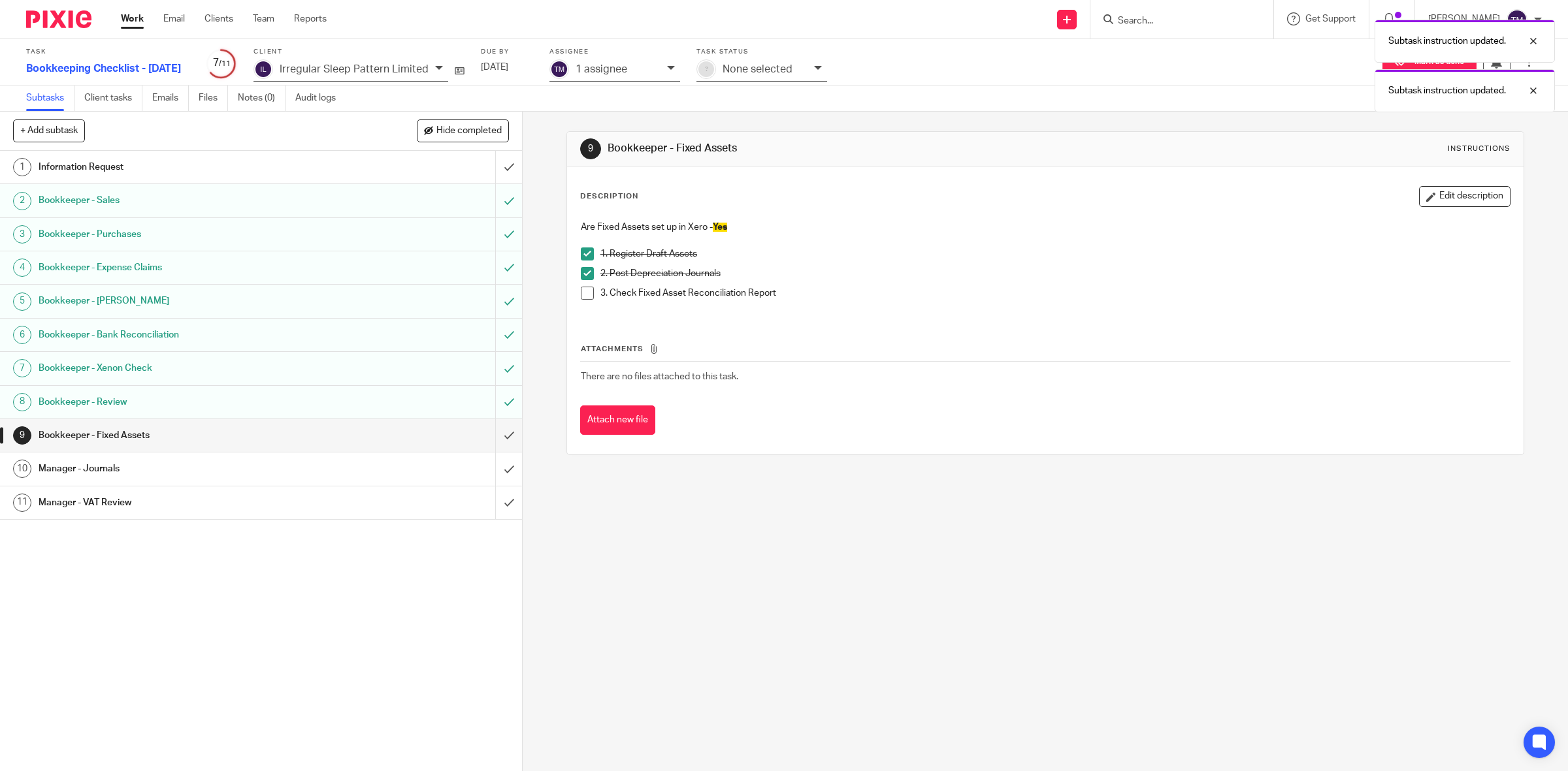
click at [583, 292] on span at bounding box center [587, 294] width 13 height 13
click at [485, 433] on input "submit" at bounding box center [260, 436] width 522 height 32
